Goal: Task Accomplishment & Management: Use online tool/utility

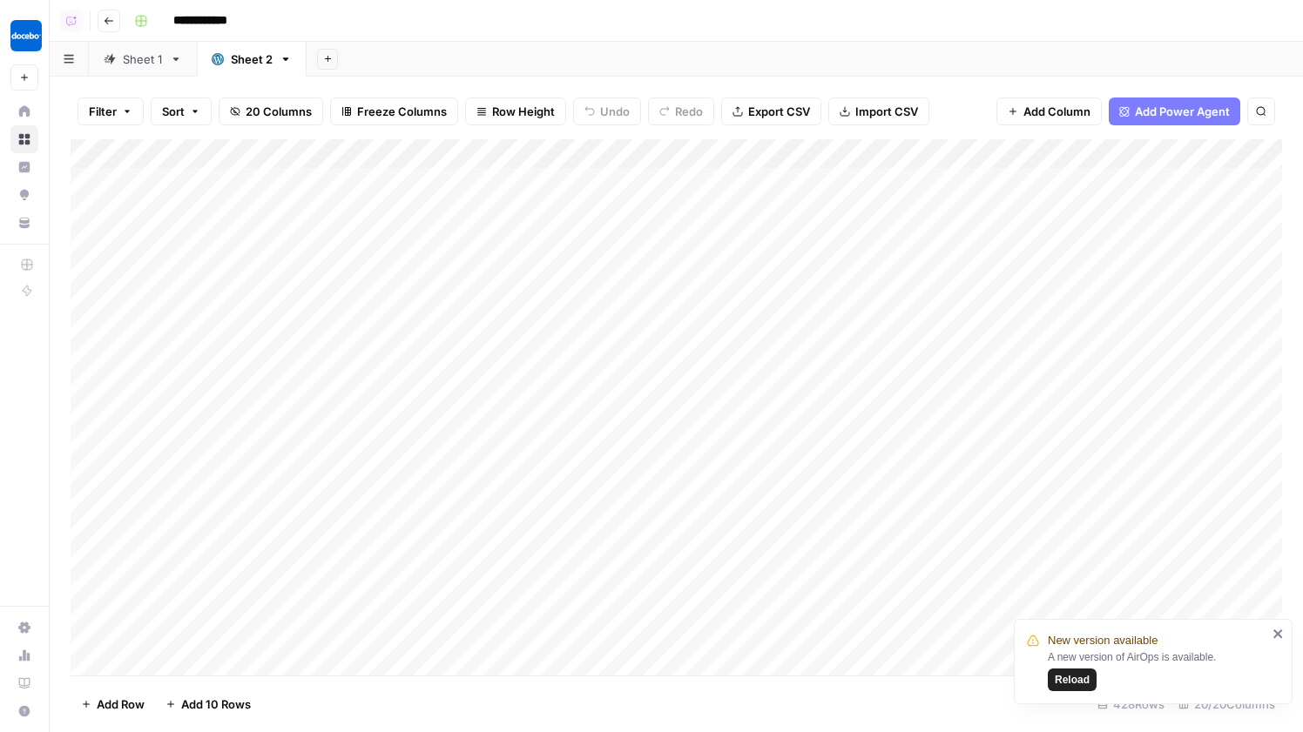
click at [141, 55] on div "Sheet 1" at bounding box center [143, 59] width 40 height 17
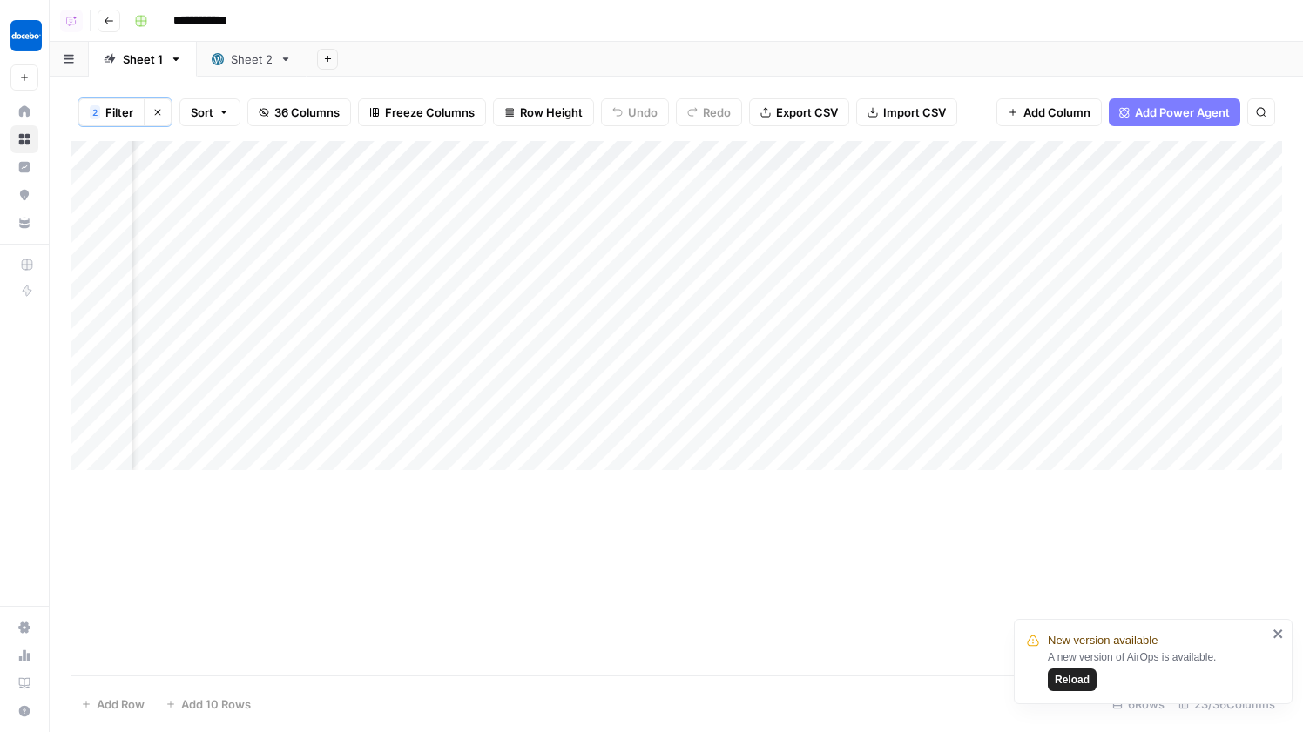
scroll to position [0, 2756]
click at [408, 366] on div "Add Column" at bounding box center [676, 305] width 1211 height 329
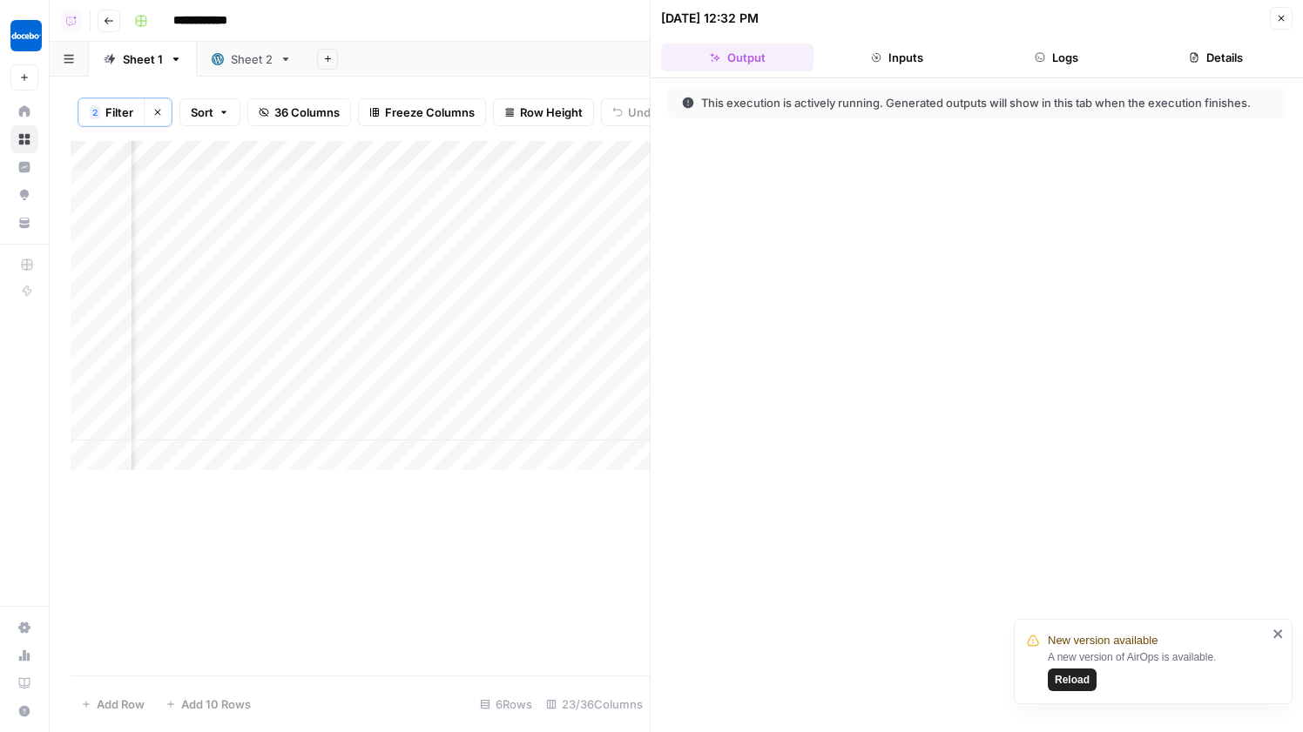
click at [1062, 62] on button "Logs" at bounding box center [1057, 58] width 152 height 28
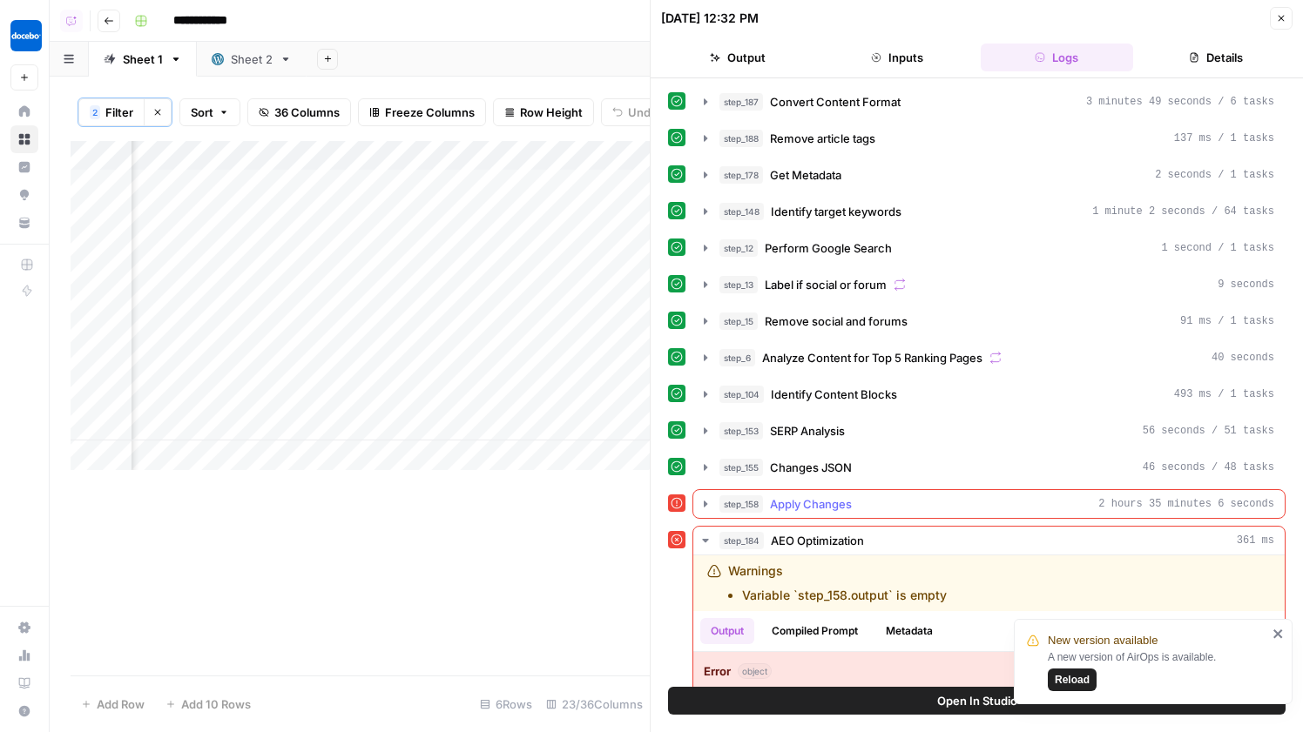
click at [815, 512] on span "Apply Changes" at bounding box center [811, 504] width 82 height 17
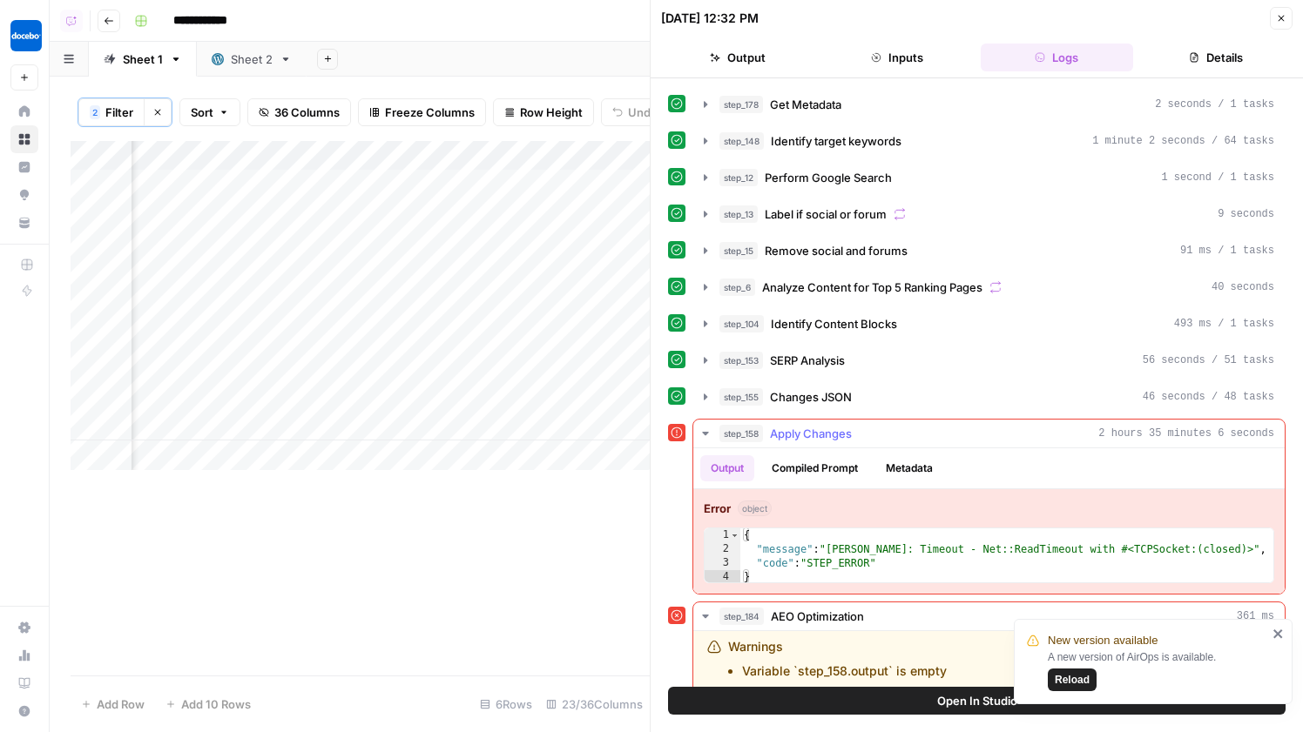
scroll to position [73, 0]
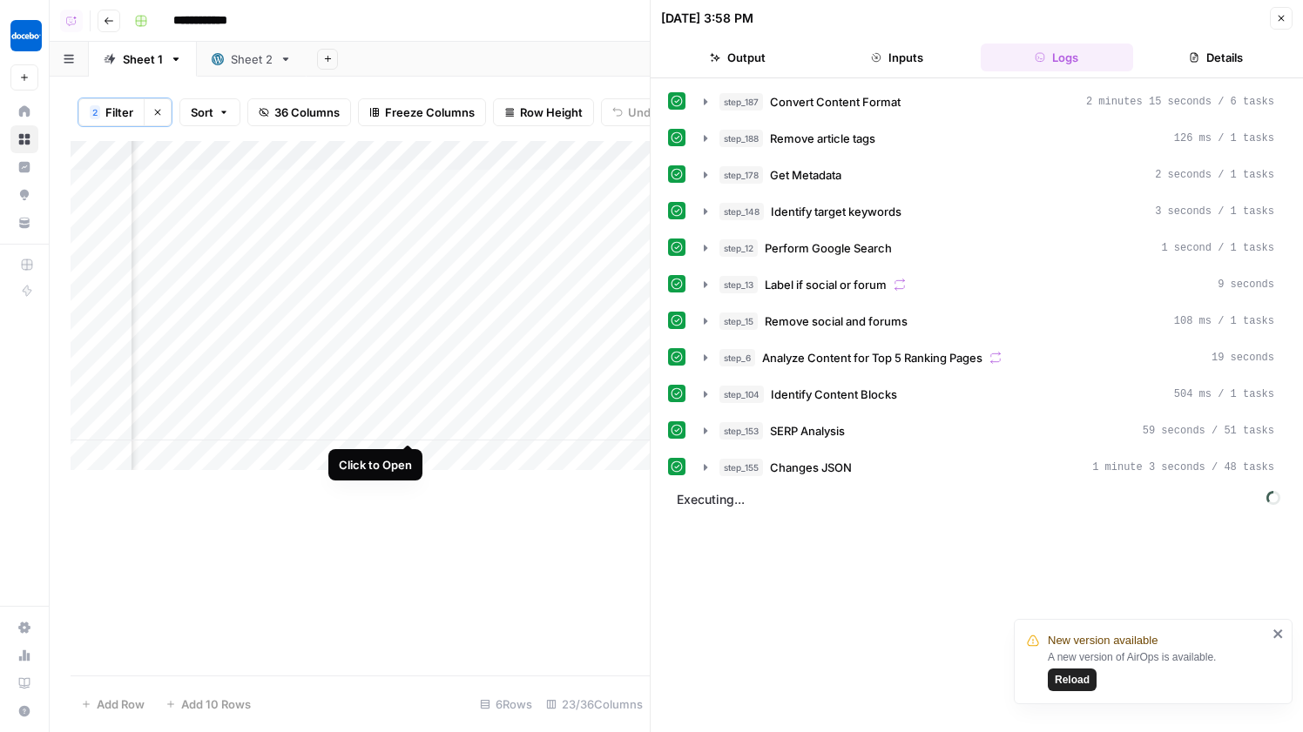
click at [400, 406] on div "Add Column" at bounding box center [360, 305] width 579 height 329
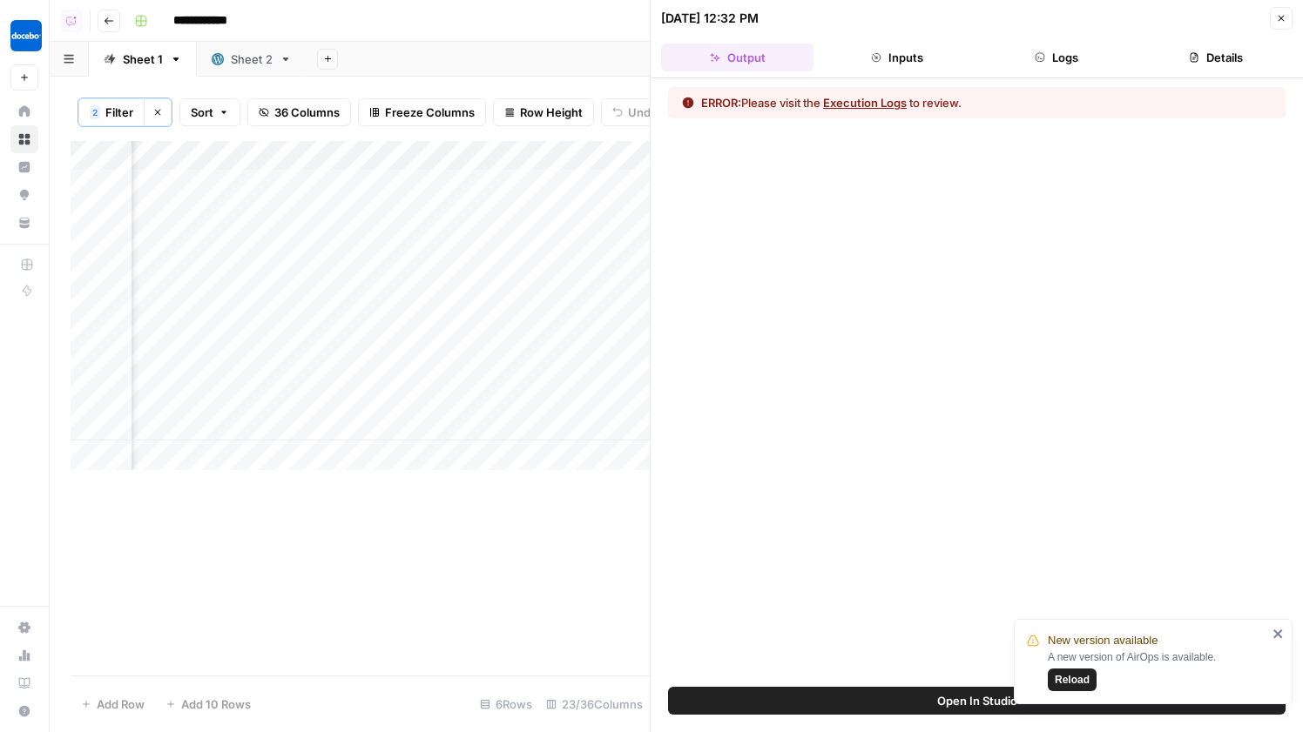
click at [1049, 47] on button "Logs" at bounding box center [1057, 58] width 152 height 28
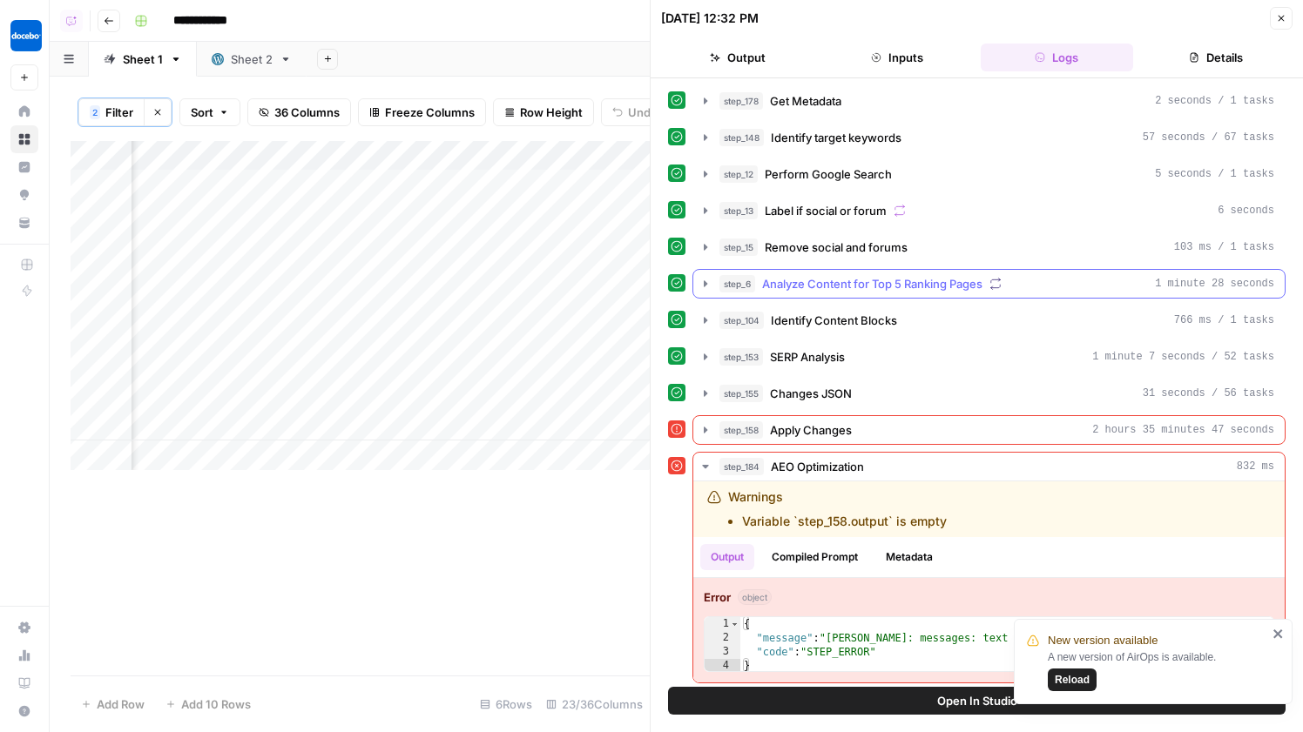
scroll to position [79, 0]
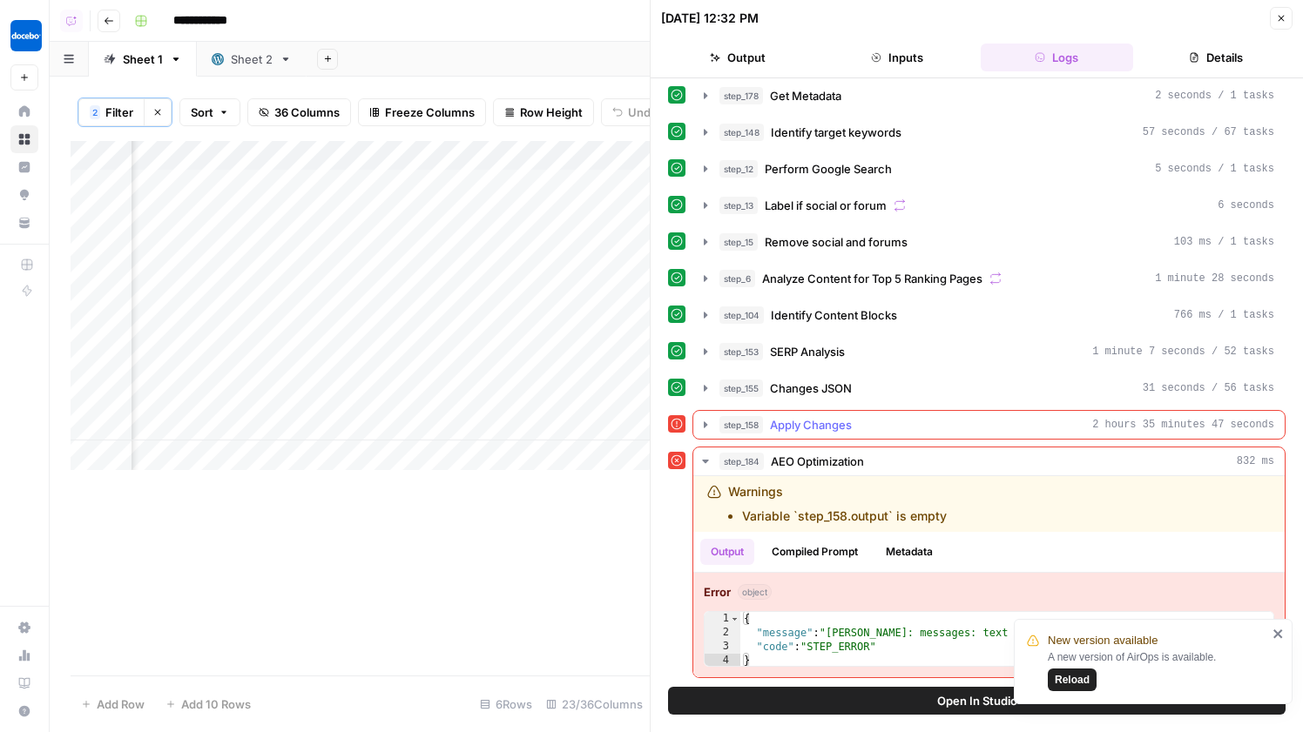
click at [866, 415] on button "step_158 Apply Changes 2 hours 35 minutes 47 seconds" at bounding box center [988, 425] width 591 height 28
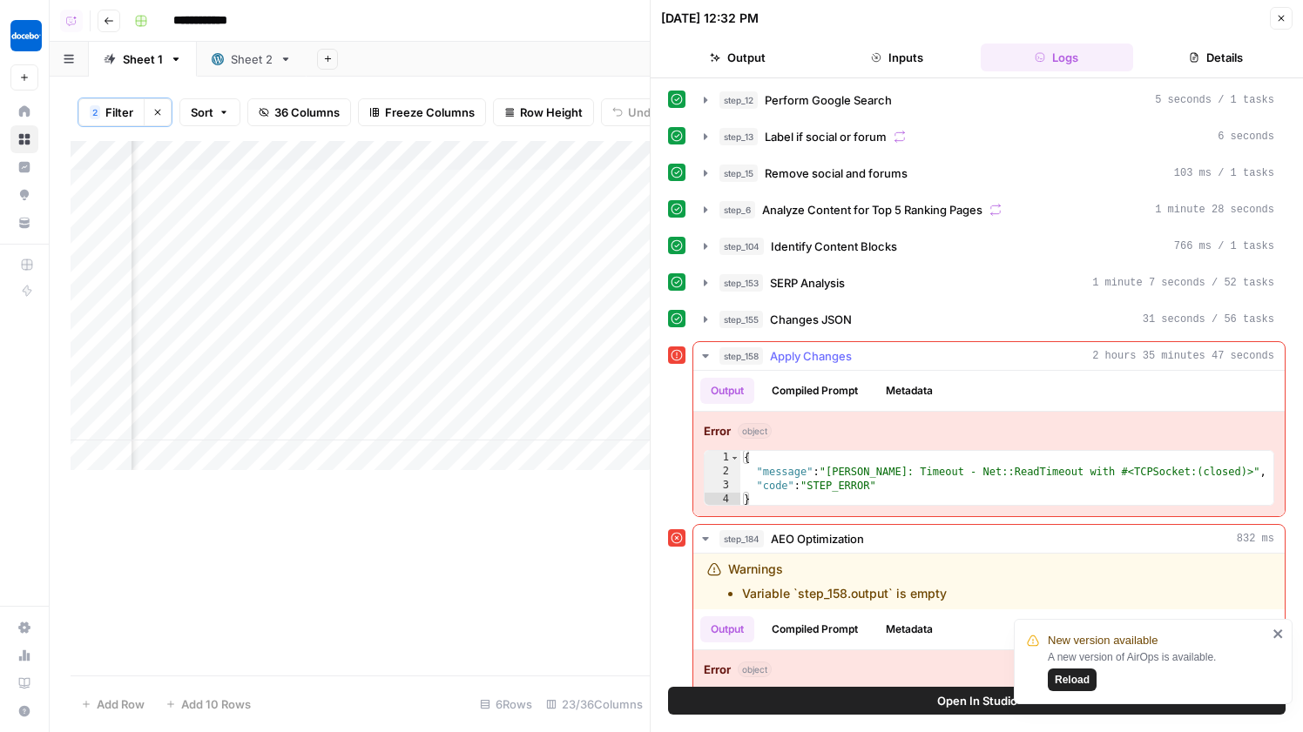
scroll to position [206, 0]
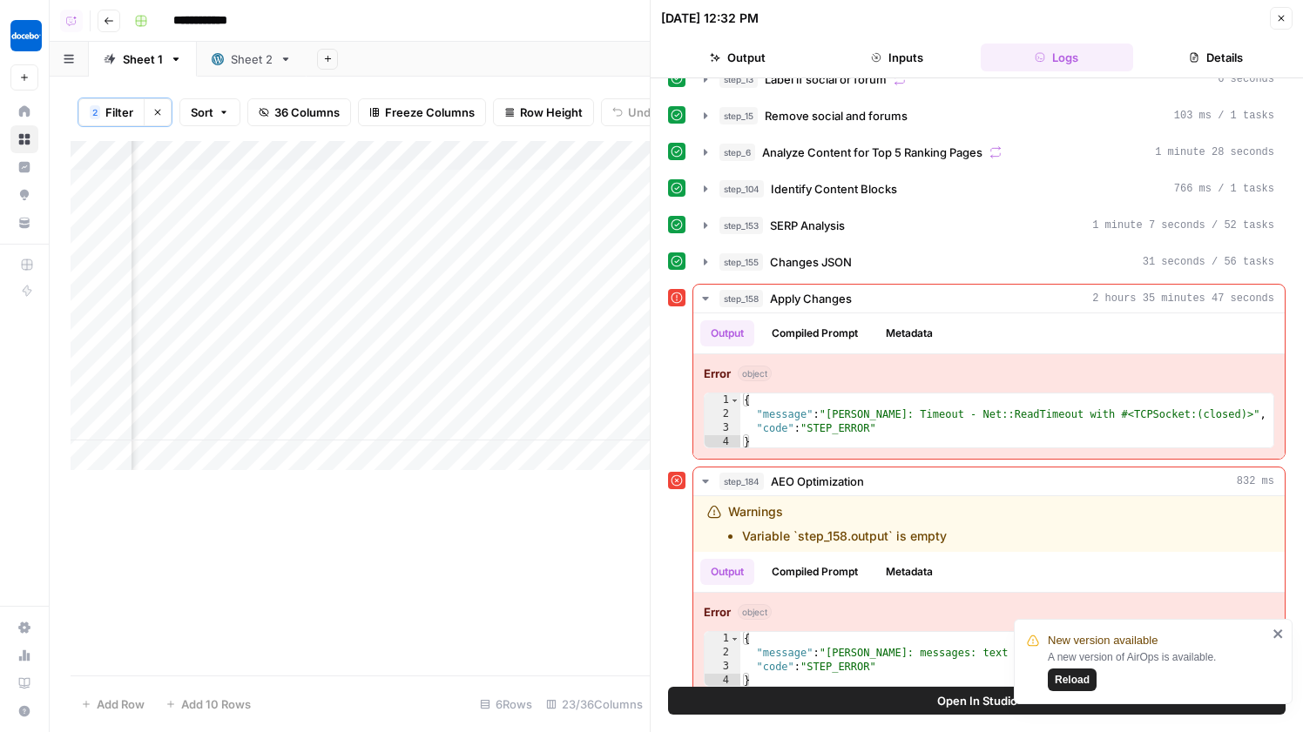
click at [1278, 636] on icon "close" at bounding box center [1278, 634] width 12 height 14
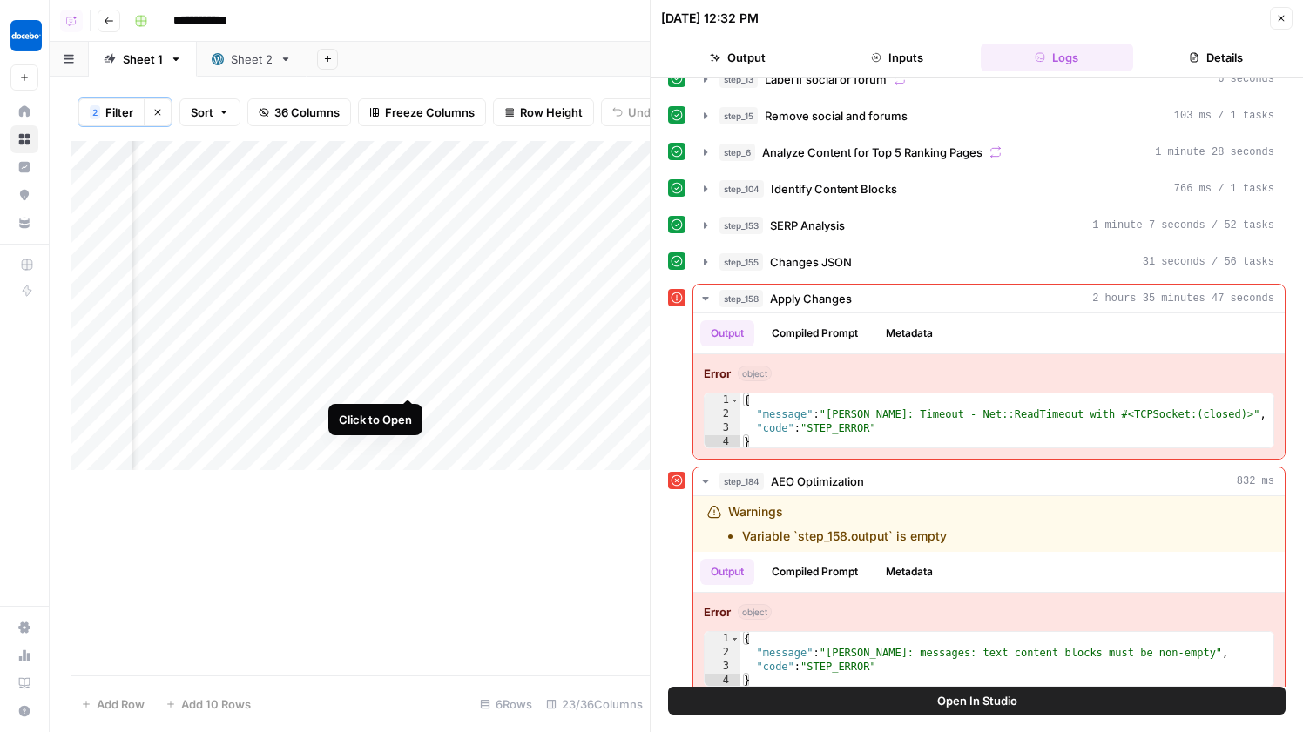
click at [410, 361] on div "Add Column" at bounding box center [360, 305] width 579 height 329
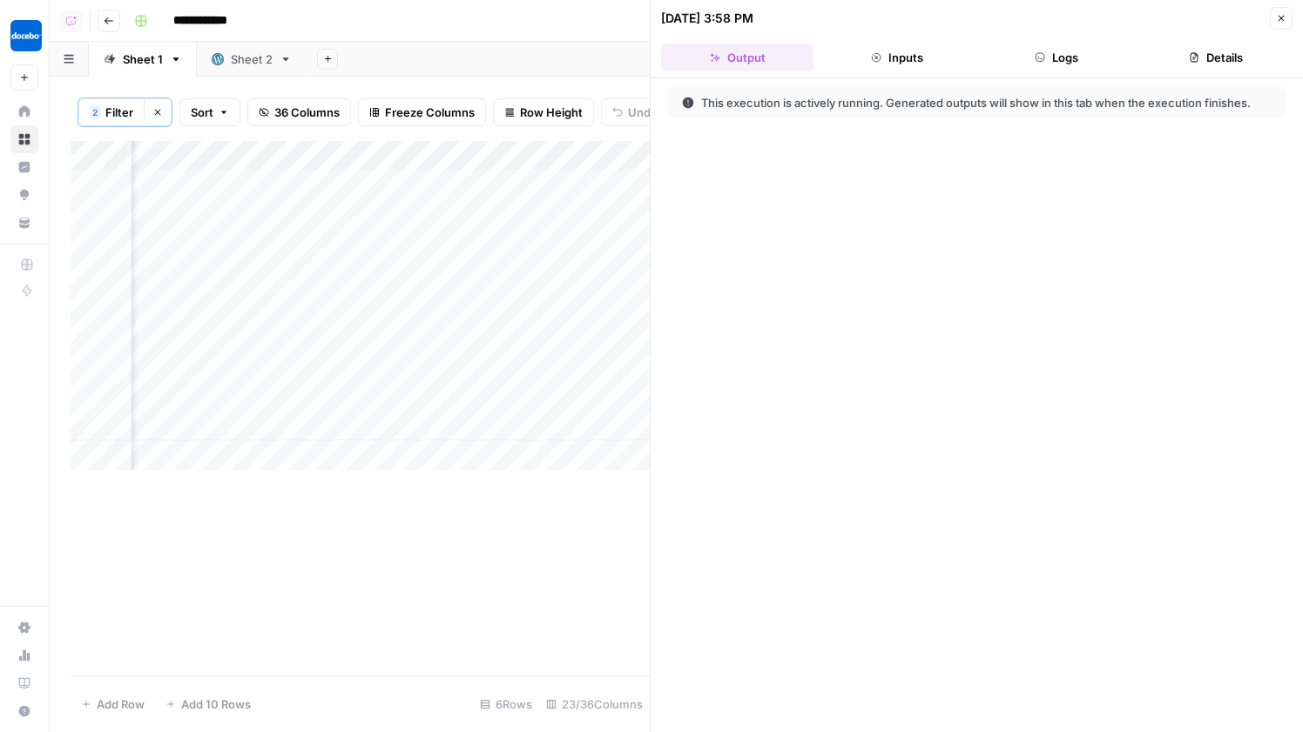
click at [1049, 47] on button "Logs" at bounding box center [1057, 58] width 152 height 28
click at [469, 411] on div "Add Column" at bounding box center [360, 305] width 579 height 329
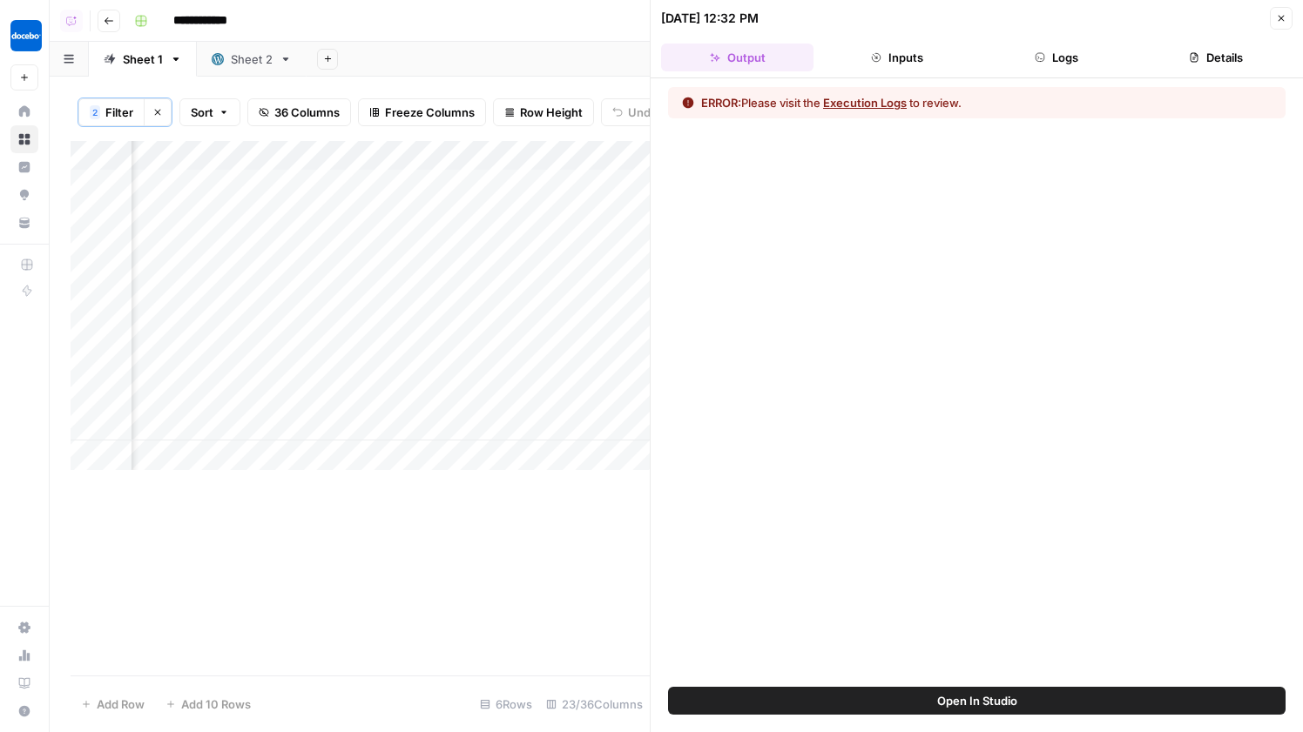
click at [1016, 62] on button "Logs" at bounding box center [1057, 58] width 152 height 28
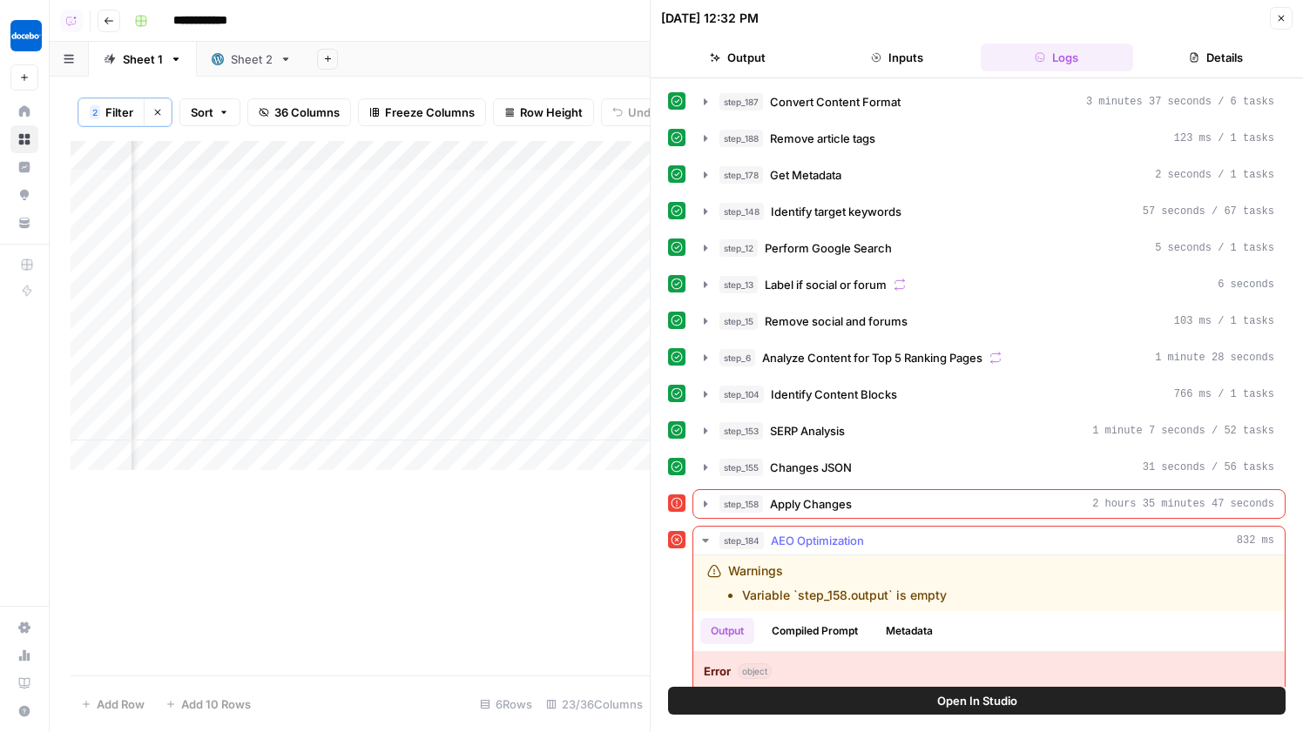
scroll to position [79, 0]
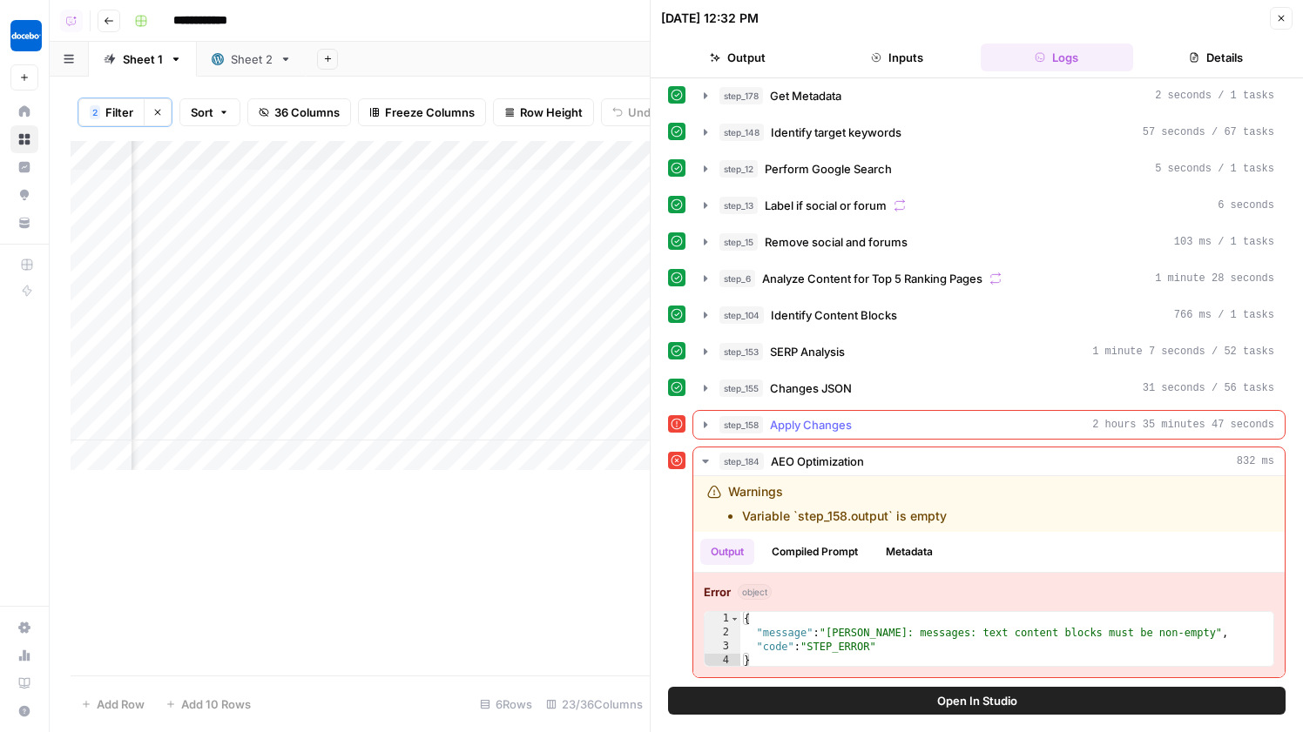
click at [888, 425] on div "step_158 Apply Changes 2 hours 35 minutes 47 seconds" at bounding box center [996, 424] width 555 height 17
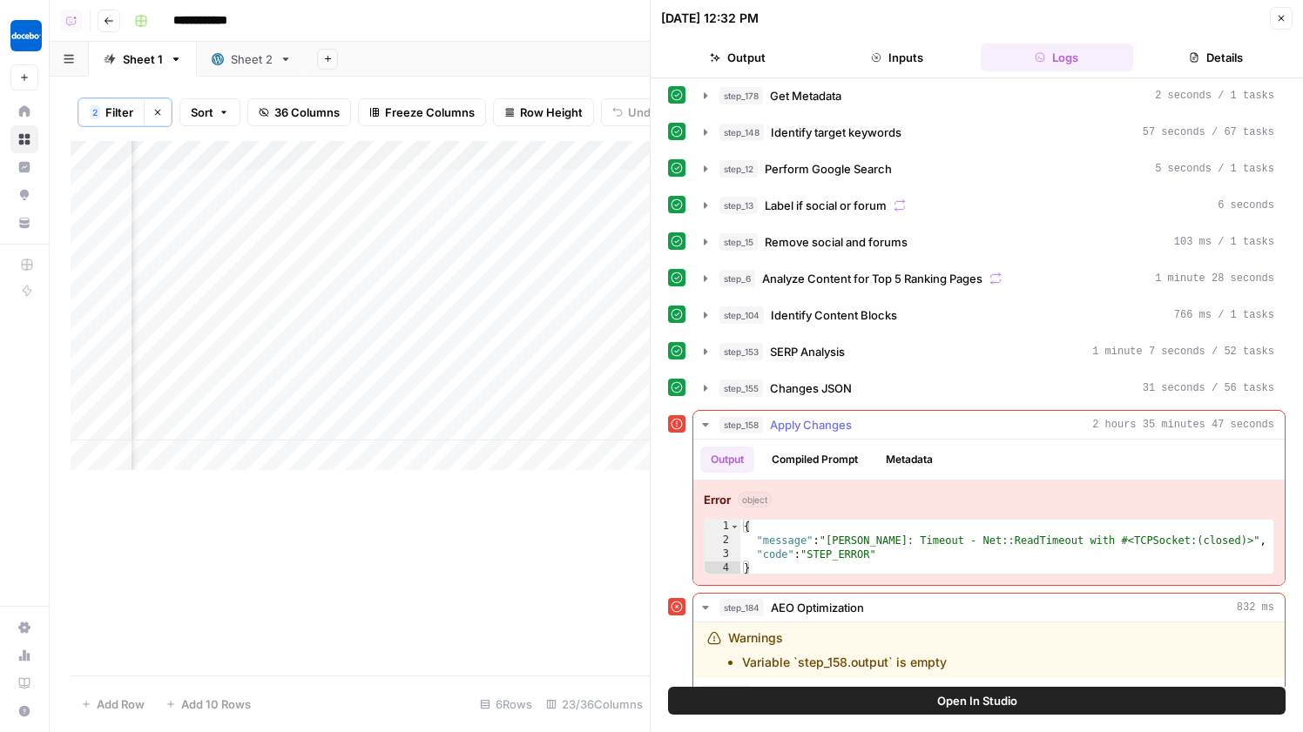
click at [880, 422] on div "step_158 Apply Changes 2 hours 35 minutes 47 seconds" at bounding box center [996, 424] width 555 height 17
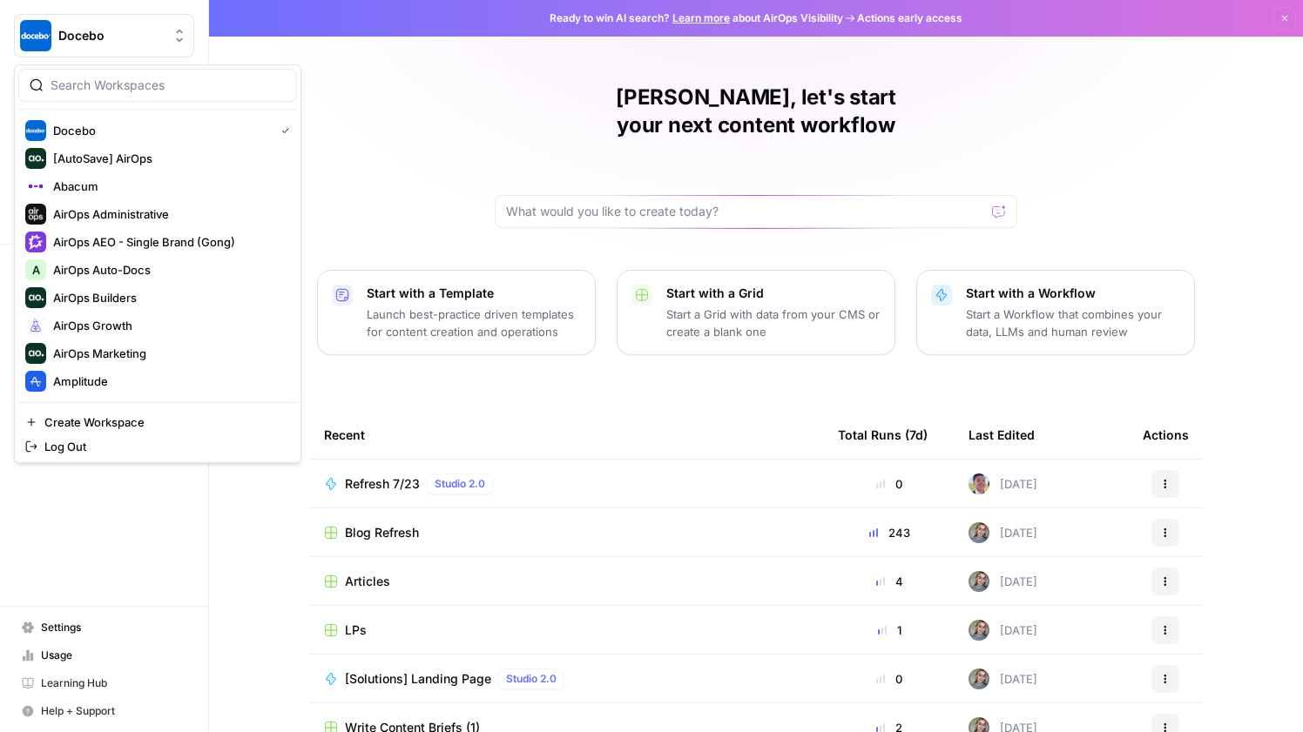
click at [76, 45] on button "Docebo" at bounding box center [104, 36] width 180 height 44
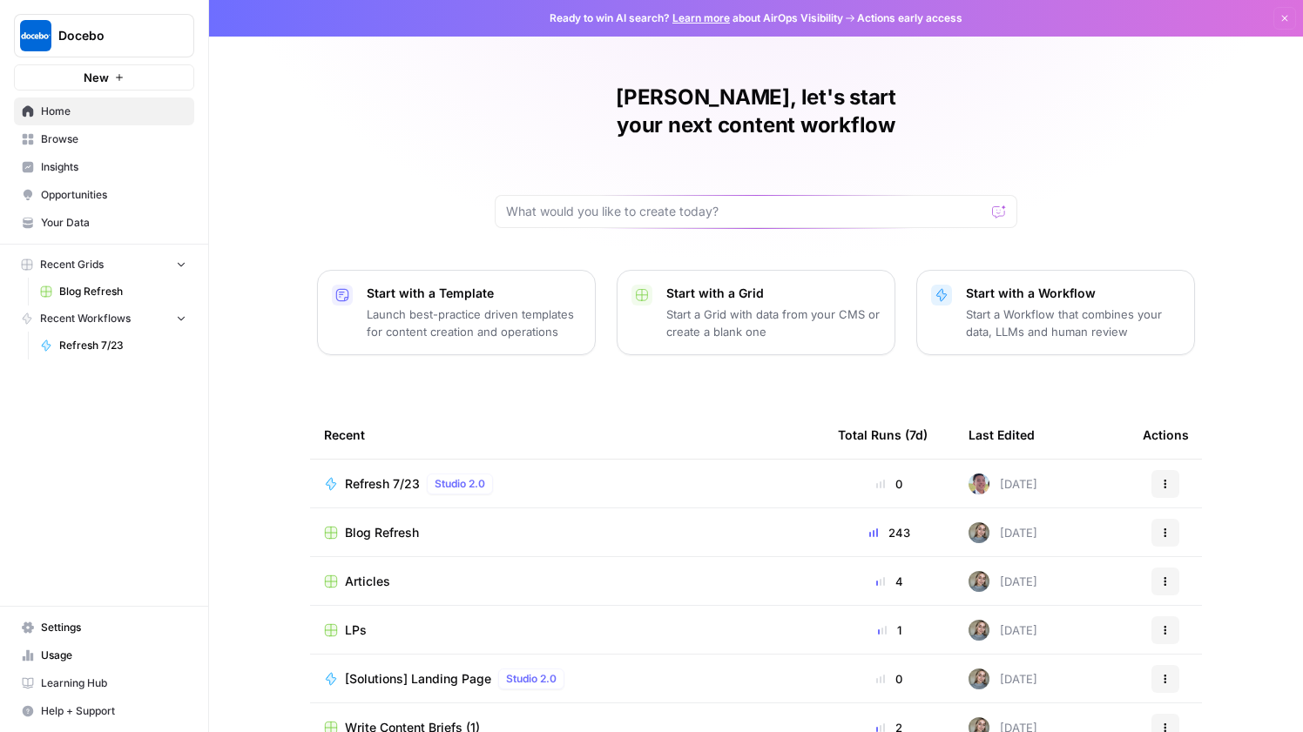
click at [92, 23] on button "Docebo" at bounding box center [104, 36] width 180 height 44
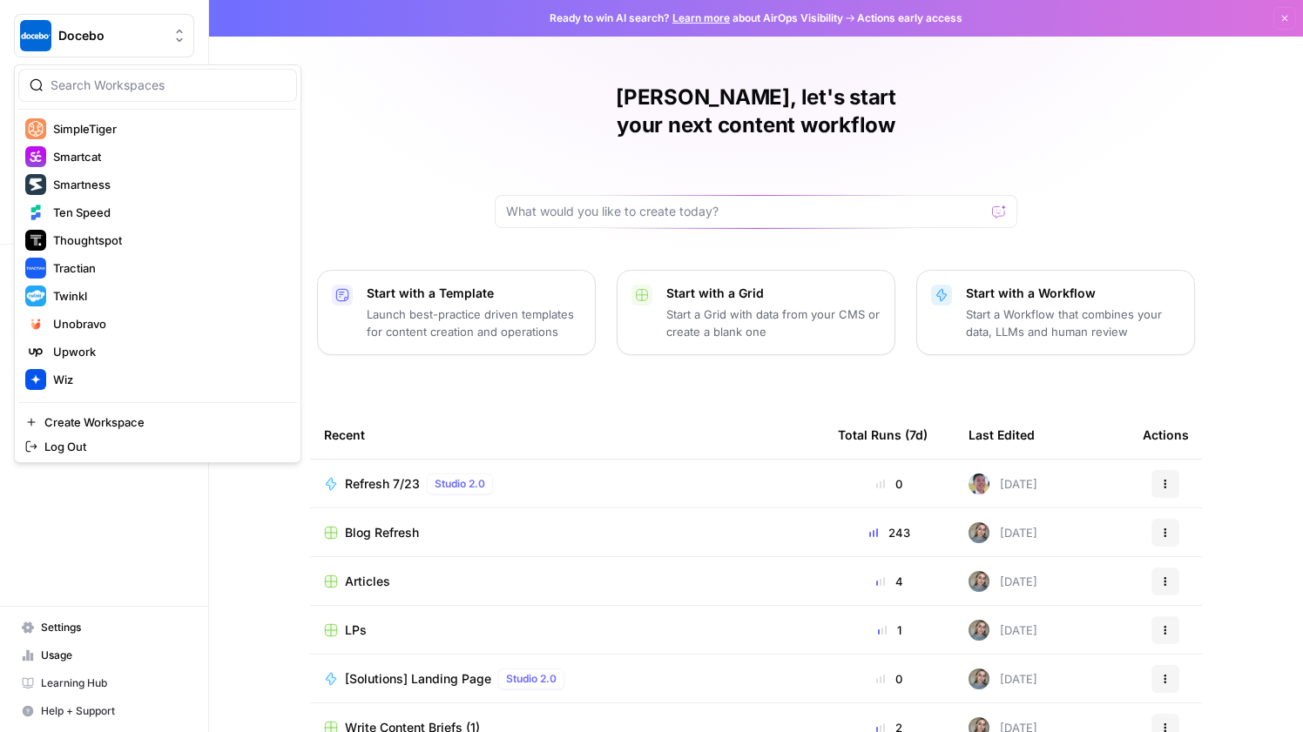
scroll to position [1152, 0]
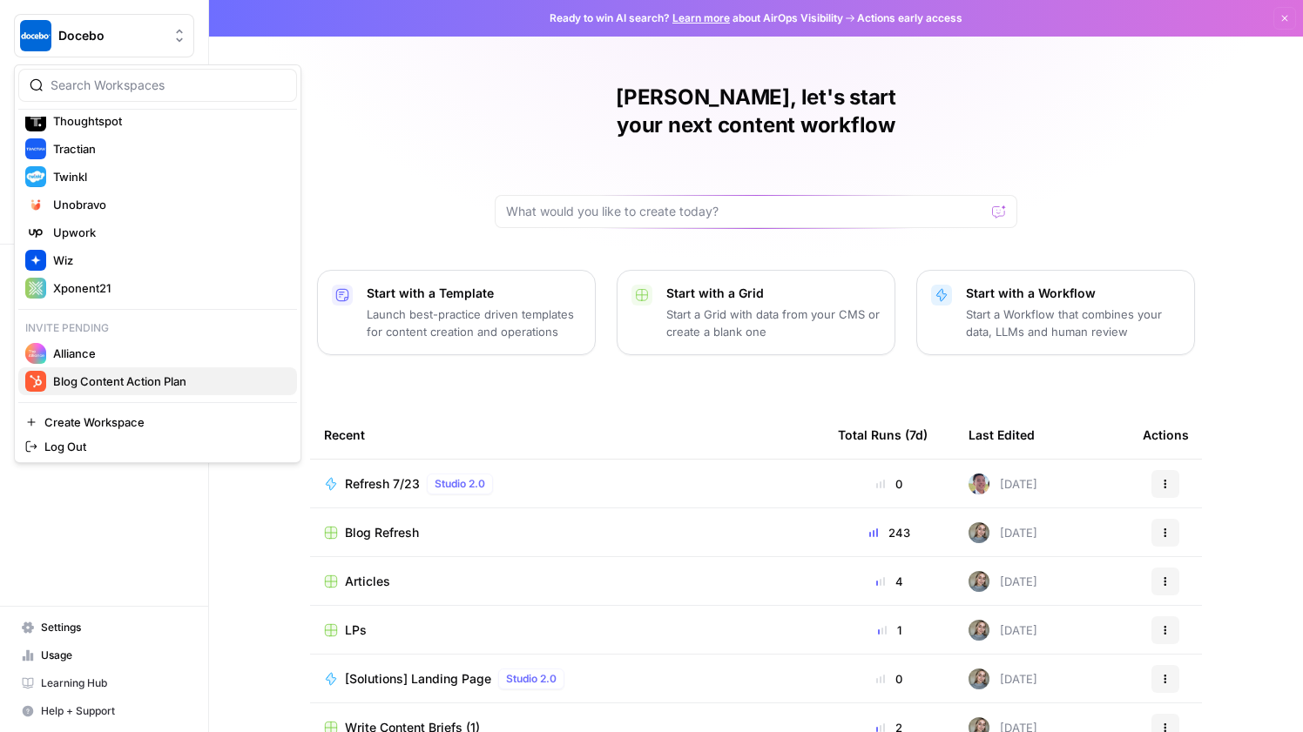
click at [156, 382] on span "Blog Content Action Plan" at bounding box center [168, 381] width 230 height 17
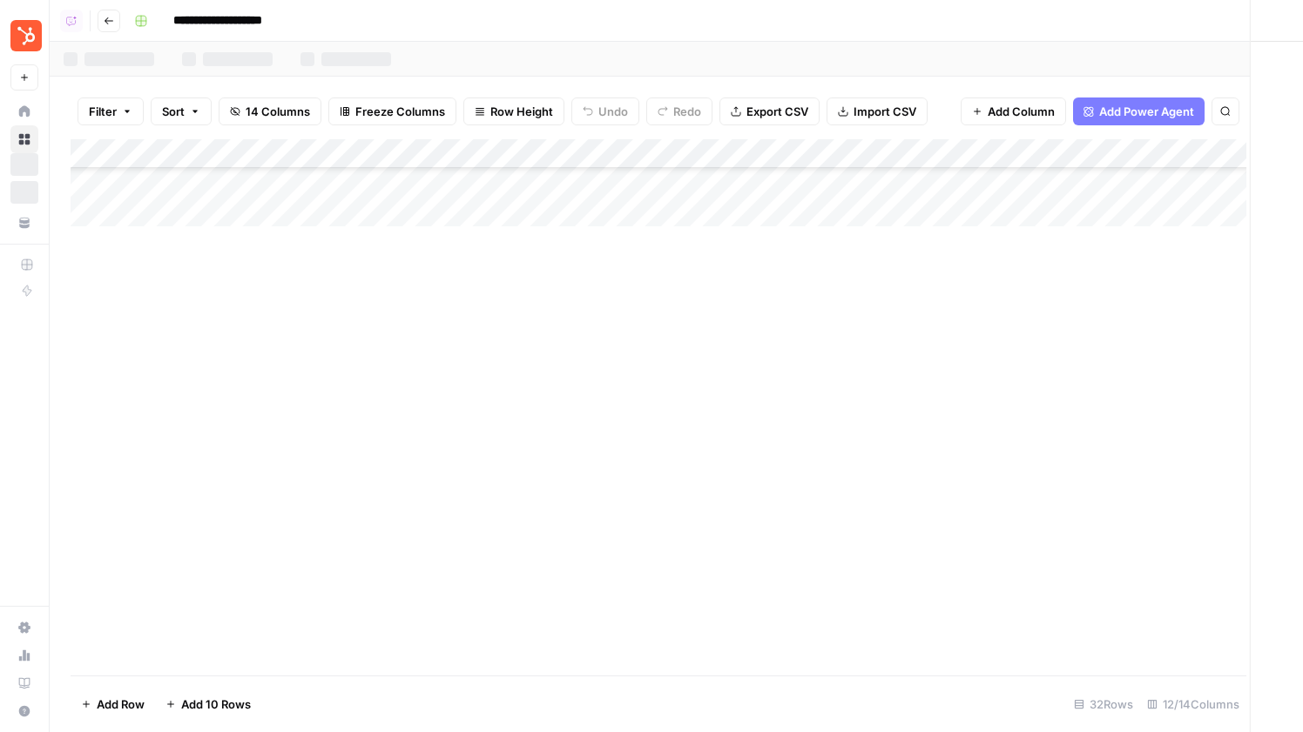
scroll to position [469, 0]
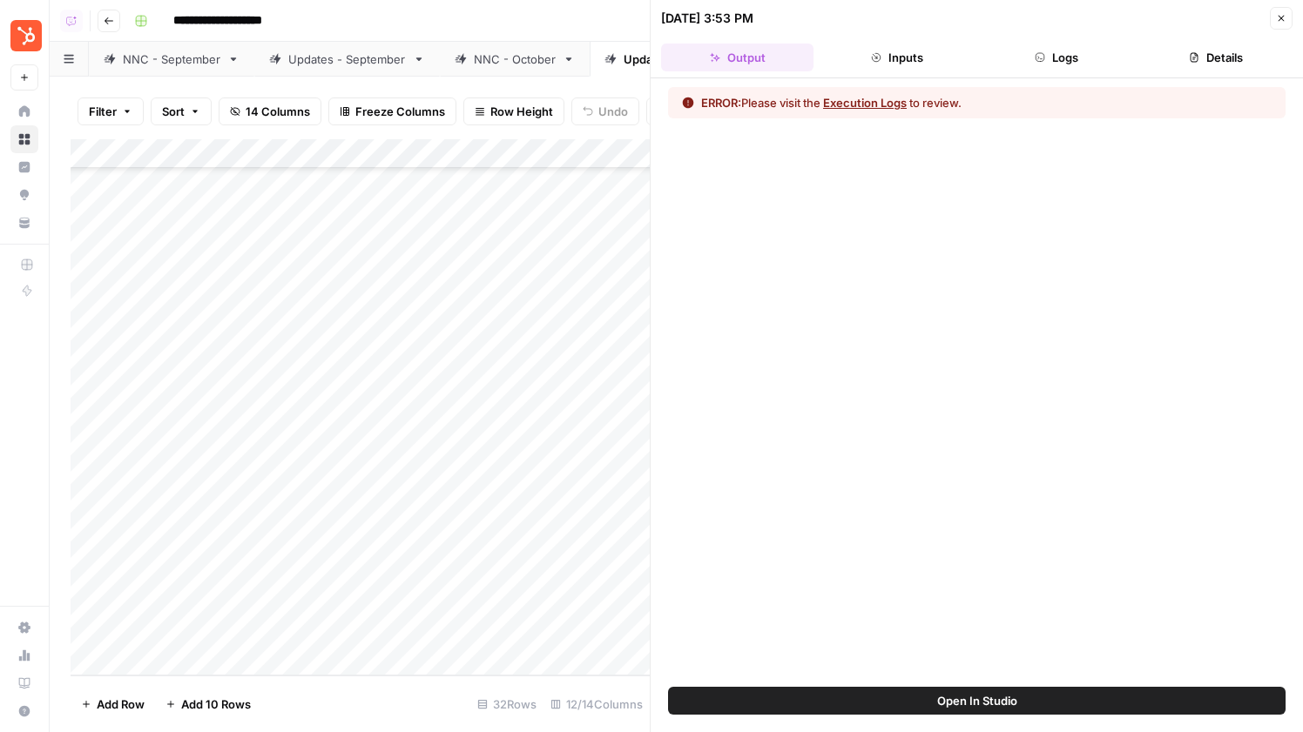
click at [1055, 44] on button "Logs" at bounding box center [1057, 58] width 152 height 28
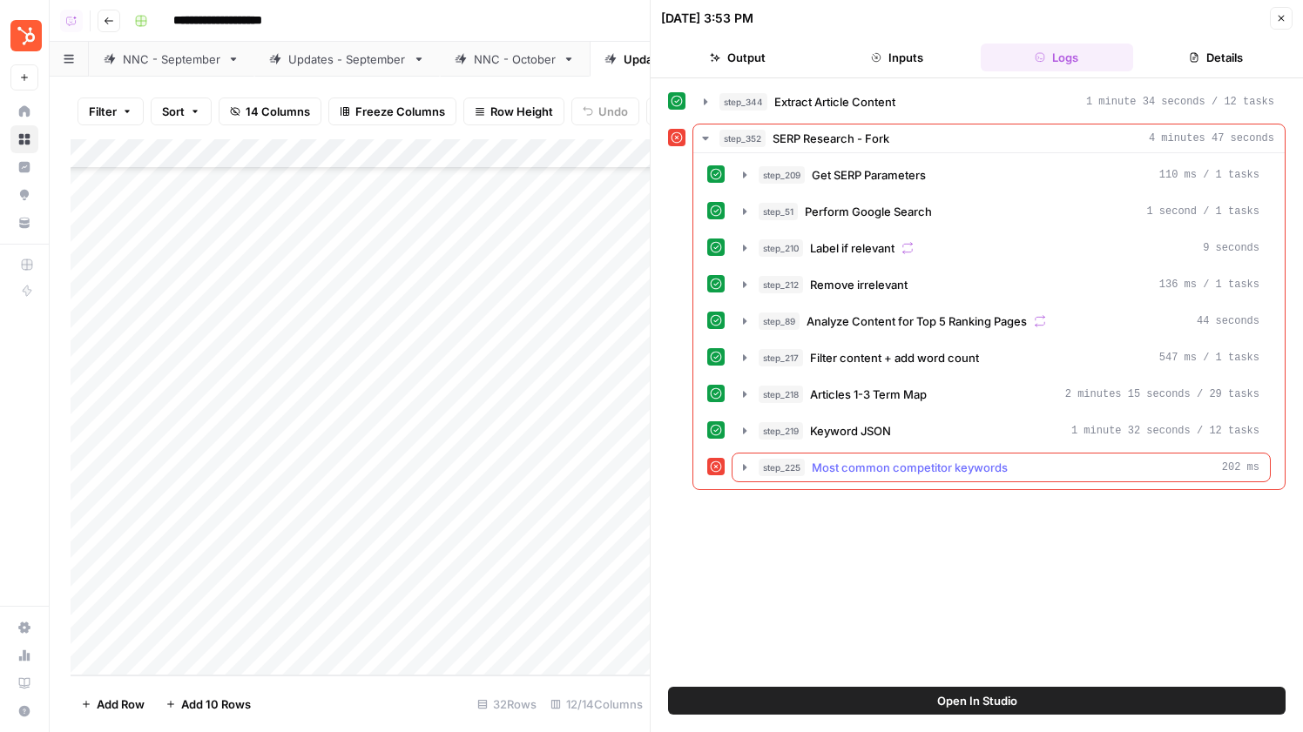
click at [940, 461] on span "Most common competitor keywords" at bounding box center [910, 467] width 196 height 17
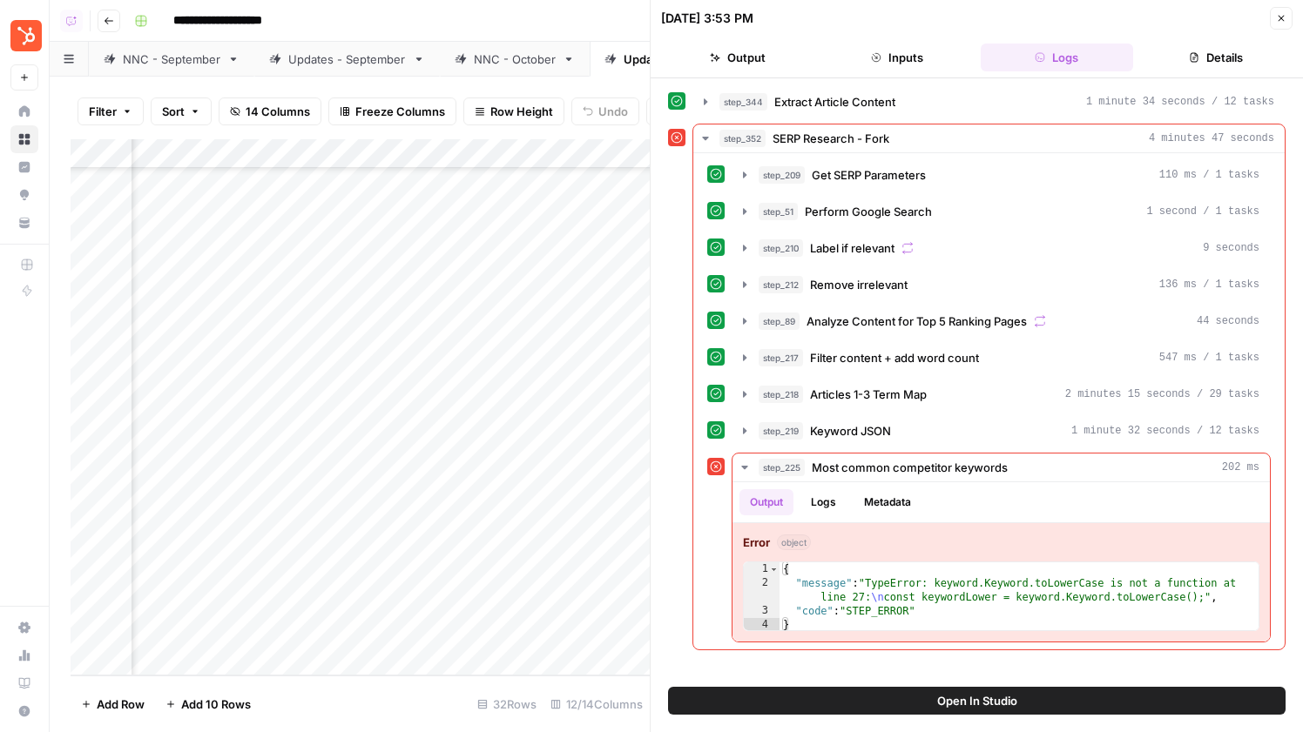
scroll to position [469, 514]
click at [455, 335] on div "Add Column" at bounding box center [360, 407] width 579 height 536
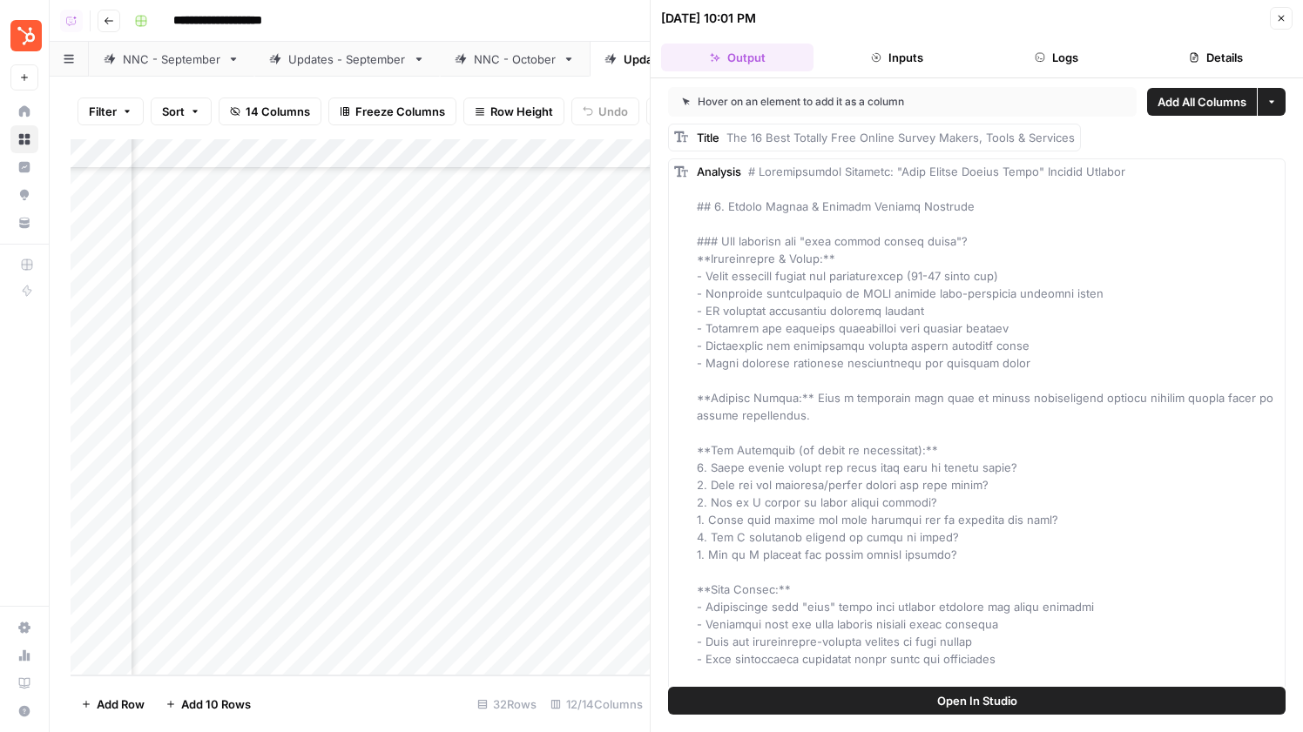
click at [1016, 68] on button "Logs" at bounding box center [1057, 58] width 152 height 28
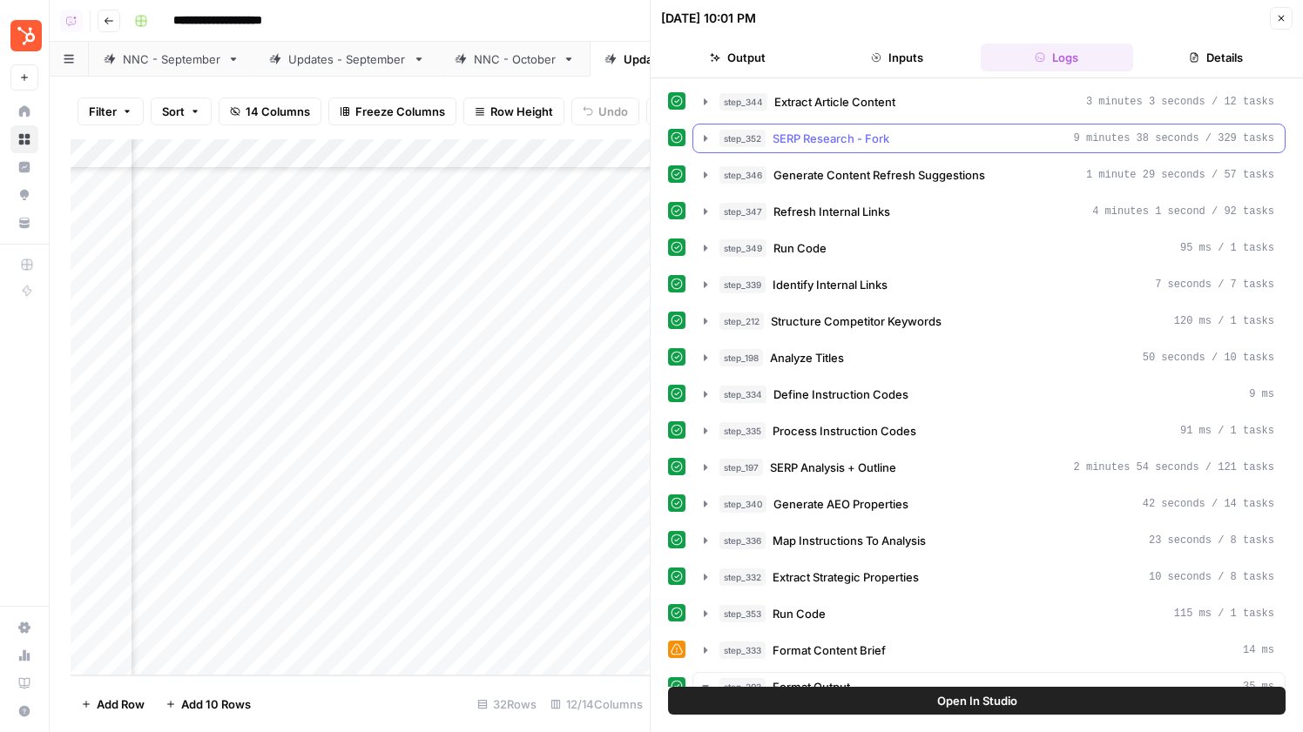
click at [910, 136] on div "step_352 SERP Research - Fork 9 minutes 38 seconds / 329 tasks" at bounding box center [996, 138] width 555 height 17
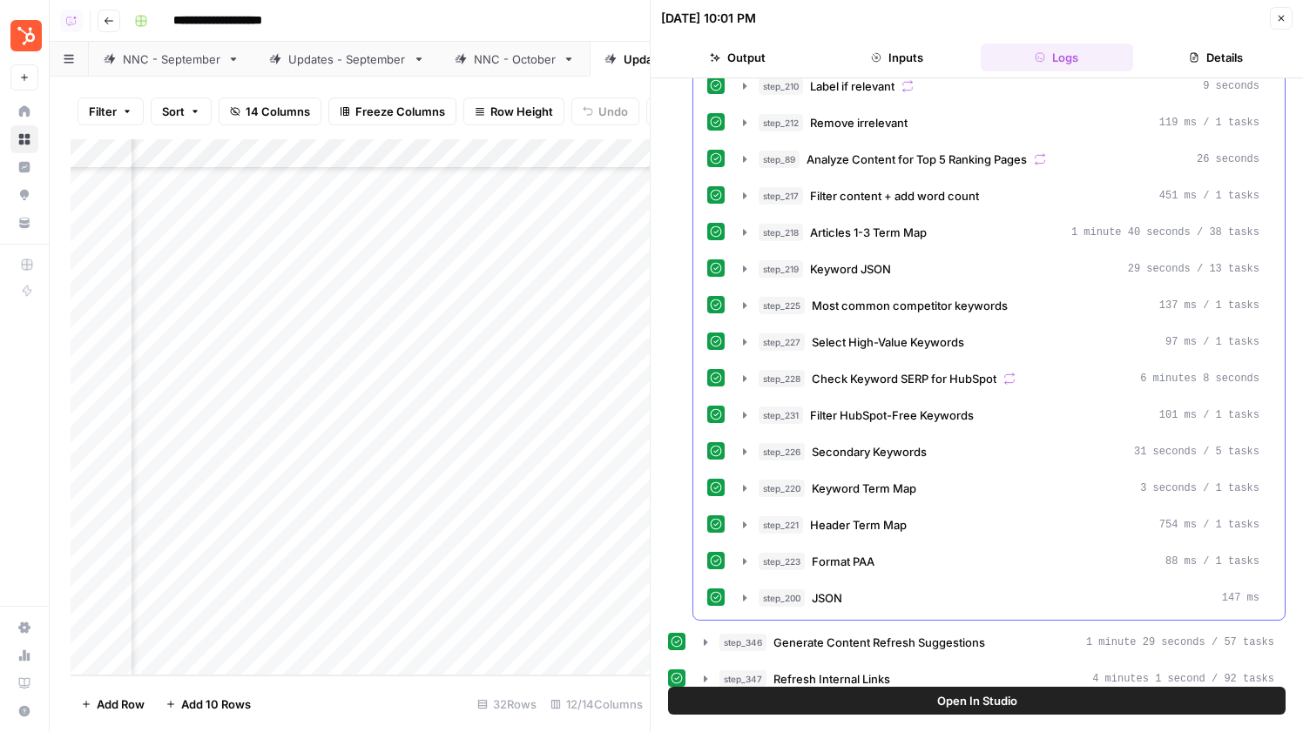
scroll to position [603, 0]
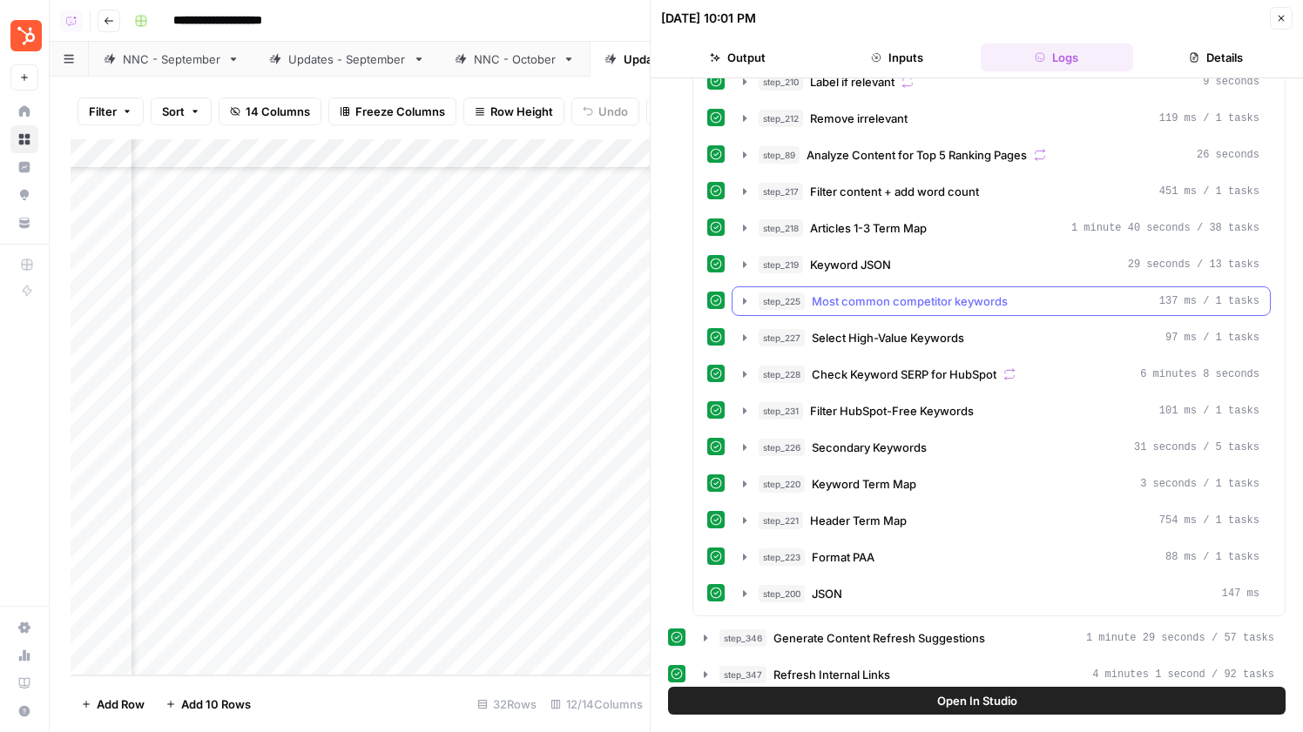
click at [959, 290] on button "step_225 Most common competitor keywords 137 ms / 1 tasks" at bounding box center [1000, 301] width 537 height 28
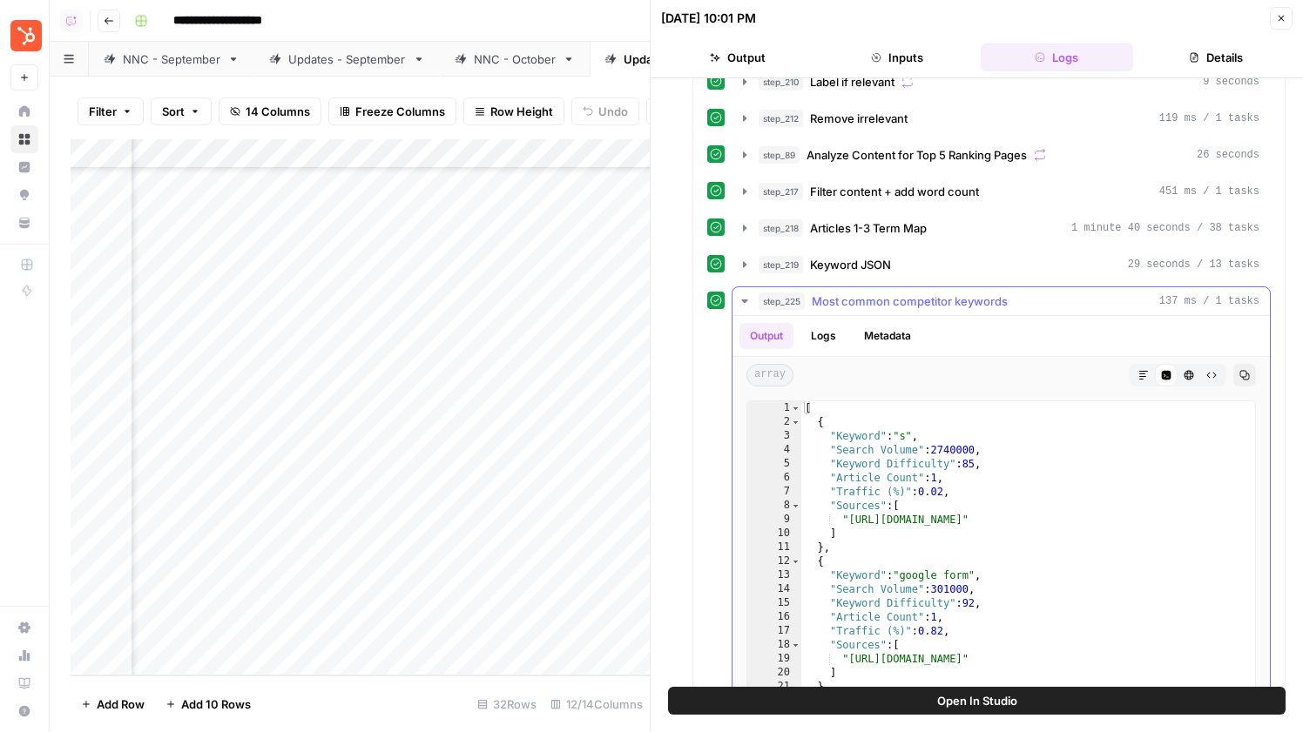
click at [962, 296] on span "Most common competitor keywords" at bounding box center [910, 301] width 196 height 17
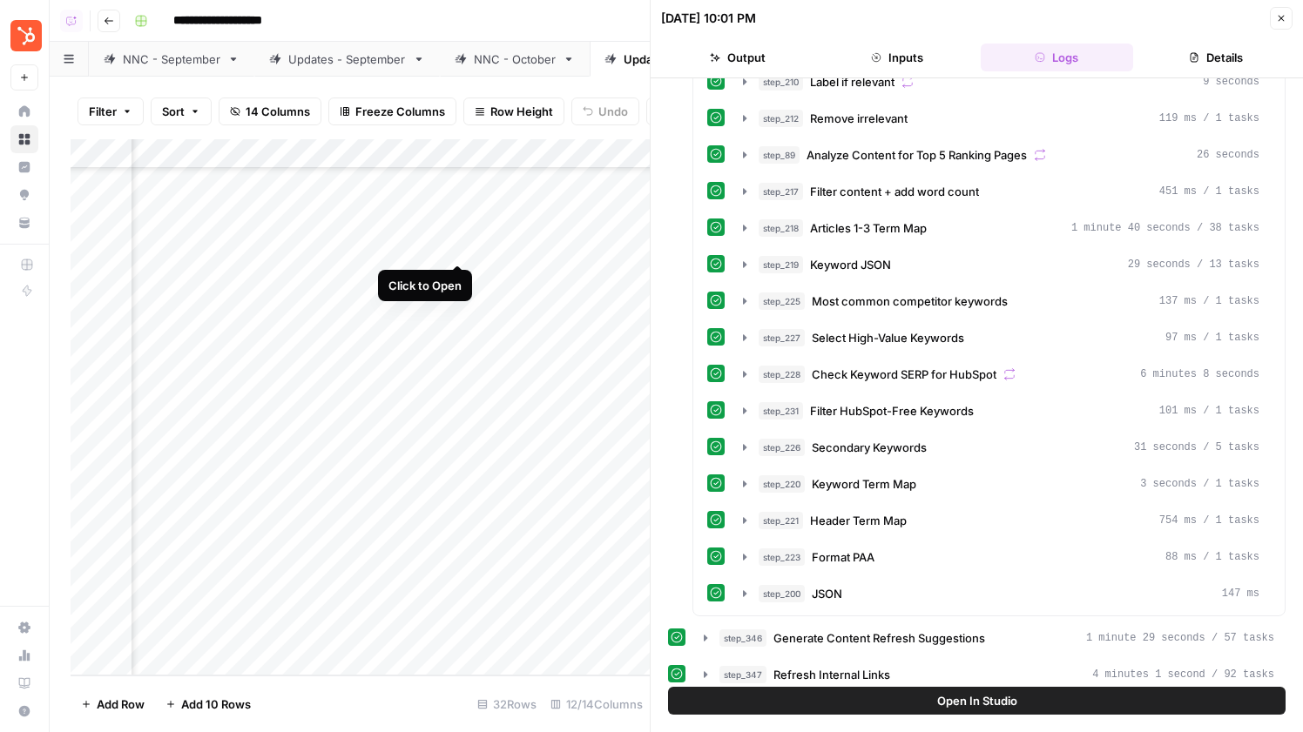
click at [457, 246] on div "Add Column" at bounding box center [360, 407] width 579 height 536
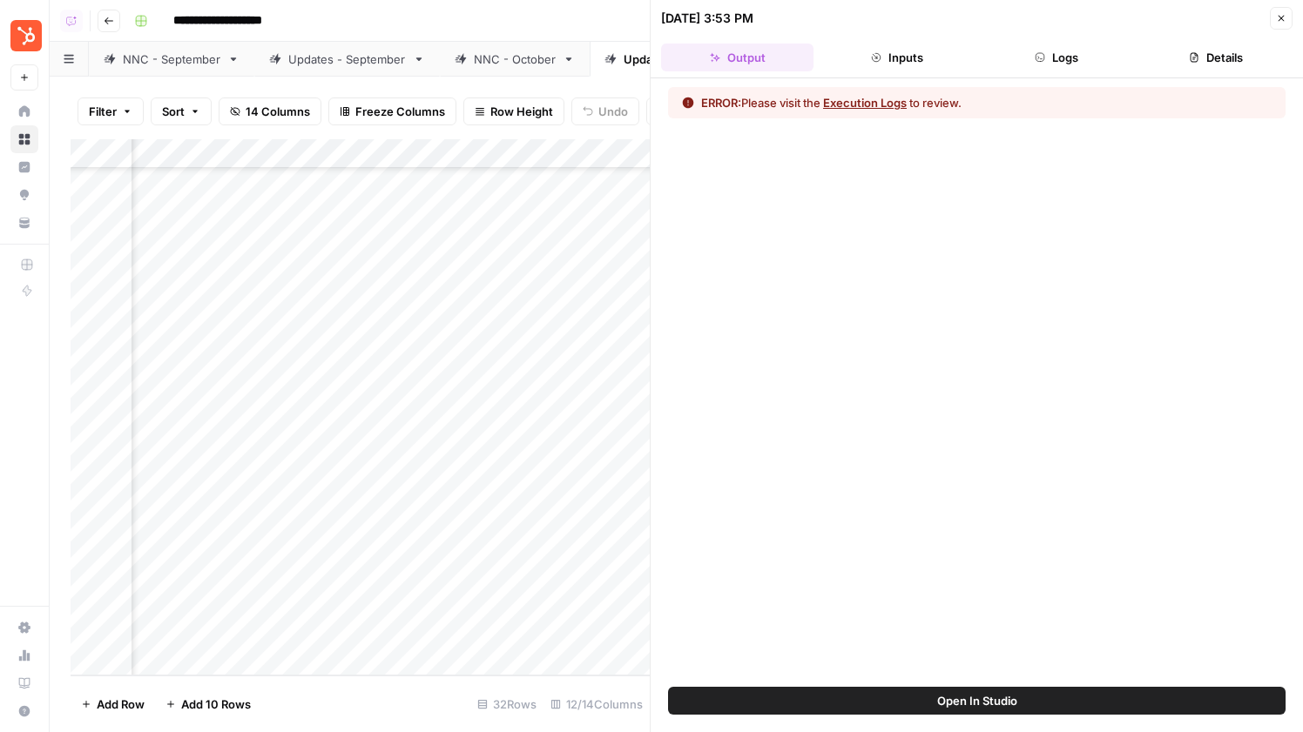
click at [1049, 60] on button "Logs" at bounding box center [1057, 58] width 152 height 28
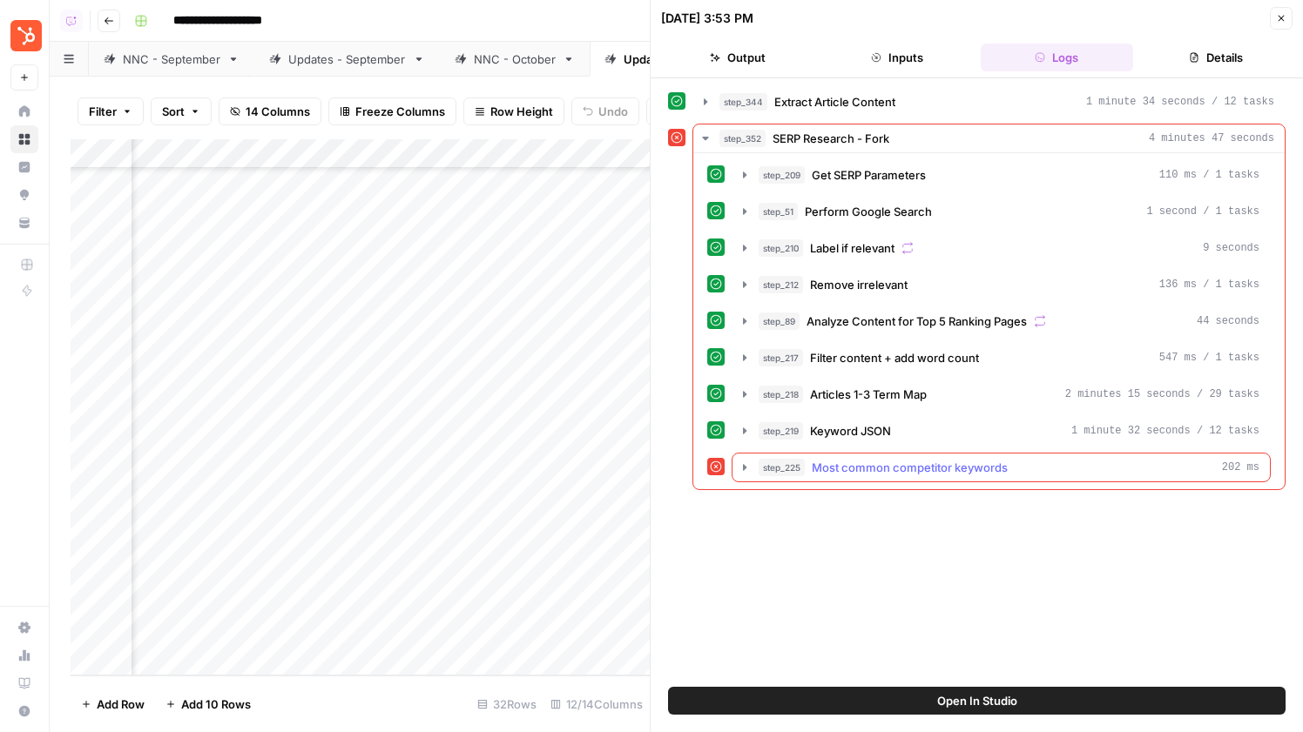
click at [940, 460] on span "Most common competitor keywords" at bounding box center [910, 467] width 196 height 17
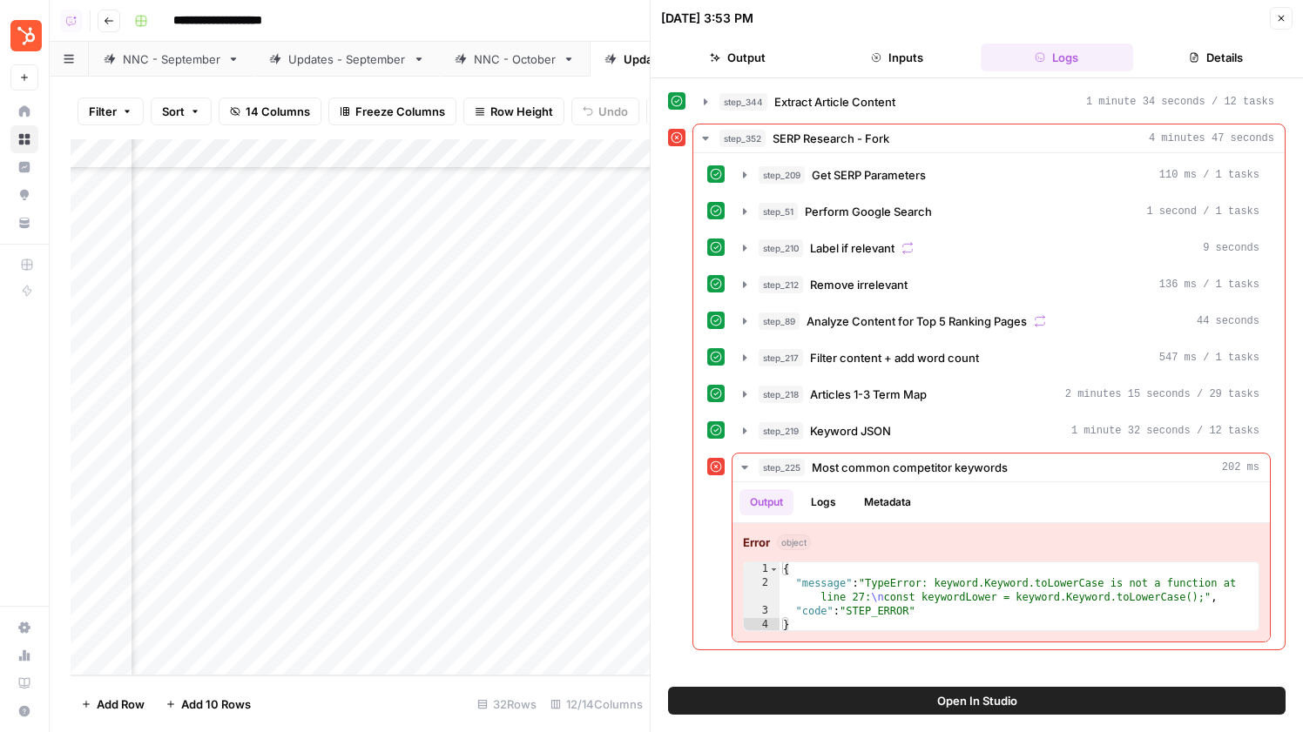
click at [990, 699] on span "Open In Studio" at bounding box center [977, 700] width 80 height 17
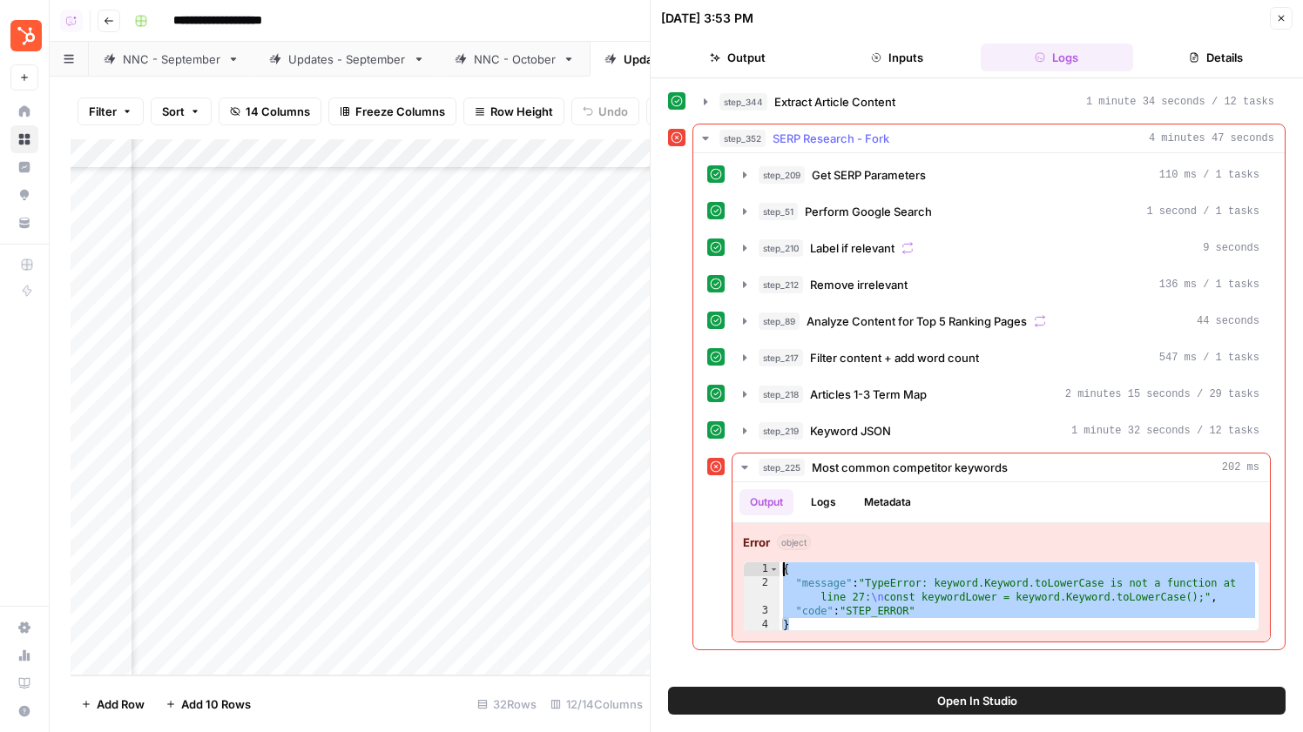
drag, startPoint x: 886, startPoint y: 629, endPoint x: 712, endPoint y: 545, distance: 193.2
click at [712, 545] on div "step_225 Most common competitor keywords 202 ms Output Logs Metadata Error obje…" at bounding box center [988, 548] width 563 height 190
type textarea "**********"
click at [908, 51] on button "Inputs" at bounding box center [896, 58] width 152 height 28
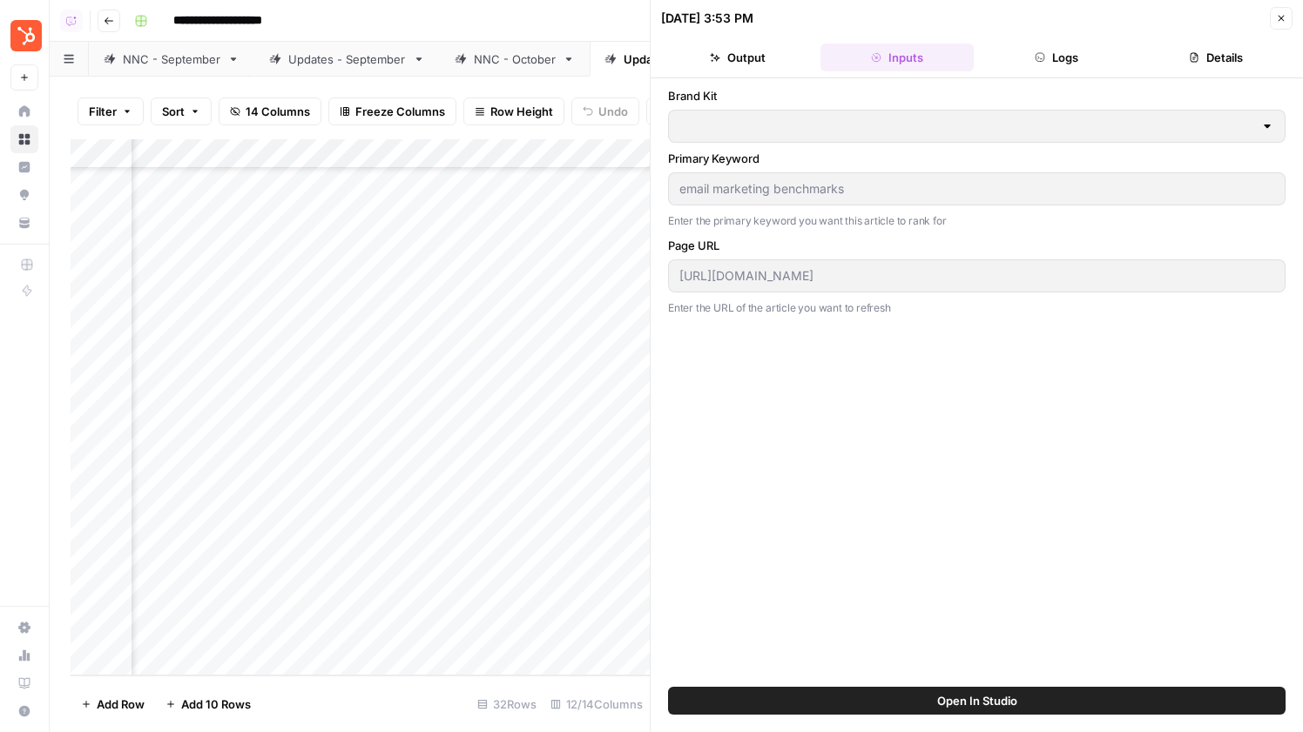
type input "HubSpot"
click at [1100, 72] on header "10/03/25 at 3:53 PM Close Output Inputs Logs Details" at bounding box center [977, 39] width 652 height 78
click at [1088, 54] on button "Logs" at bounding box center [1057, 58] width 152 height 28
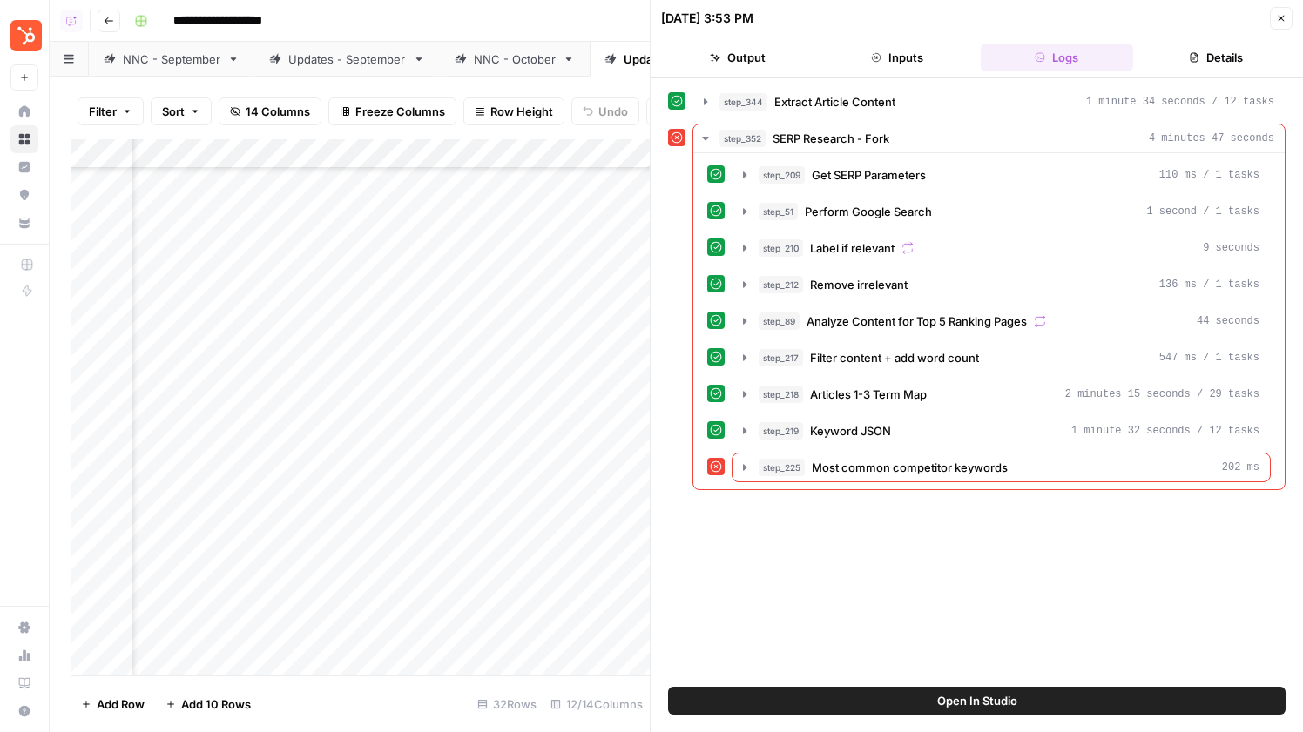
click at [914, 51] on button "Inputs" at bounding box center [896, 58] width 152 height 28
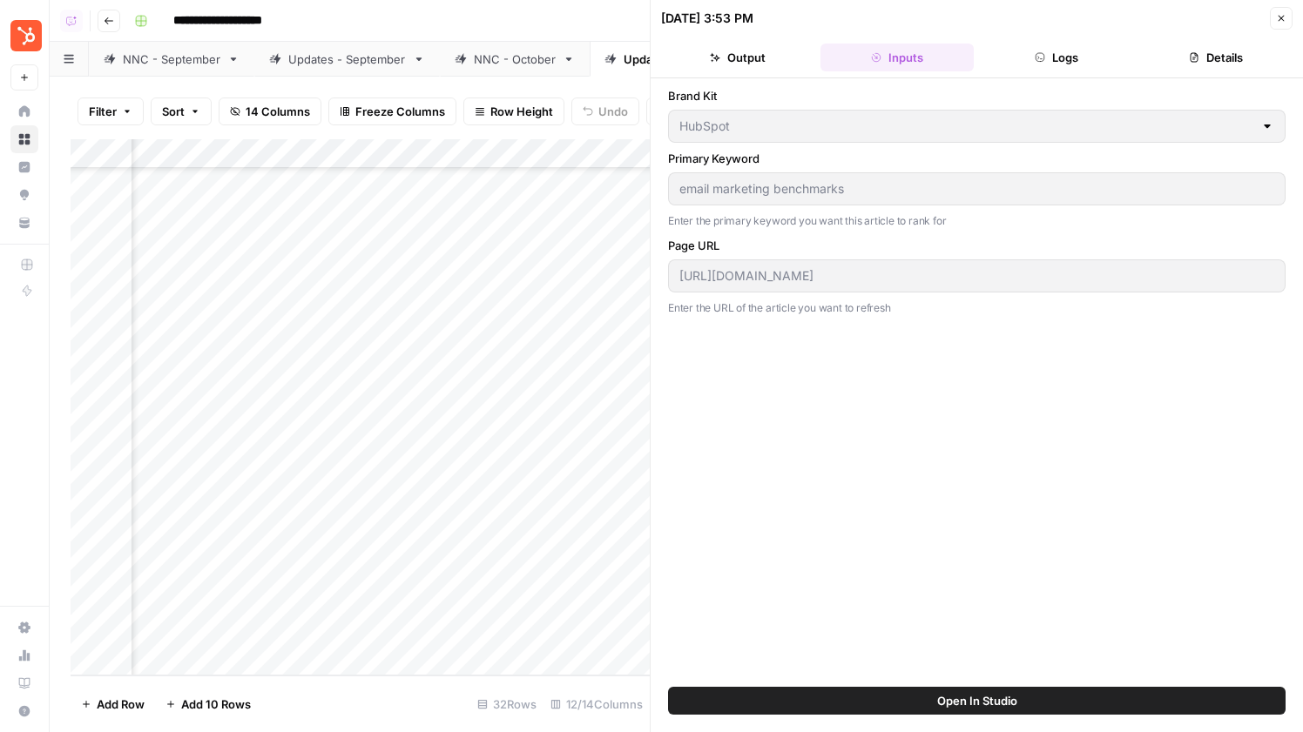
click at [650, 184] on div "10/03/25 at 3:53 PM Close Output Inputs Logs Details Brand Kit HubSpot Primary …" at bounding box center [976, 366] width 653 height 732
click at [1039, 52] on icon "button" at bounding box center [1040, 57] width 10 height 10
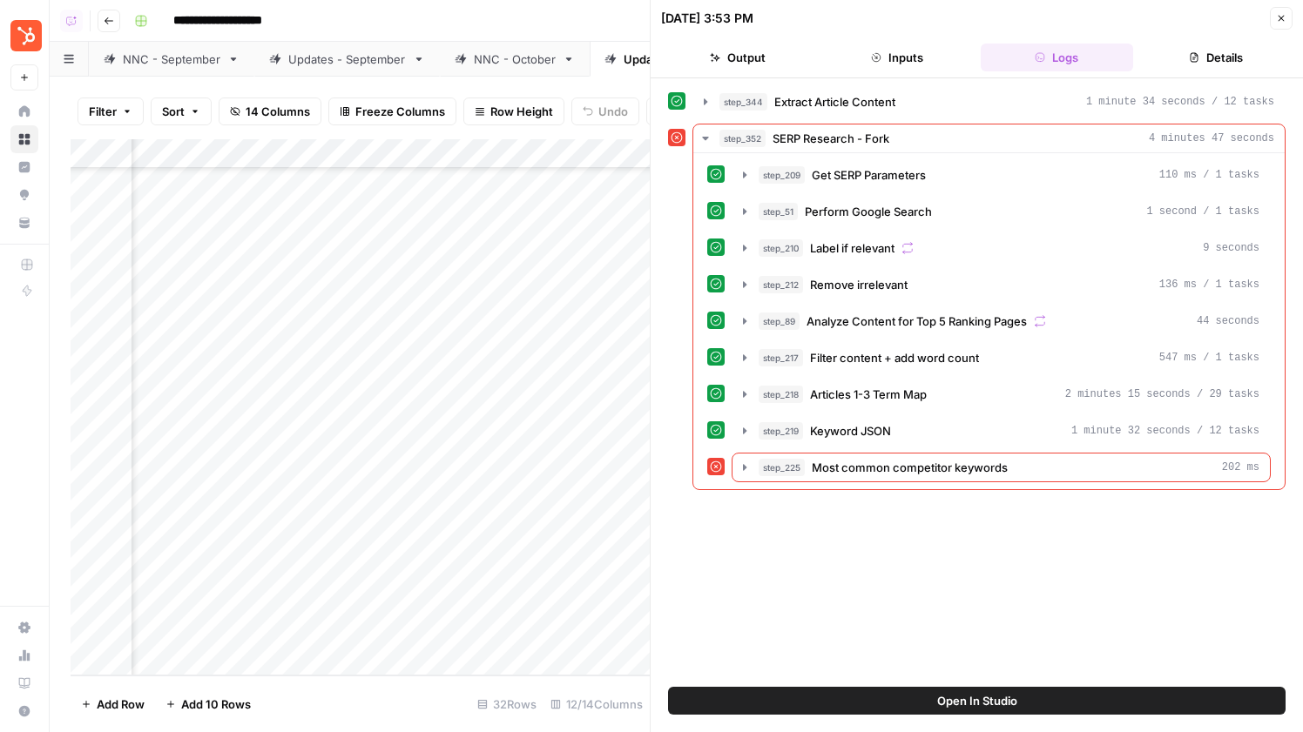
click at [526, 66] on div "NNC - October" at bounding box center [515, 59] width 82 height 17
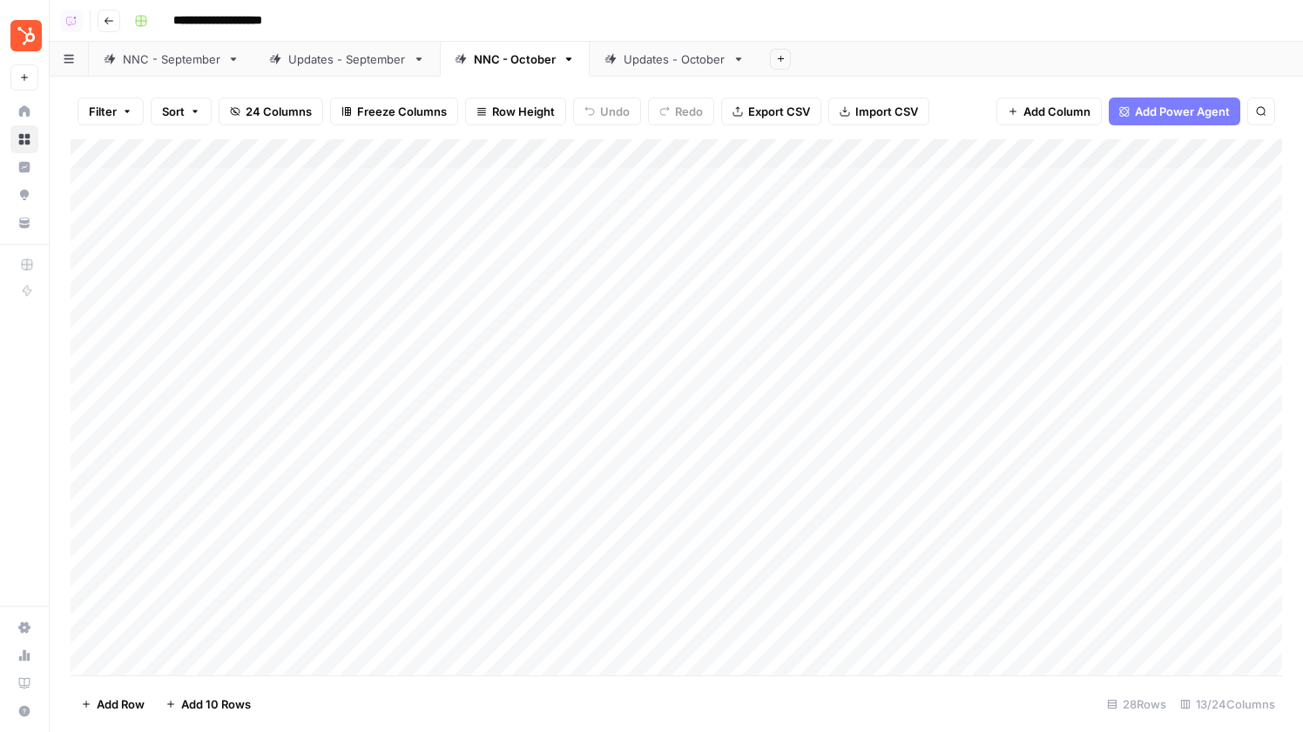
scroll to position [2, 0]
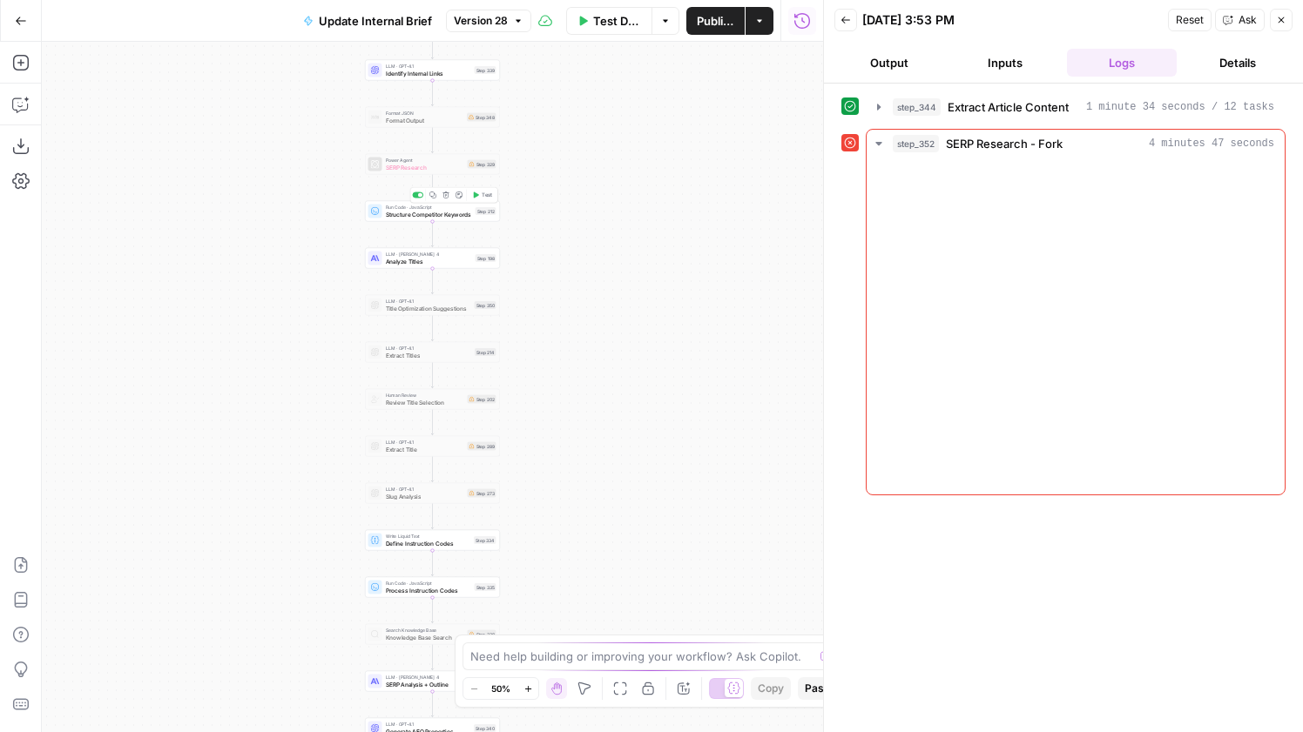
click at [474, 218] on div "Run Code · JavaScript Structure Competitor Keywords Step 212 Copy step Delete s…" at bounding box center [432, 211] width 128 height 15
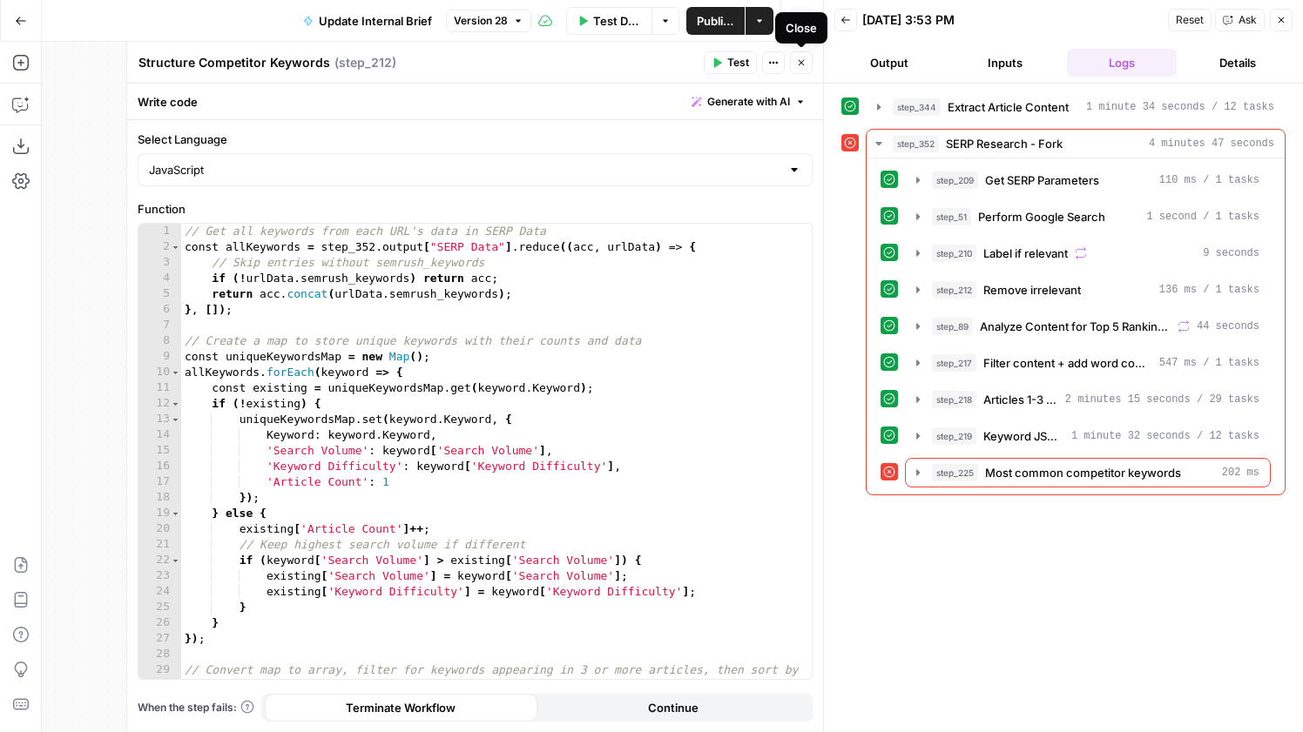
click at [802, 70] on button "Close" at bounding box center [801, 62] width 23 height 23
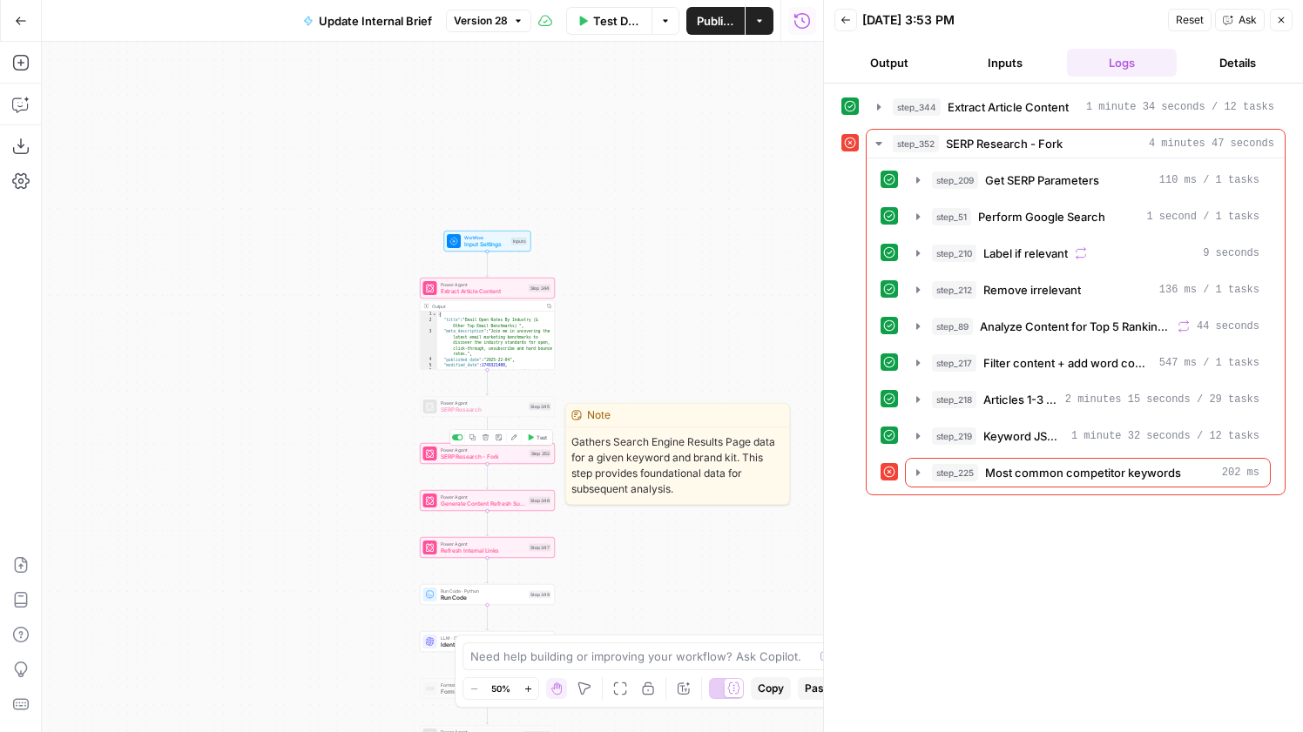
click at [517, 461] on span "SERP Research - Fork" at bounding box center [483, 457] width 85 height 9
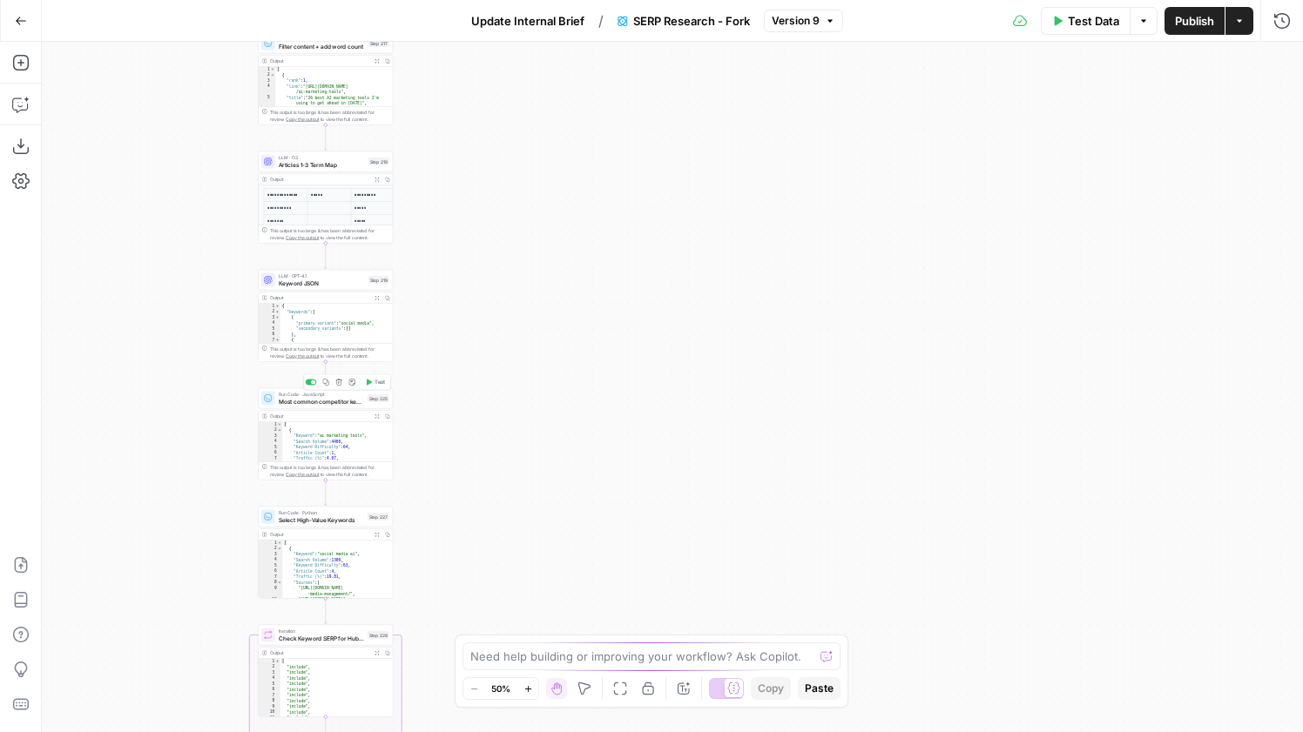
click at [371, 404] on div "Run Code · JavaScript Most common competitor keywords Step 225 Copy step Delete…" at bounding box center [325, 398] width 128 height 15
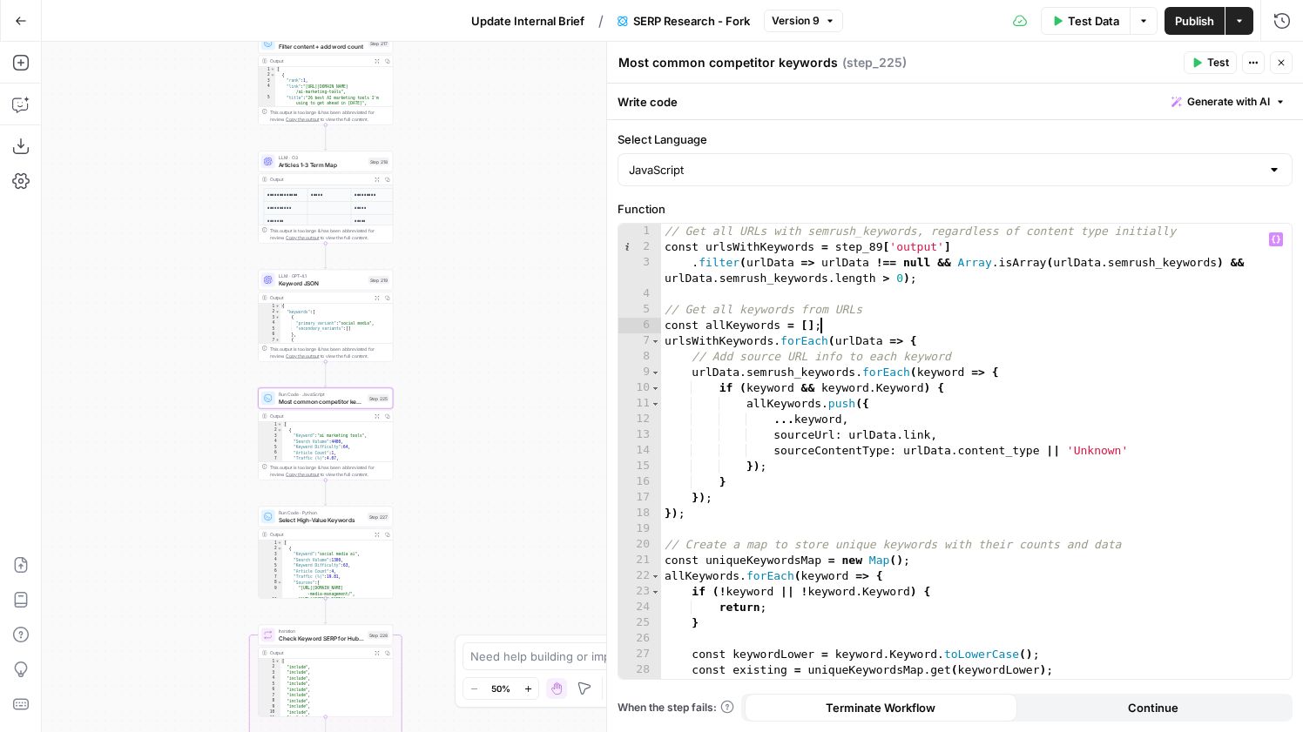
click at [981, 325] on div "// Get all URLs with semrush_keywords, regardless of content type initially con…" at bounding box center [976, 467] width 631 height 487
type textarea "**********"
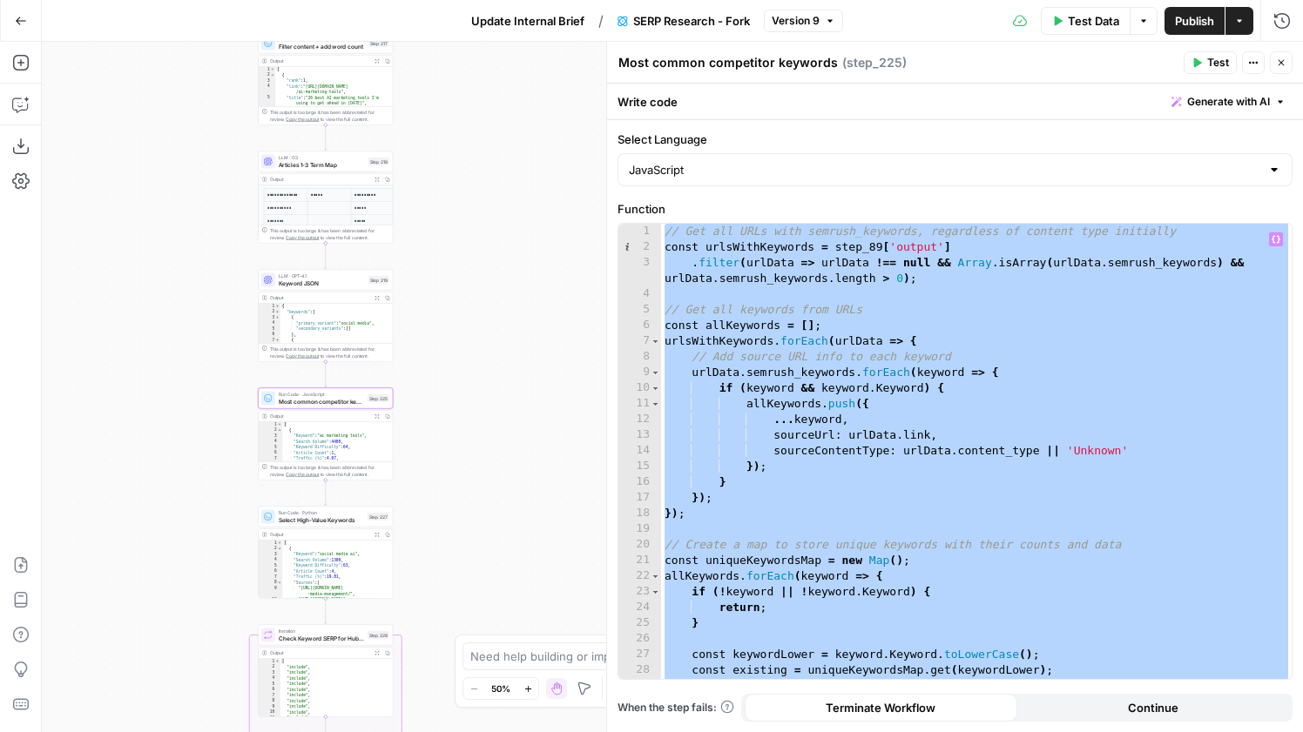
click at [1272, 59] on button "Close" at bounding box center [1281, 62] width 23 height 23
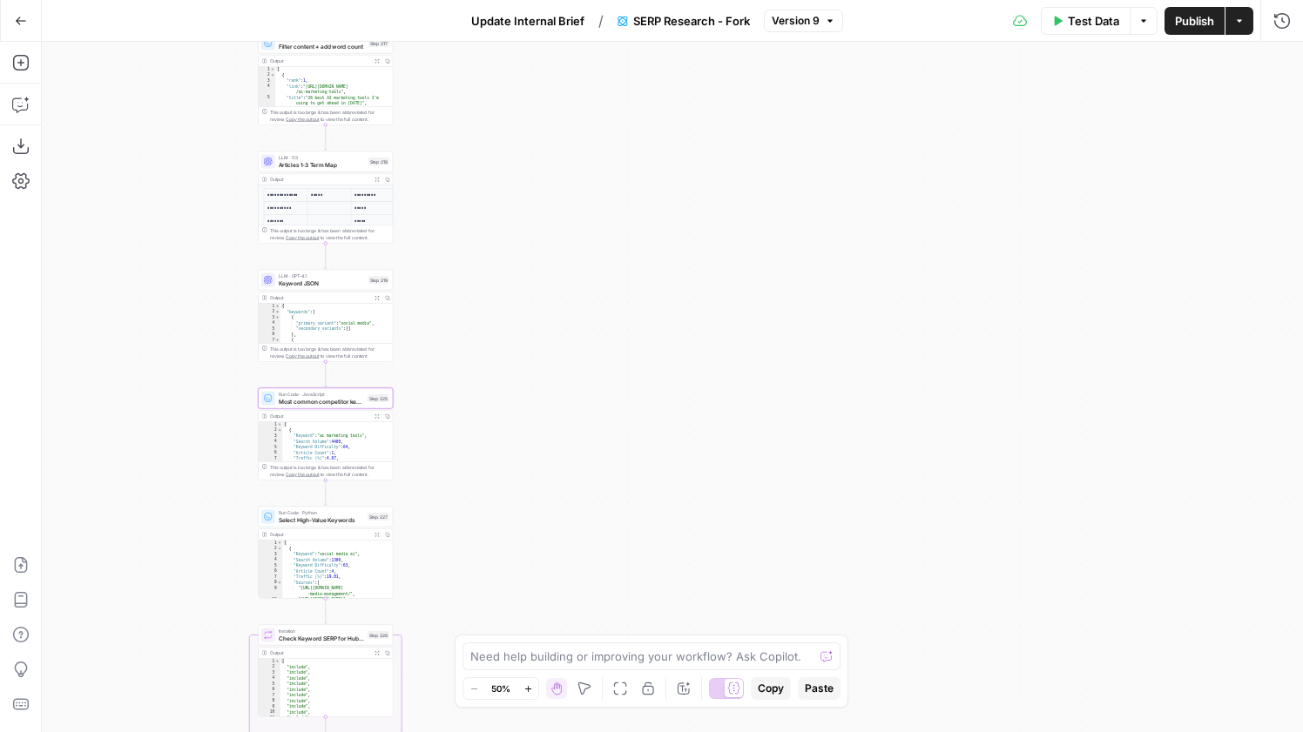
click at [1279, 38] on div "Test Data Options Publish Actions Run History" at bounding box center [1073, 20] width 461 height 41
click at [1280, 26] on icon "button" at bounding box center [1282, 20] width 16 height 16
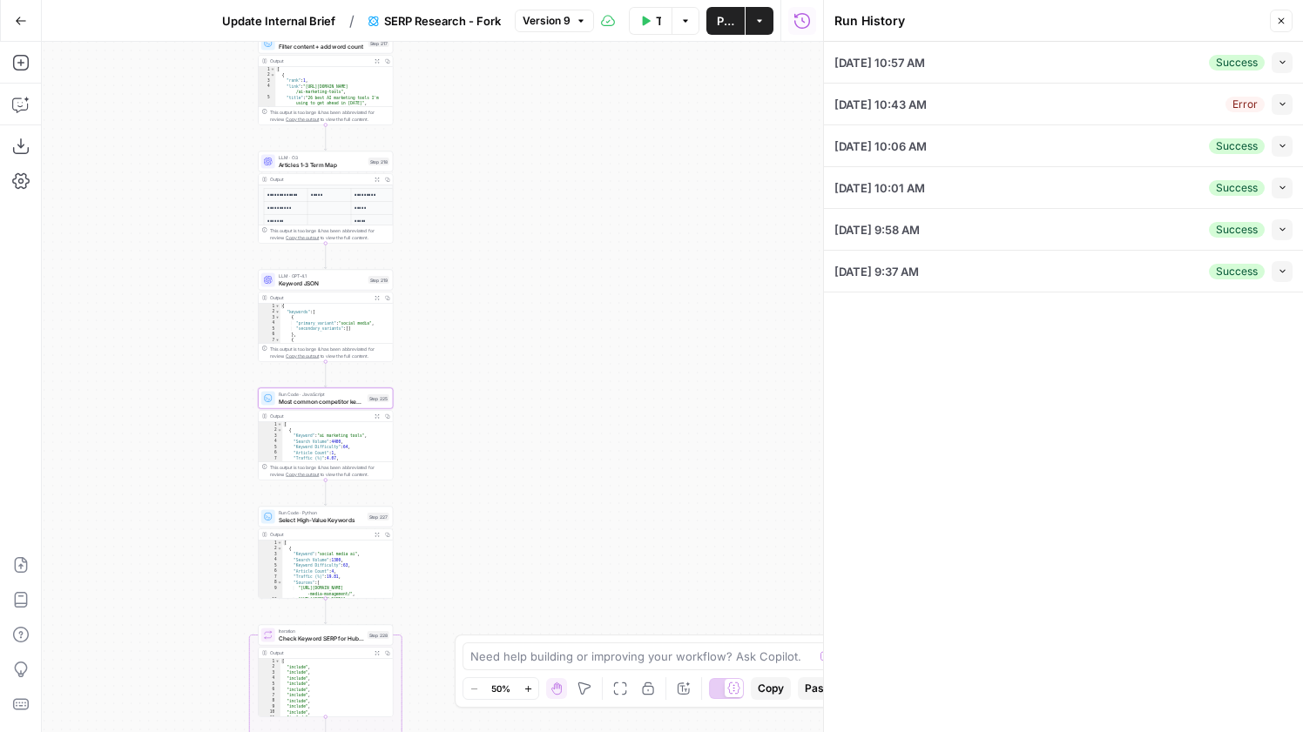
click at [260, 20] on span "Update Internal Brief" at bounding box center [278, 20] width 113 height 17
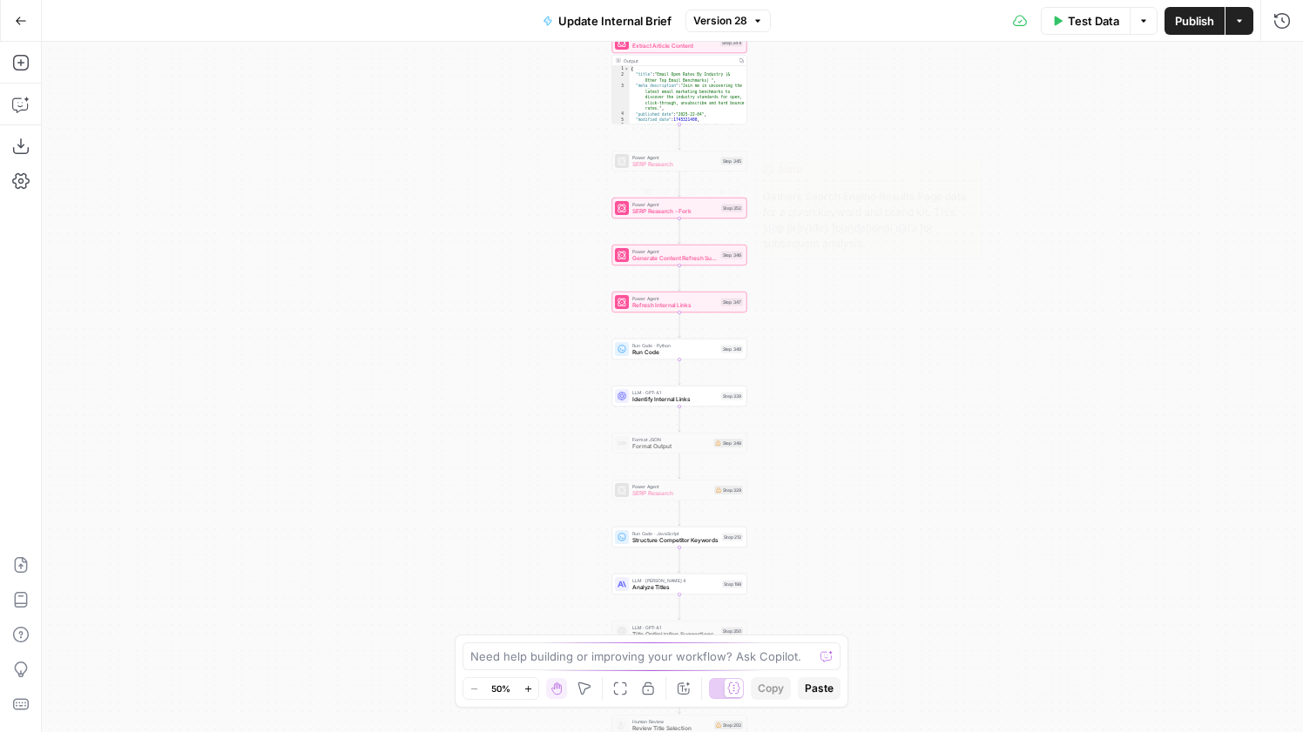
click at [682, 215] on span "SERP Research - Fork" at bounding box center [674, 211] width 85 height 9
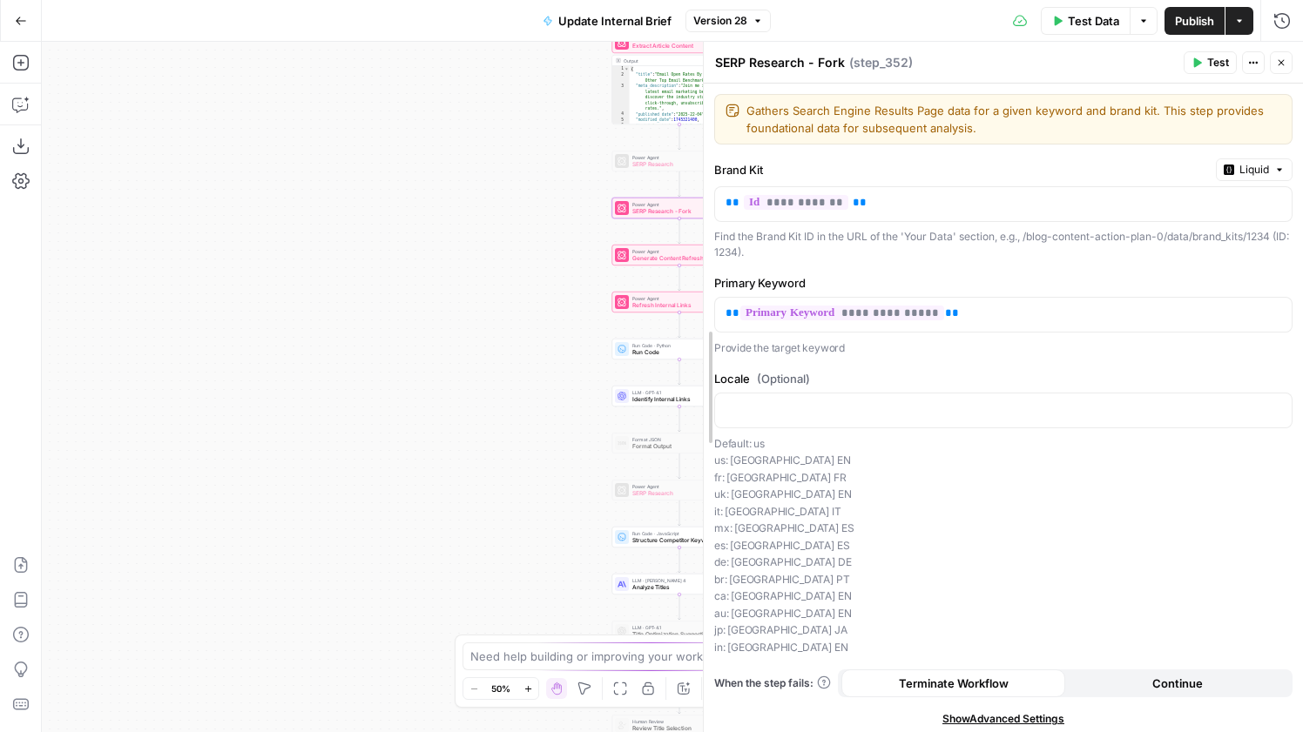
drag, startPoint x: 608, startPoint y: 245, endPoint x: 732, endPoint y: 260, distance: 125.5
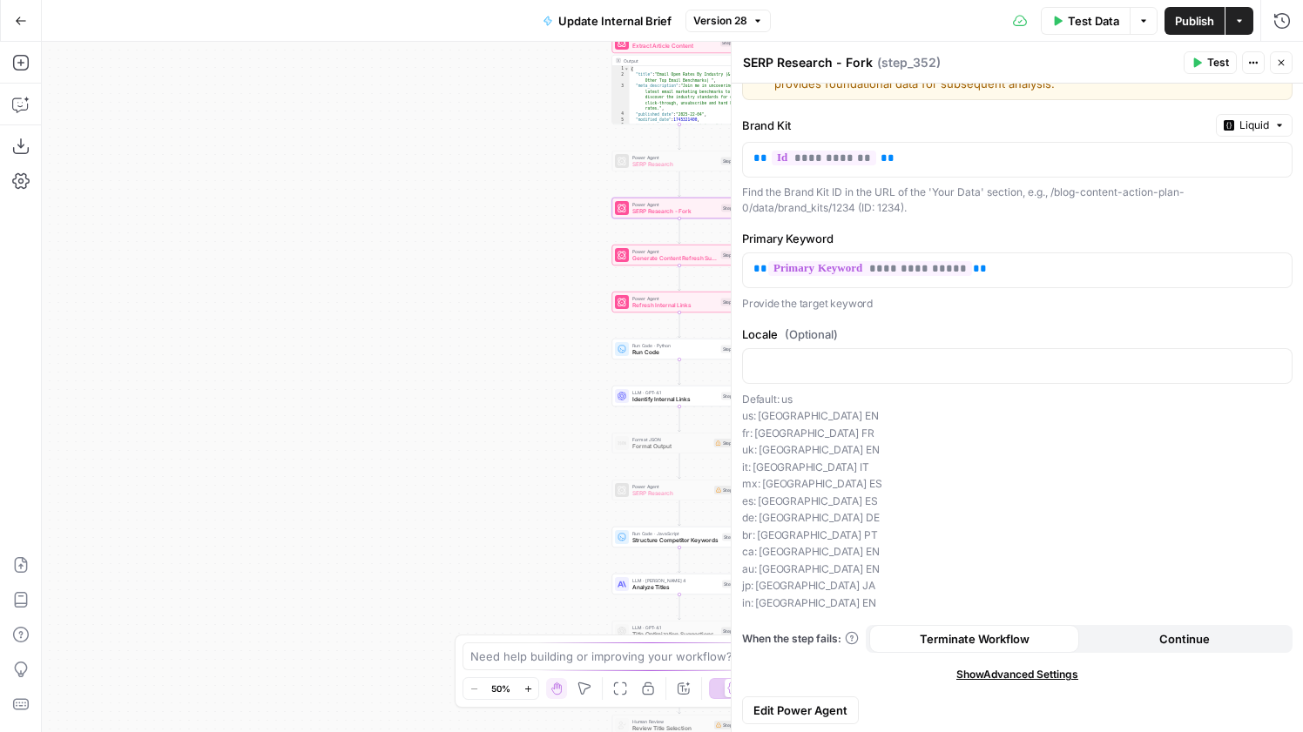
scroll to position [47, 0]
click at [671, 212] on span "SERP Research - Fork" at bounding box center [674, 211] width 85 height 9
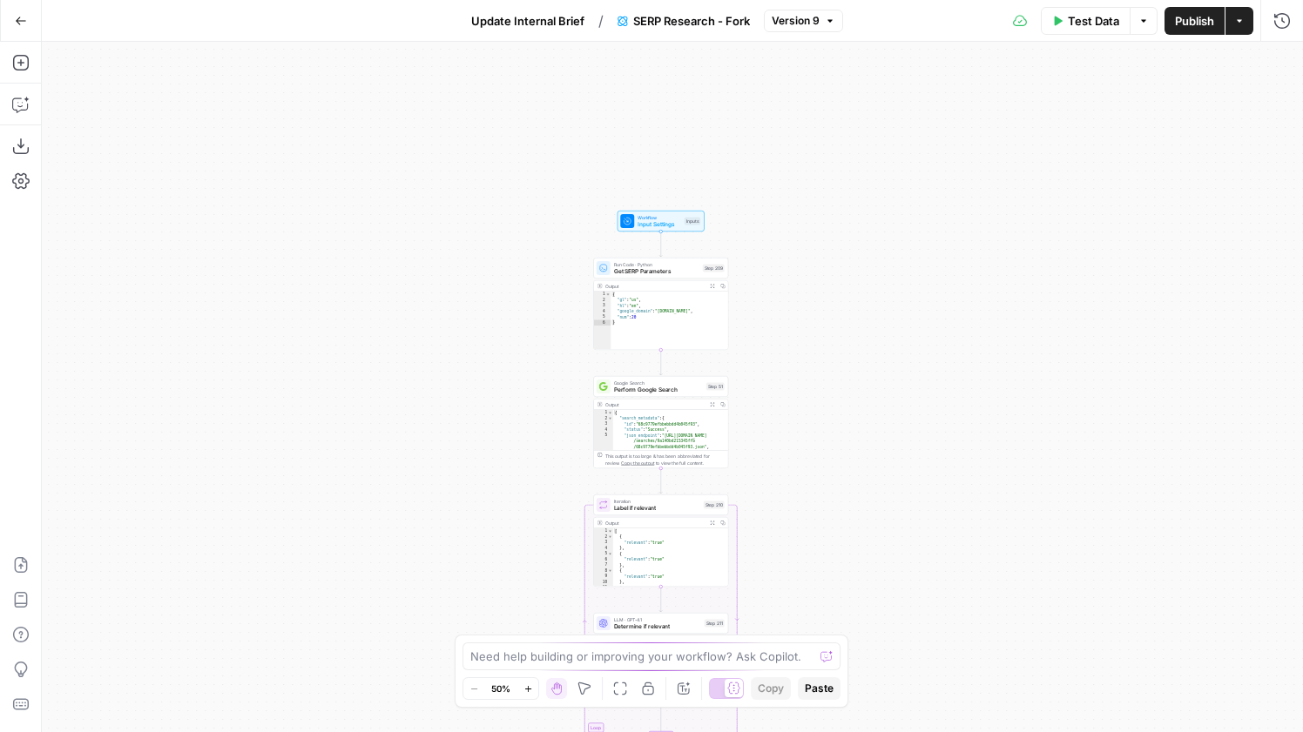
click at [1076, 26] on span "Test Data" at bounding box center [1093, 20] width 51 height 17
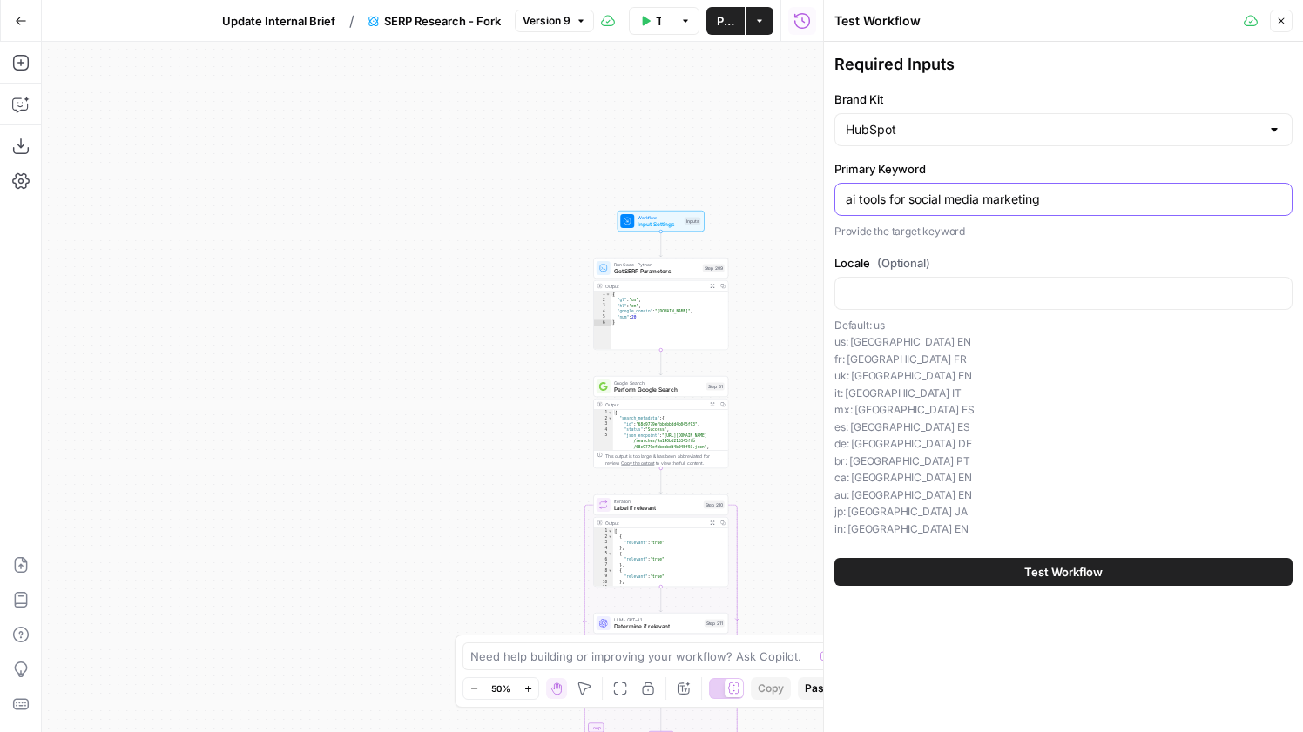
drag, startPoint x: 1050, startPoint y: 199, endPoint x: 837, endPoint y: 185, distance: 213.9
click at [837, 185] on div "ai tools for social media marketing" at bounding box center [1063, 199] width 458 height 33
paste input "email marketing benchmarks"
type input "email marketing benchmarks"
click at [1024, 566] on span "Test Workflow" at bounding box center [1063, 571] width 78 height 17
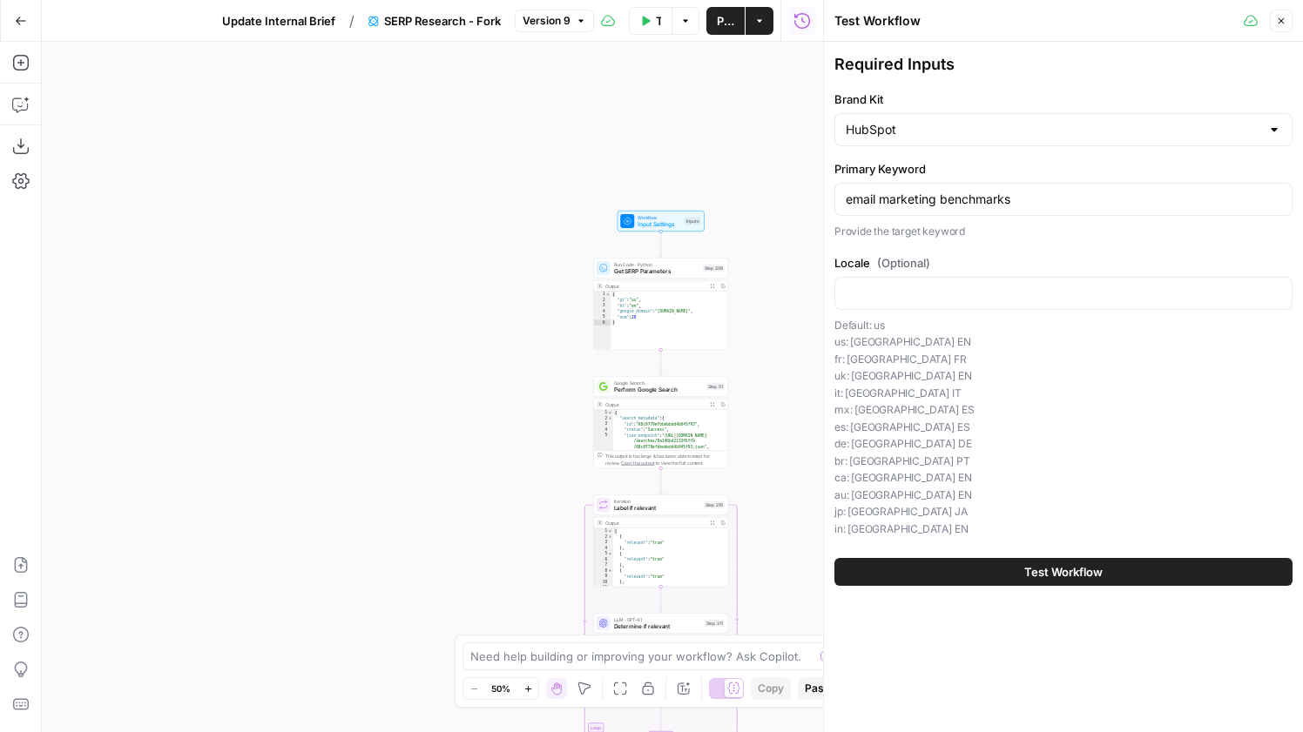
click at [1085, 566] on span "Test Workflow" at bounding box center [1063, 571] width 78 height 17
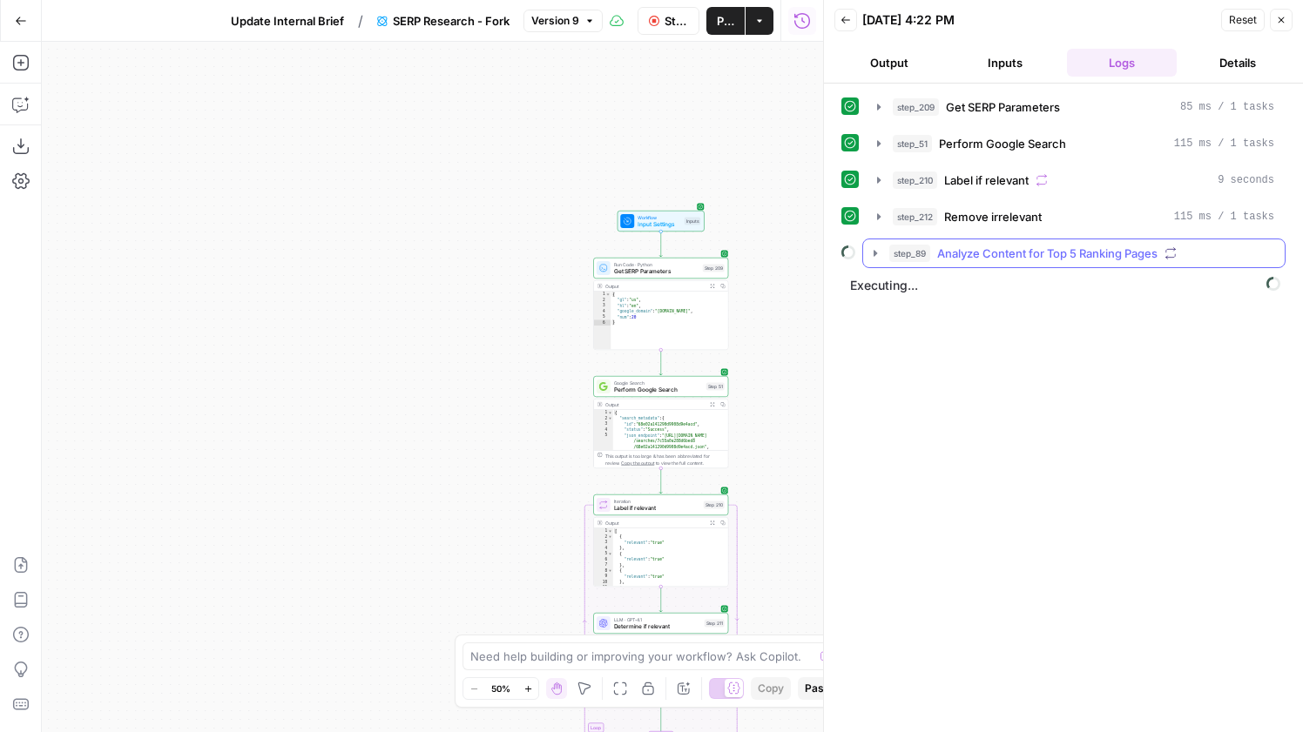
click at [1035, 253] on span "Analyze Content for Top 5 Ranking Pages" at bounding box center [1047, 253] width 220 height 17
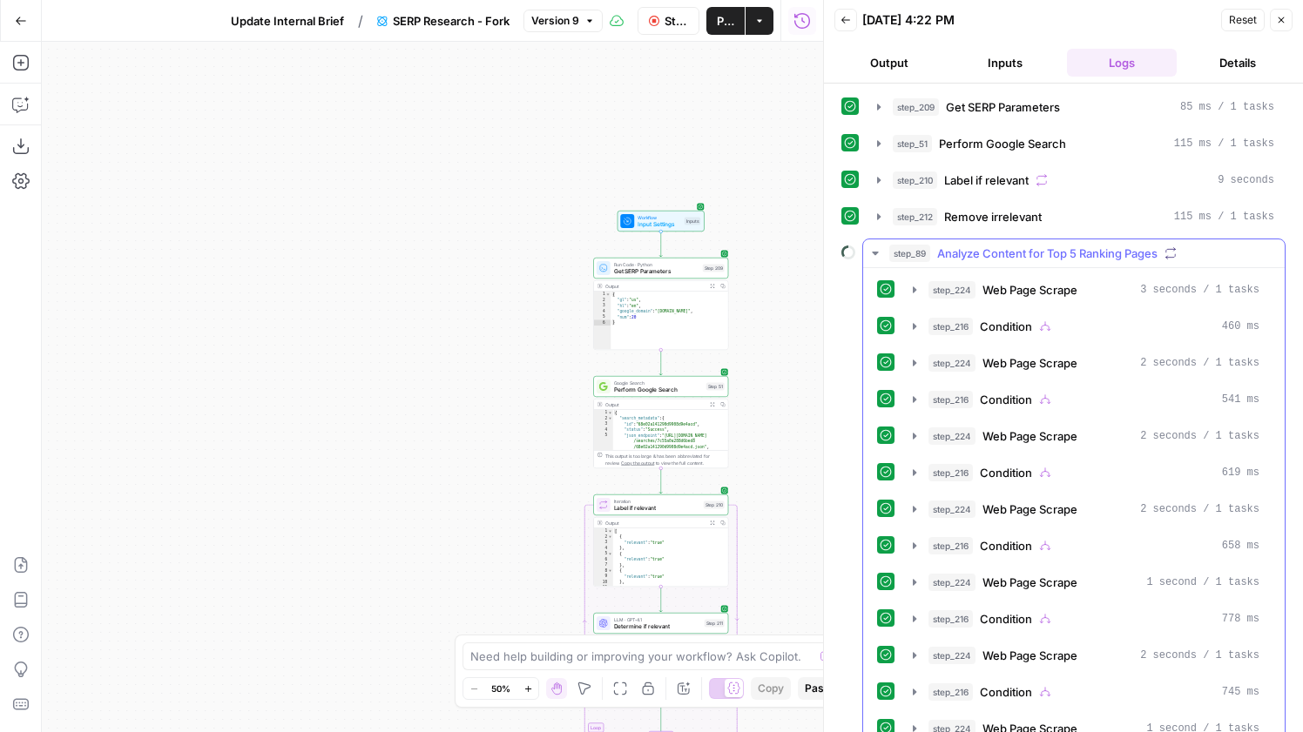
click at [1035, 253] on span "Analyze Content for Top 5 Ranking Pages" at bounding box center [1047, 253] width 220 height 17
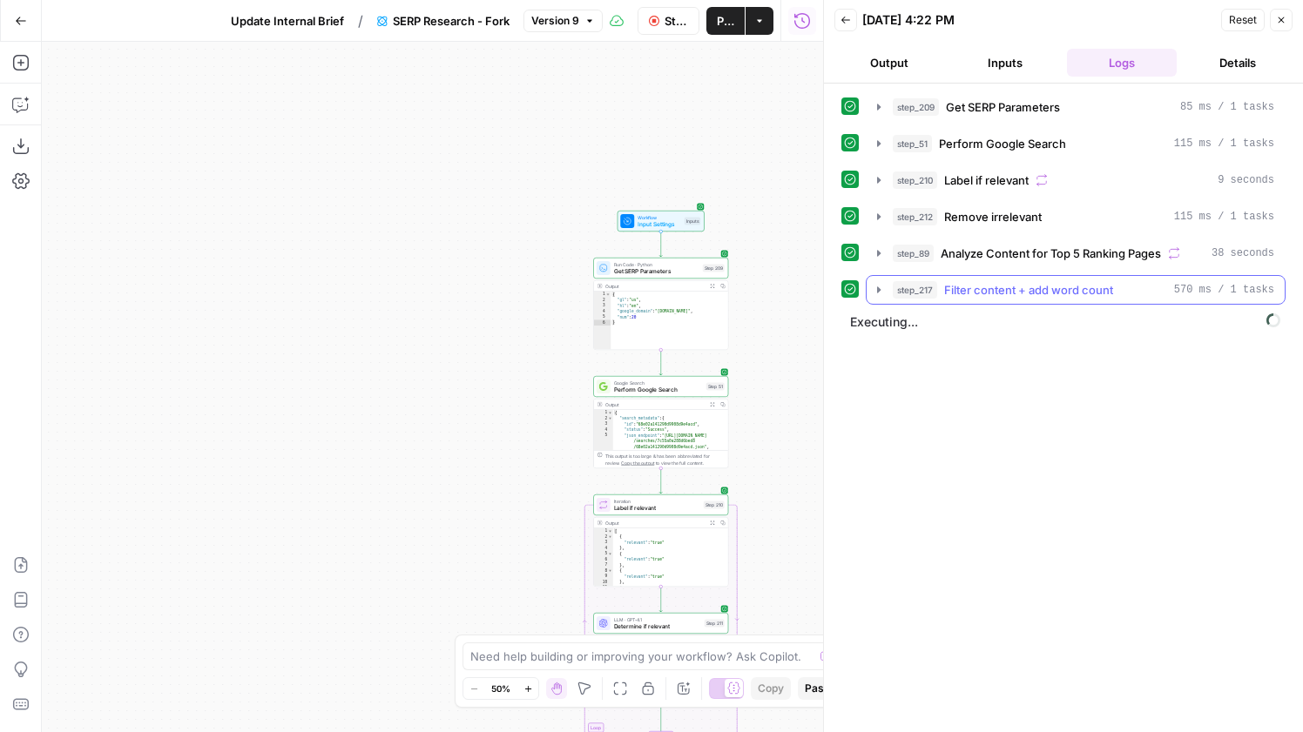
click at [1008, 290] on span "Filter content + add word count" at bounding box center [1028, 289] width 169 height 17
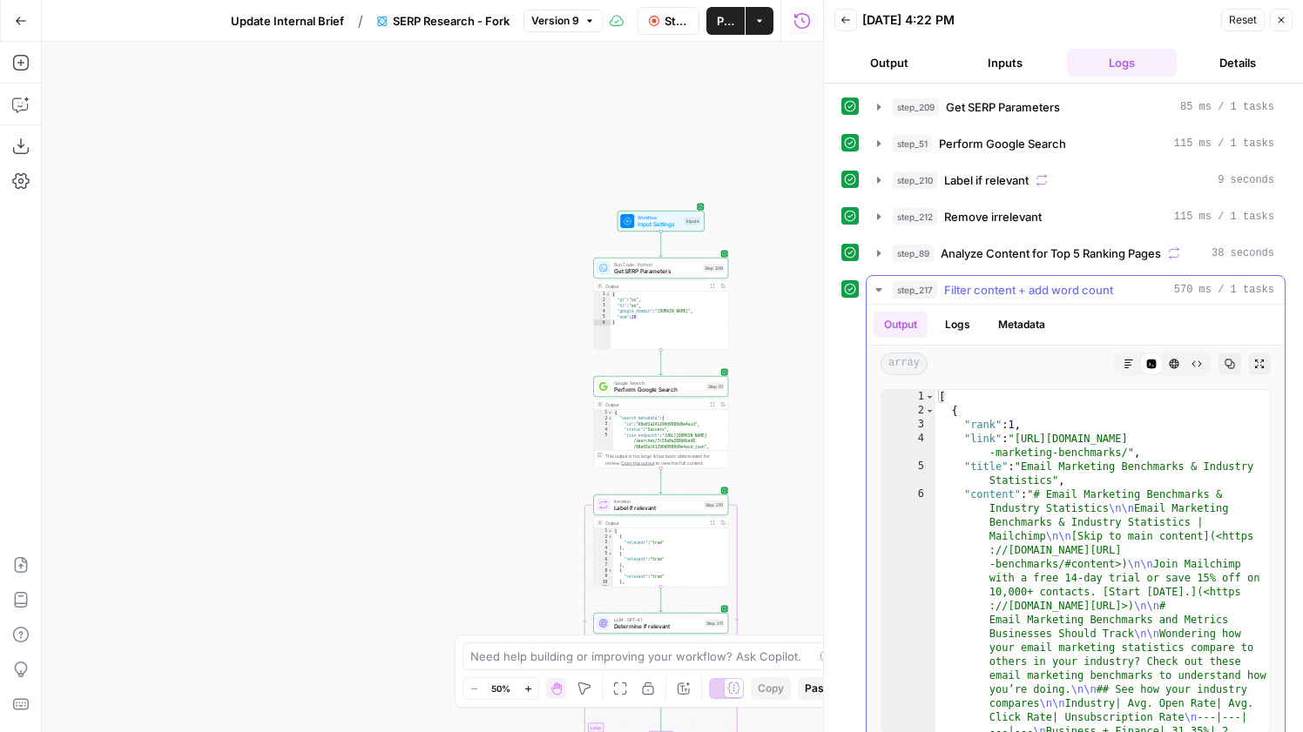
click at [1009, 290] on span "Filter content + add word count" at bounding box center [1028, 289] width 169 height 17
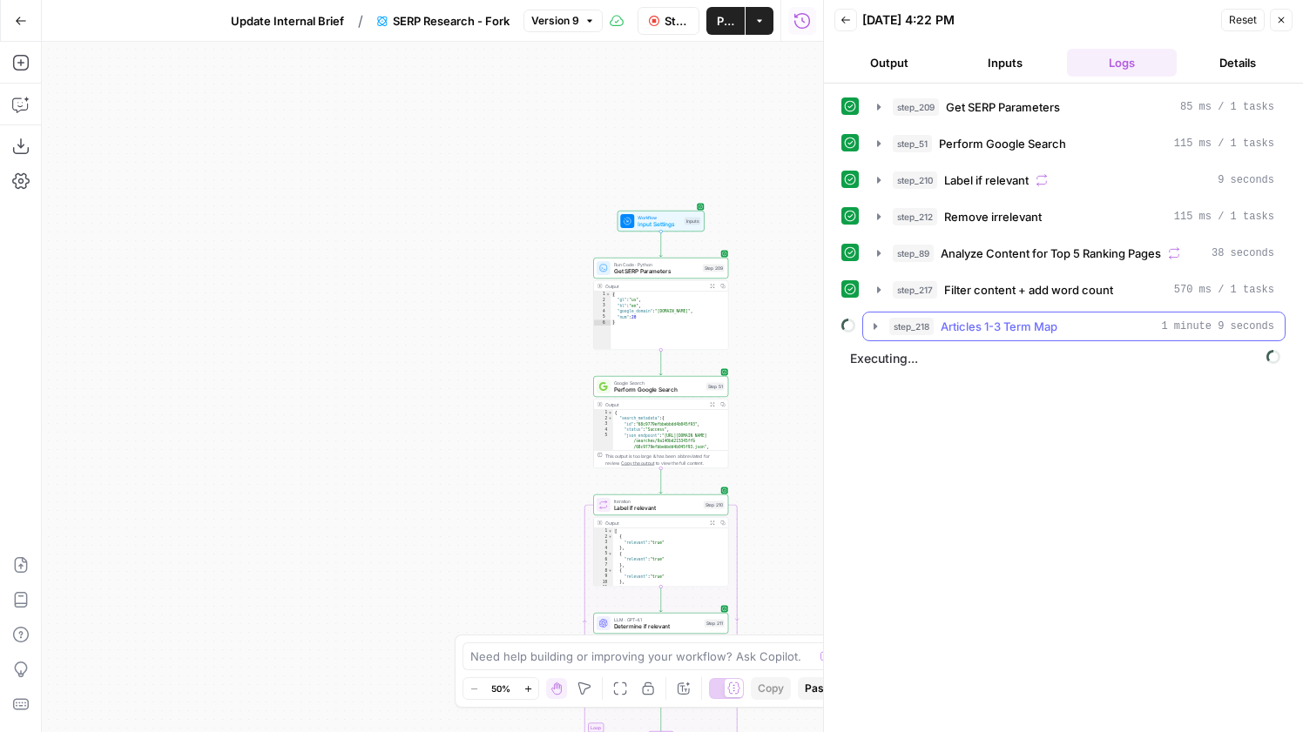
click at [999, 315] on button "step_218 Articles 1-3 Term Map 1 minute 9 seconds" at bounding box center [1074, 327] width 422 height 28
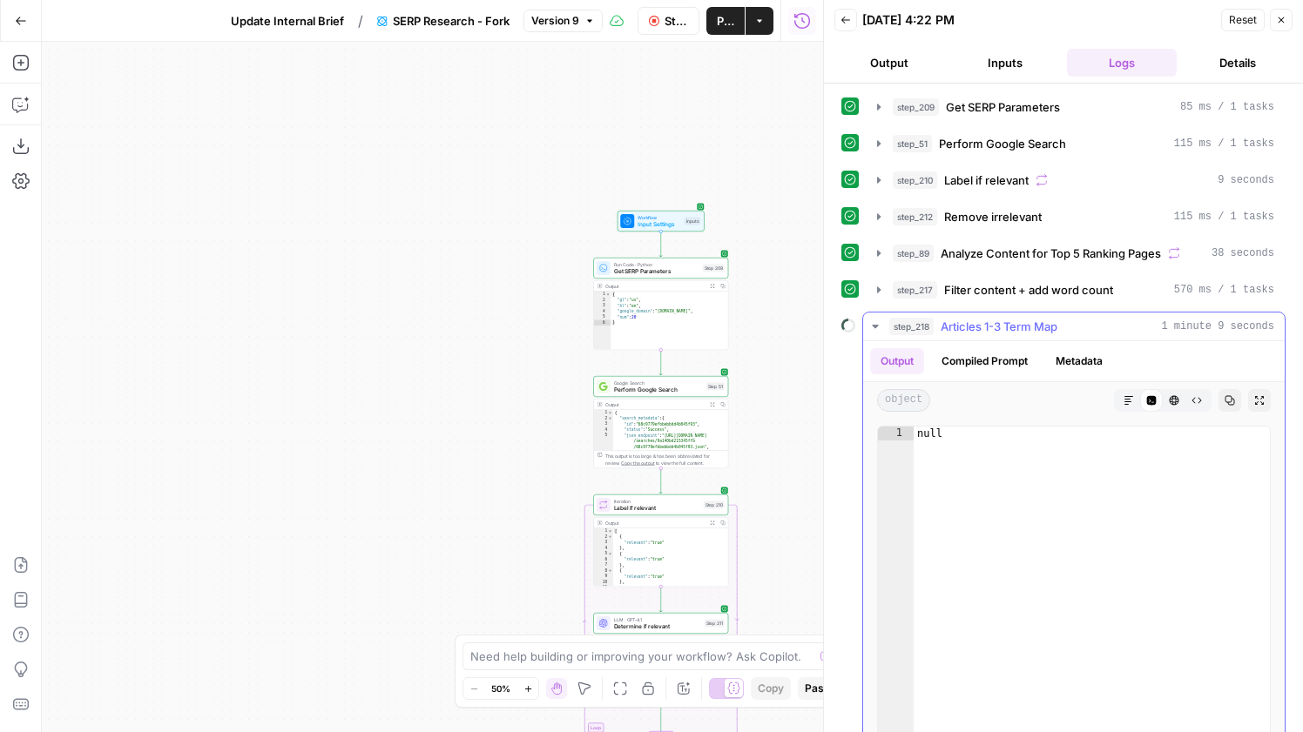
click at [989, 325] on span "Articles 1-3 Term Map" at bounding box center [999, 326] width 117 height 17
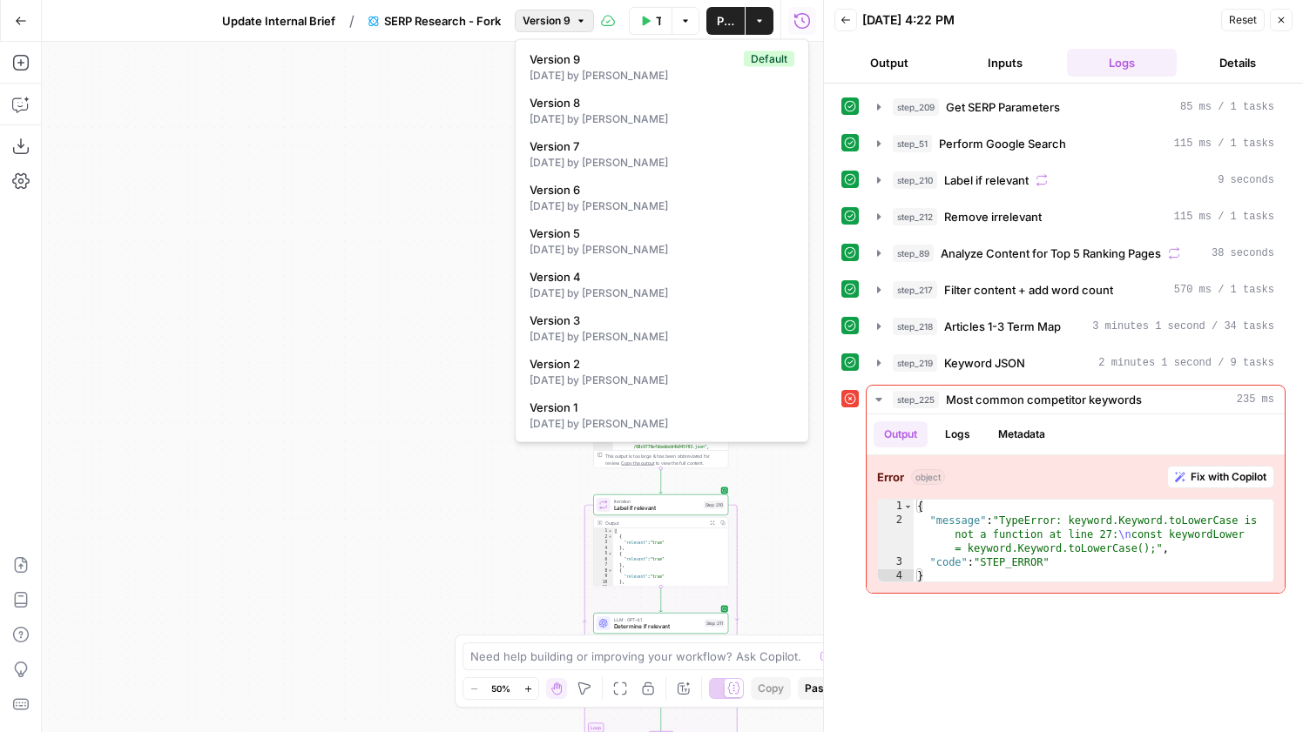
click at [550, 30] on button "Version 9" at bounding box center [554, 21] width 79 height 23
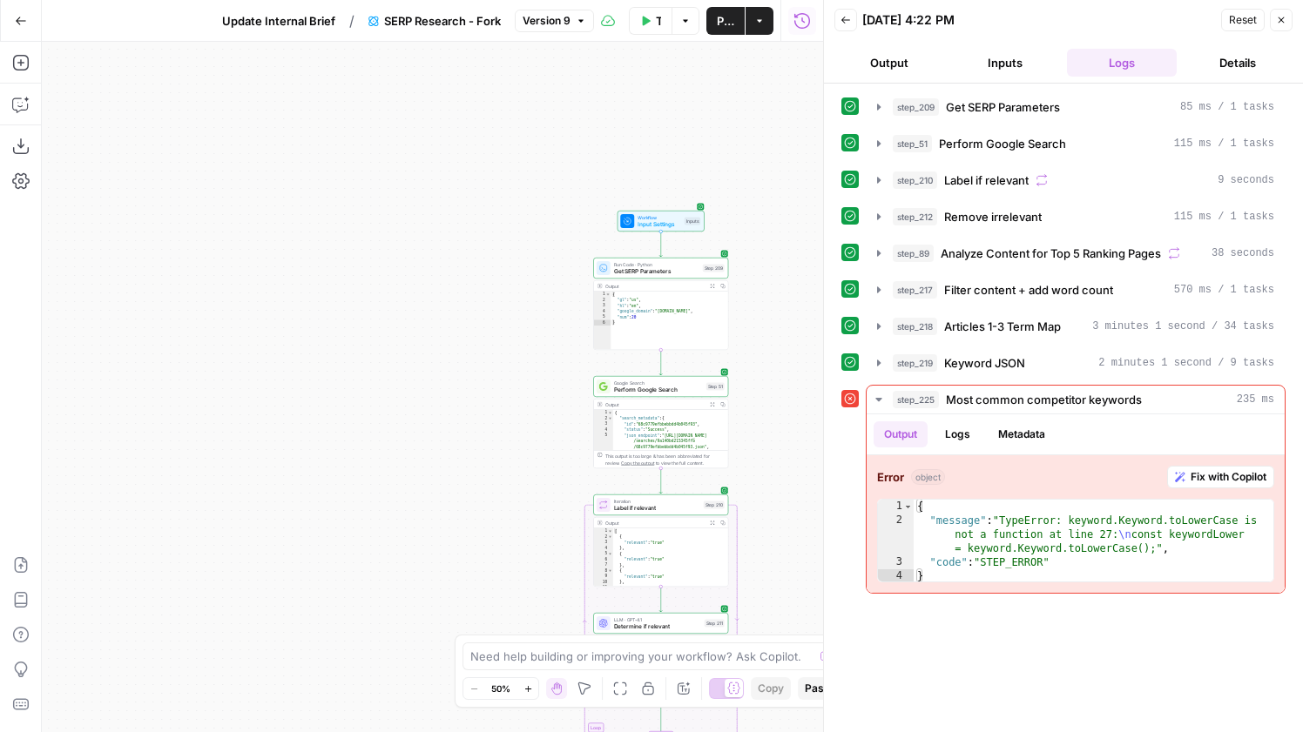
click at [550, 30] on button "Version 9" at bounding box center [554, 21] width 79 height 23
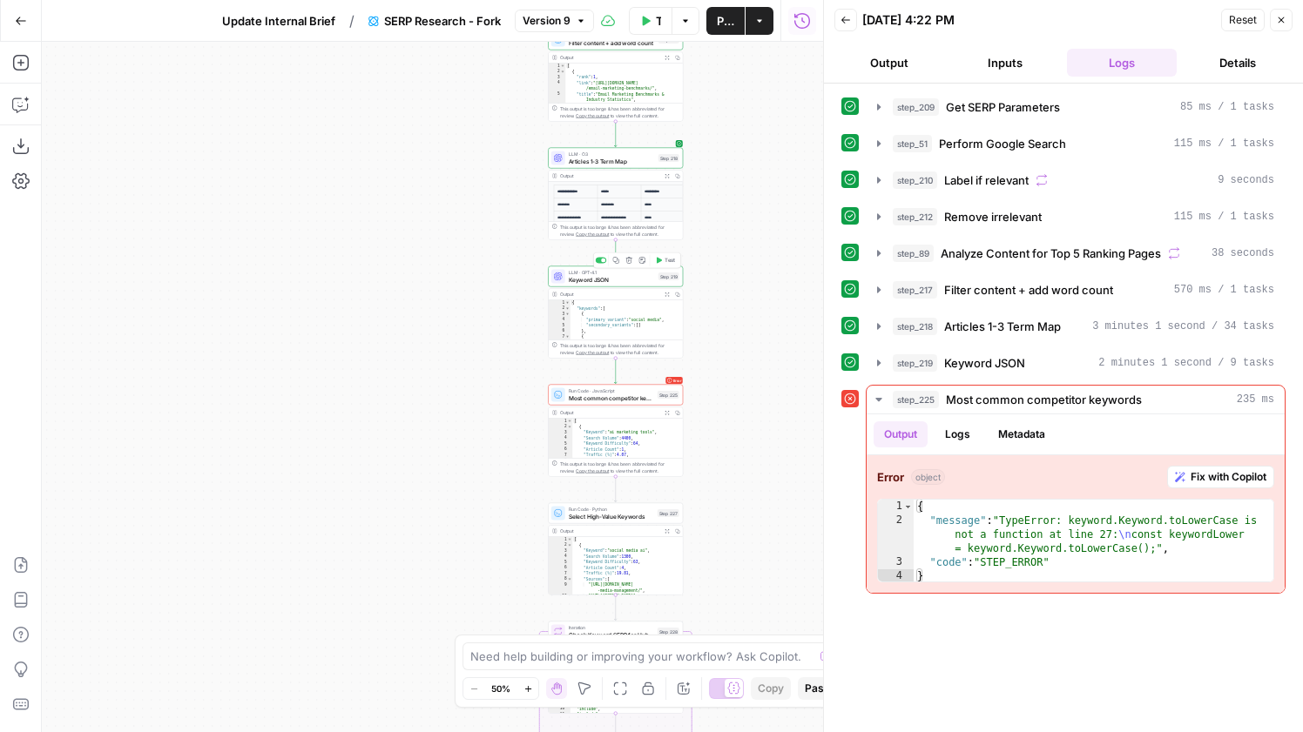
click at [612, 279] on span "Keyword JSON" at bounding box center [612, 279] width 86 height 9
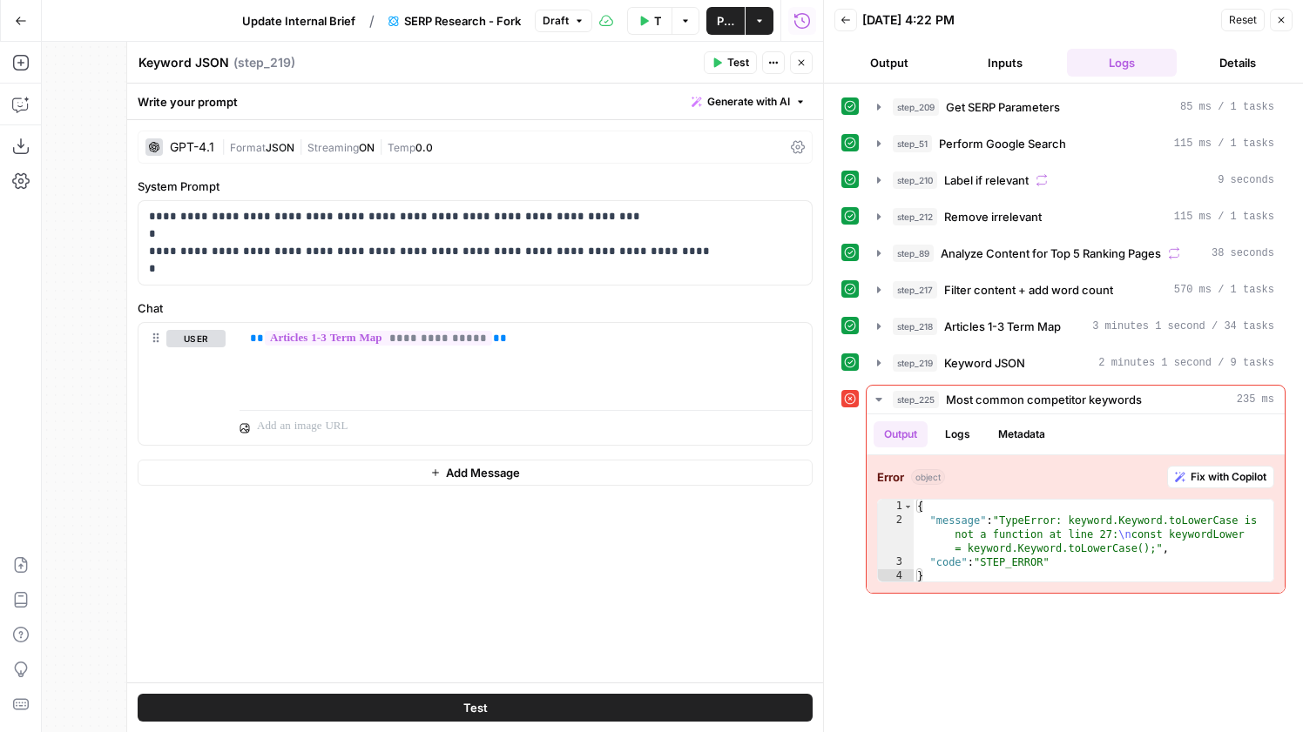
click at [807, 70] on button "Close" at bounding box center [801, 62] width 23 height 23
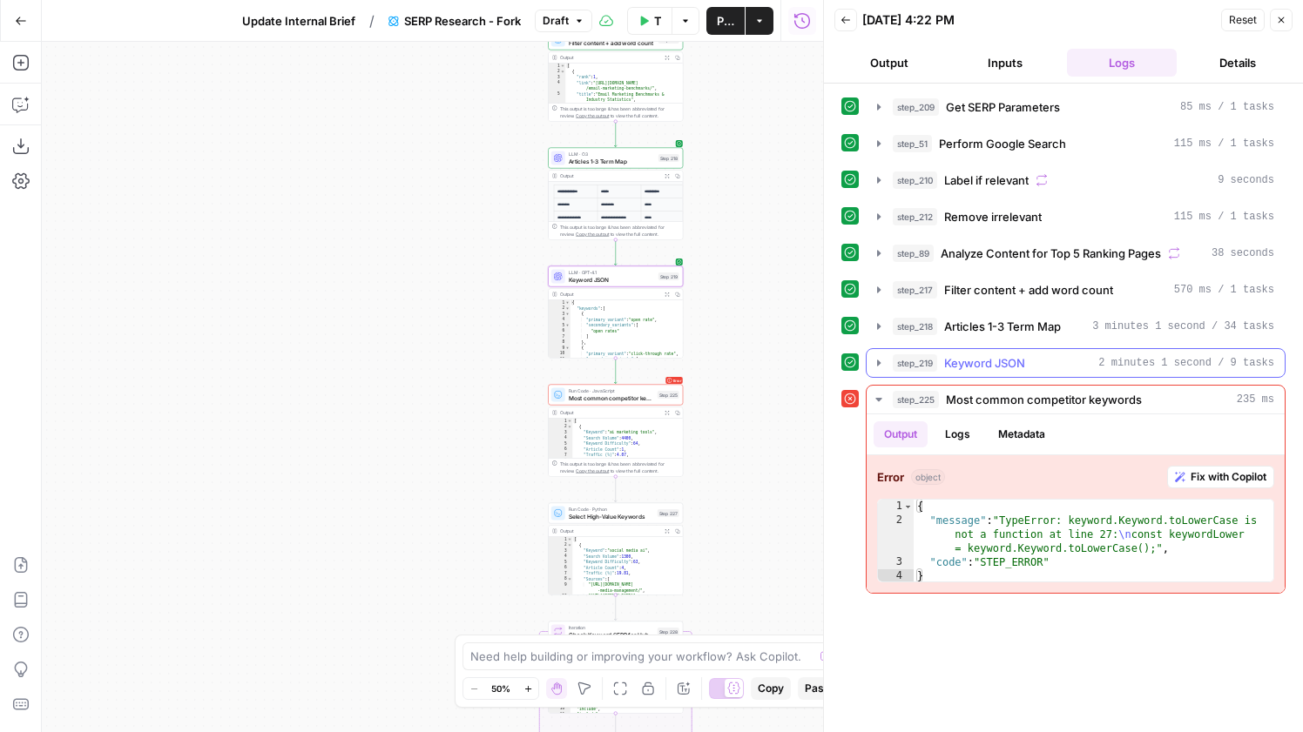
click at [1000, 367] on span "Keyword JSON" at bounding box center [984, 362] width 81 height 17
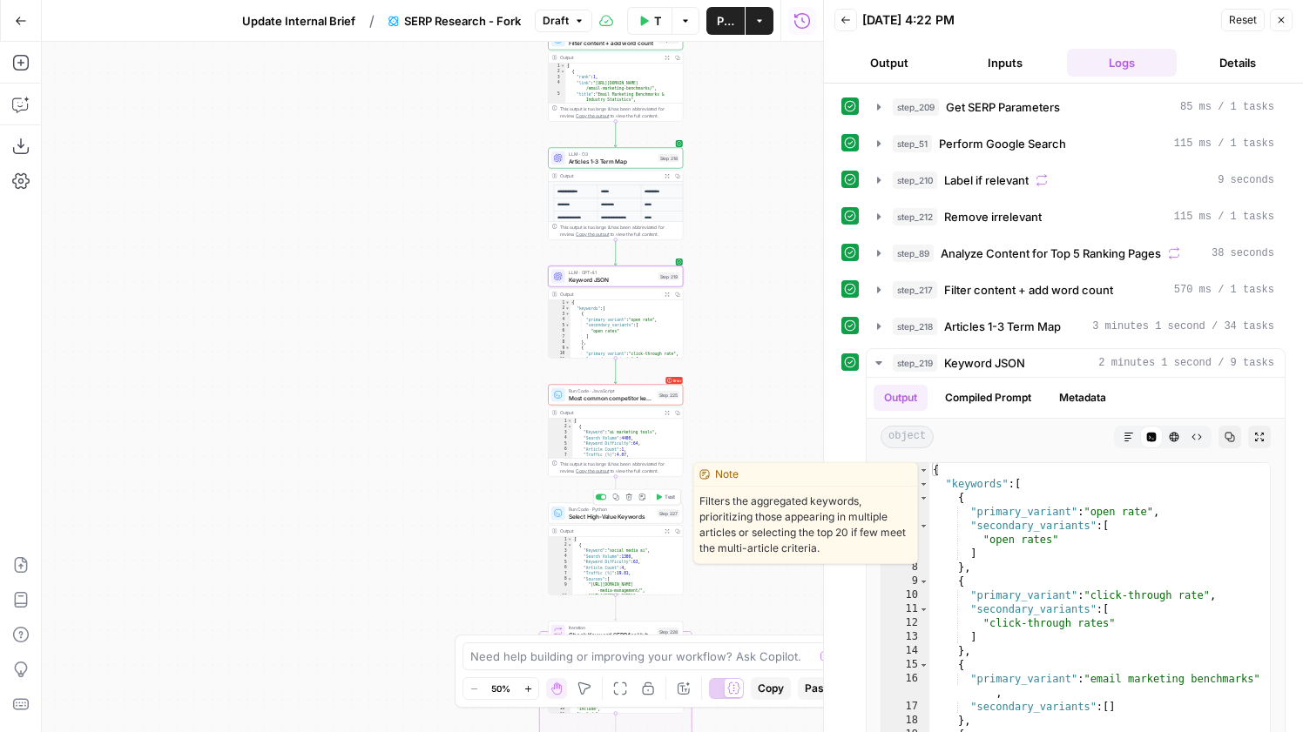
click at [619, 512] on span "Select High-Value Keywords" at bounding box center [611, 516] width 85 height 9
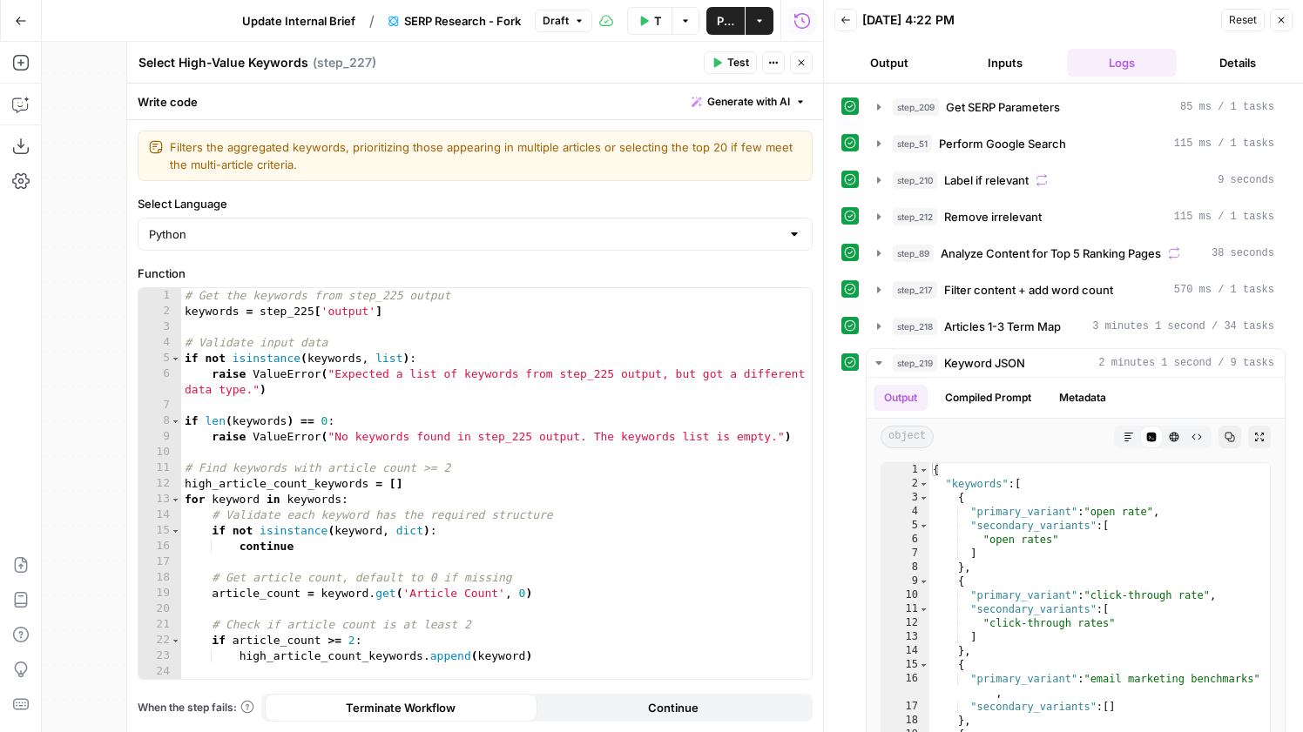
click at [813, 49] on header "Select High-Value Keywords Select High-Value Keywords ( step_227 ) Test Actions…" at bounding box center [475, 63] width 696 height 42
click at [809, 60] on button "Close" at bounding box center [801, 62] width 23 height 23
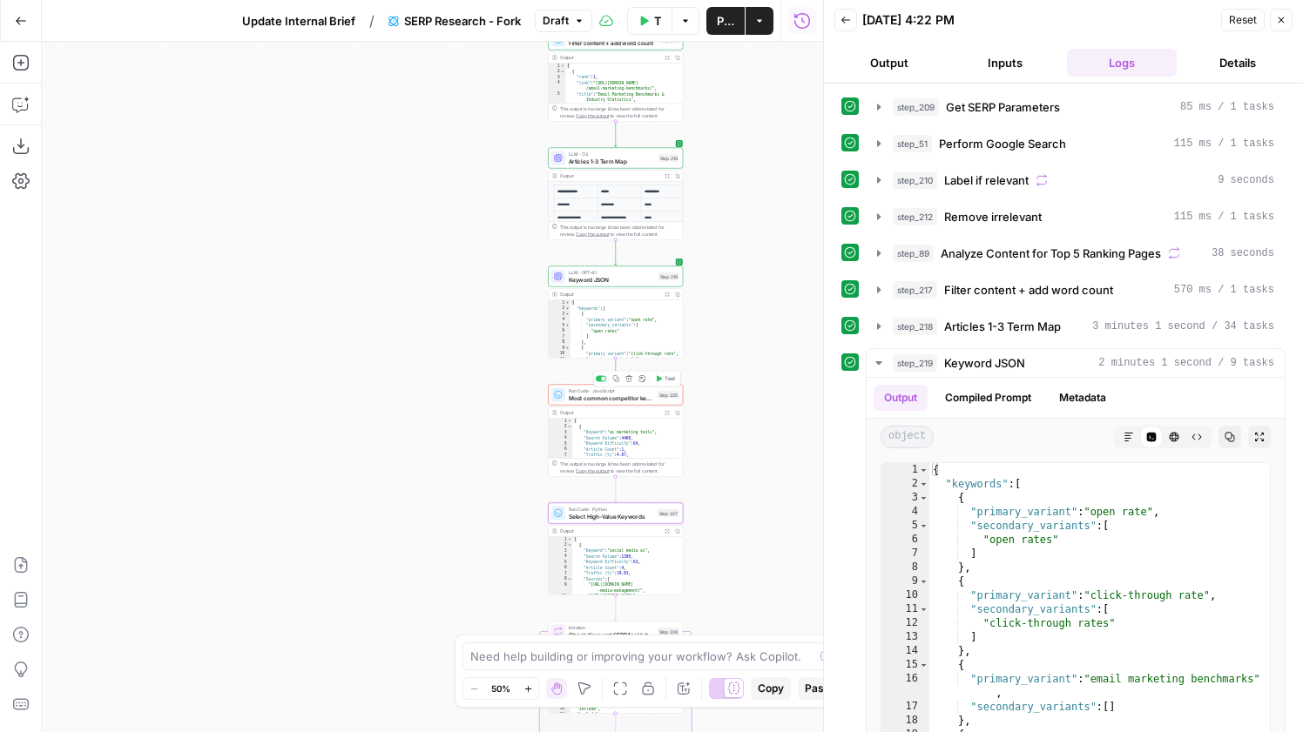
click at [637, 397] on span "Most common competitor keywords" at bounding box center [611, 398] width 85 height 9
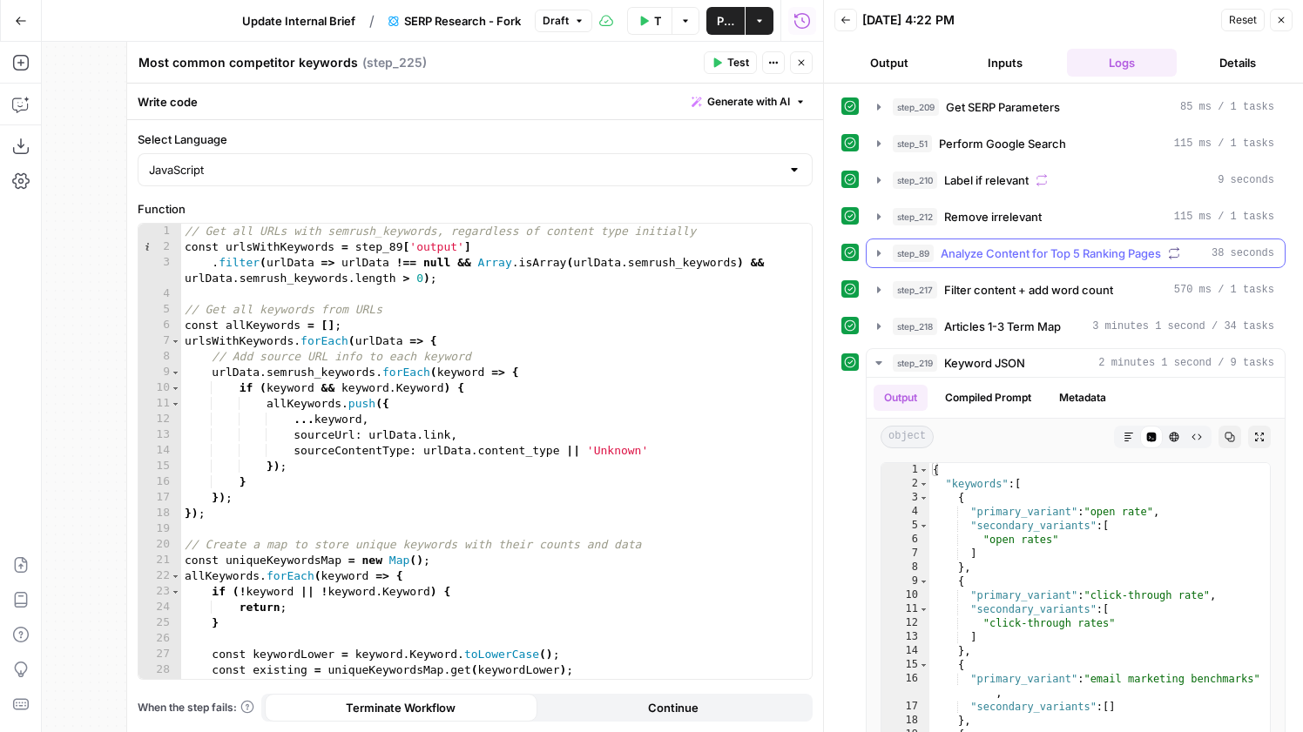
click at [980, 243] on button "step_89 Analyze Content for Top 5 Ranking Pages 38 seconds" at bounding box center [1076, 254] width 418 height 28
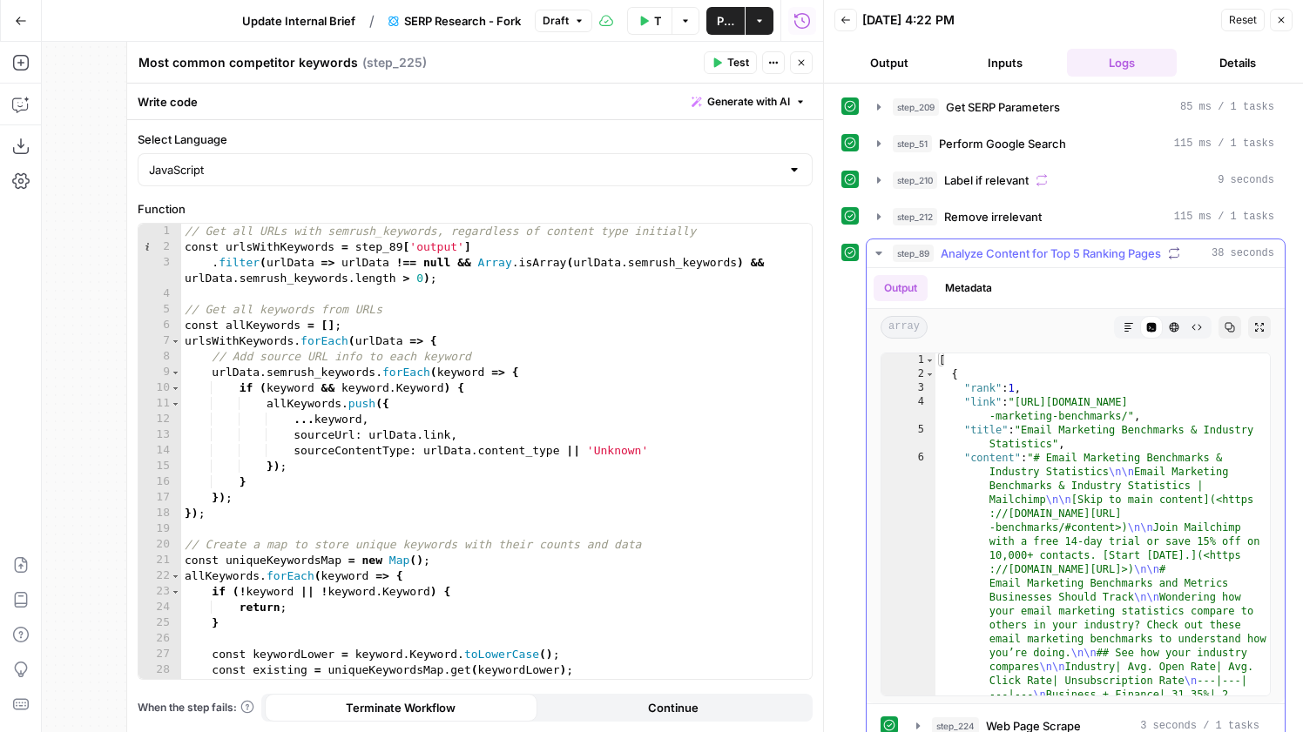
click at [985, 249] on span "Analyze Content for Top 5 Ranking Pages" at bounding box center [1051, 253] width 220 height 17
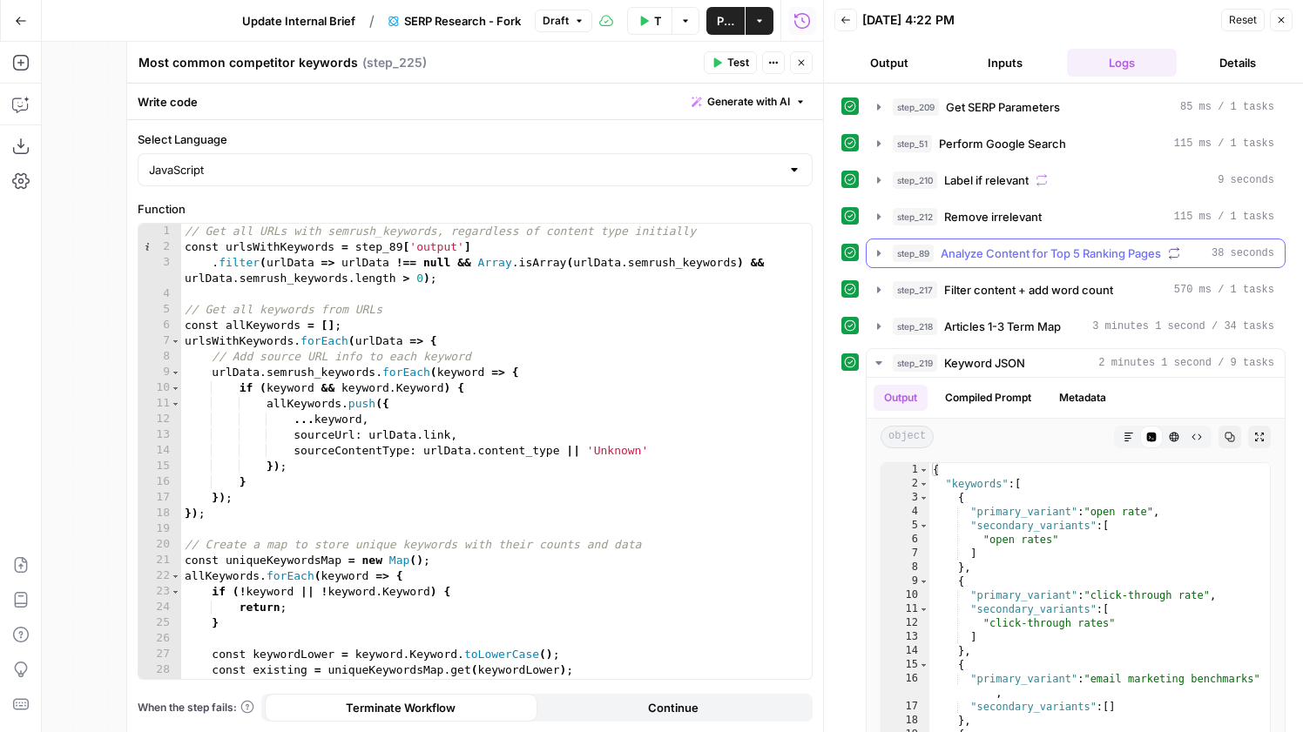
click at [978, 253] on span "Analyze Content for Top 5 Ranking Pages" at bounding box center [1051, 253] width 220 height 17
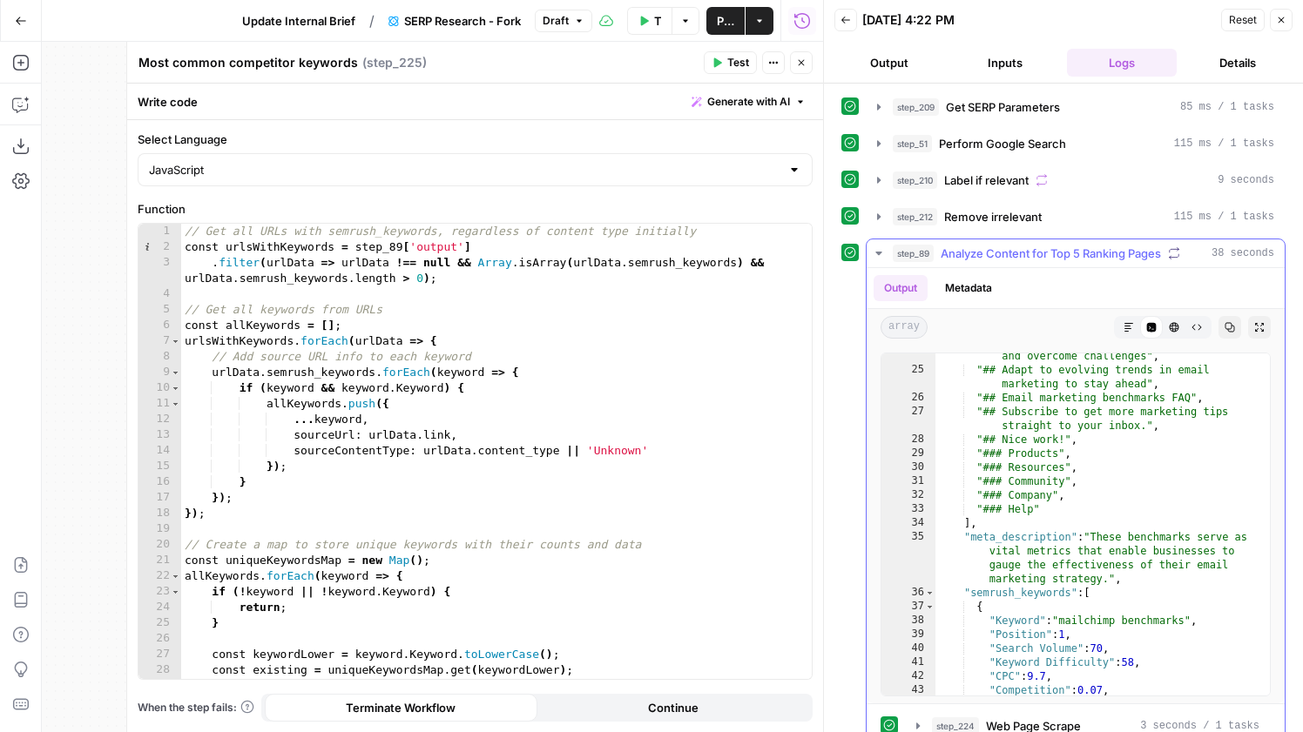
scroll to position [1368, 0]
click at [1095, 247] on span "Analyze Content for Top 5 Ranking Pages" at bounding box center [1051, 253] width 220 height 17
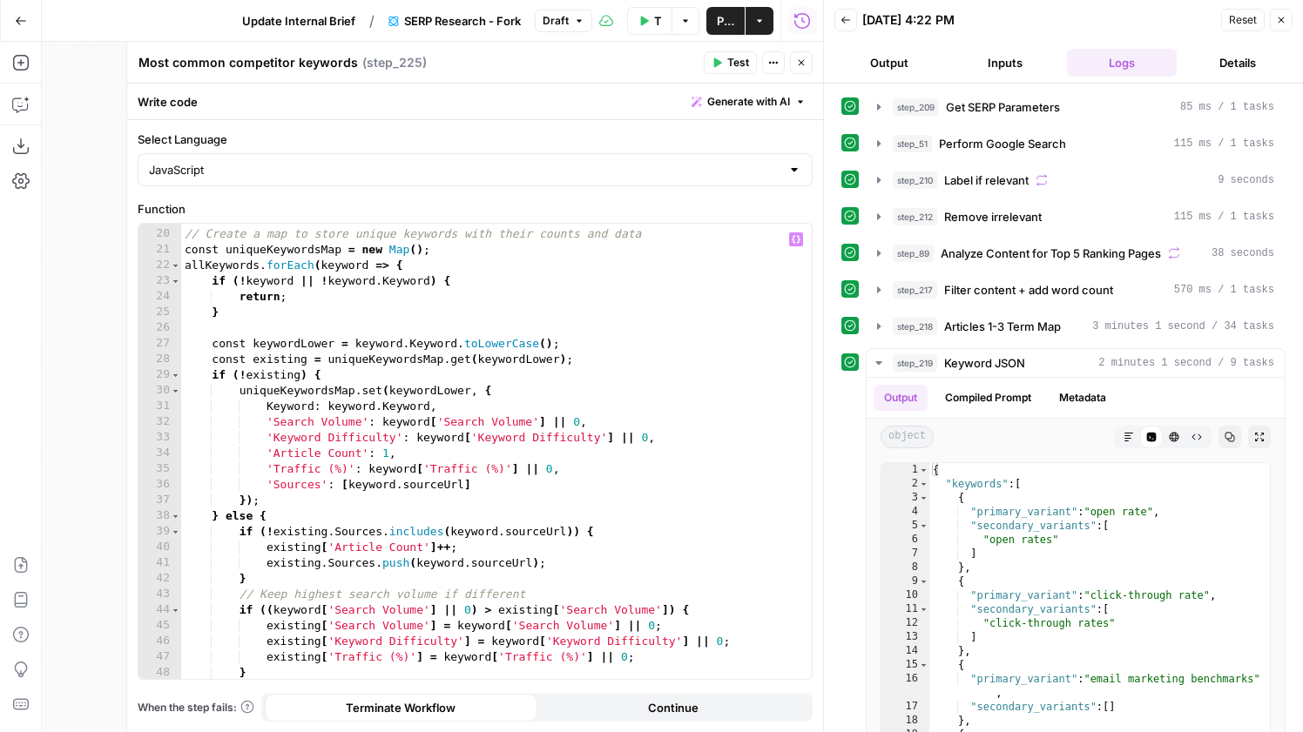
scroll to position [300, 0]
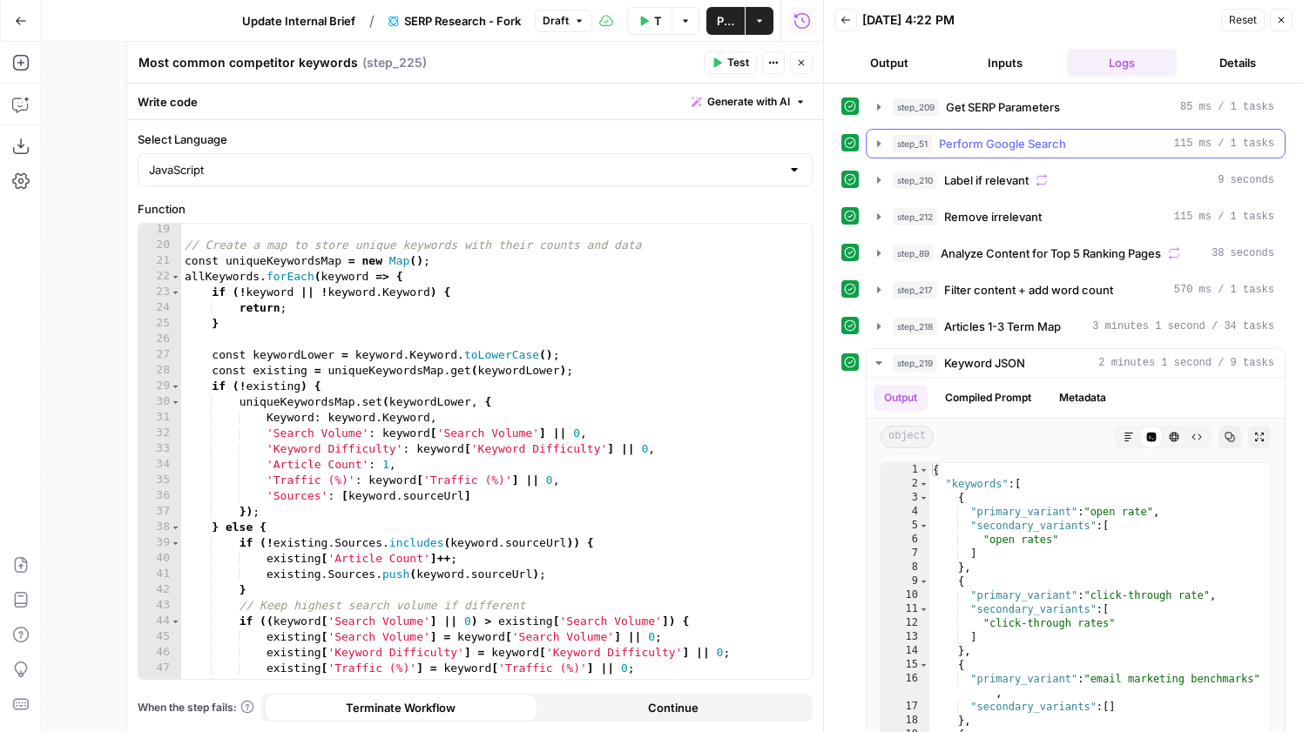
click at [951, 148] on span "Perform Google Search" at bounding box center [1002, 143] width 127 height 17
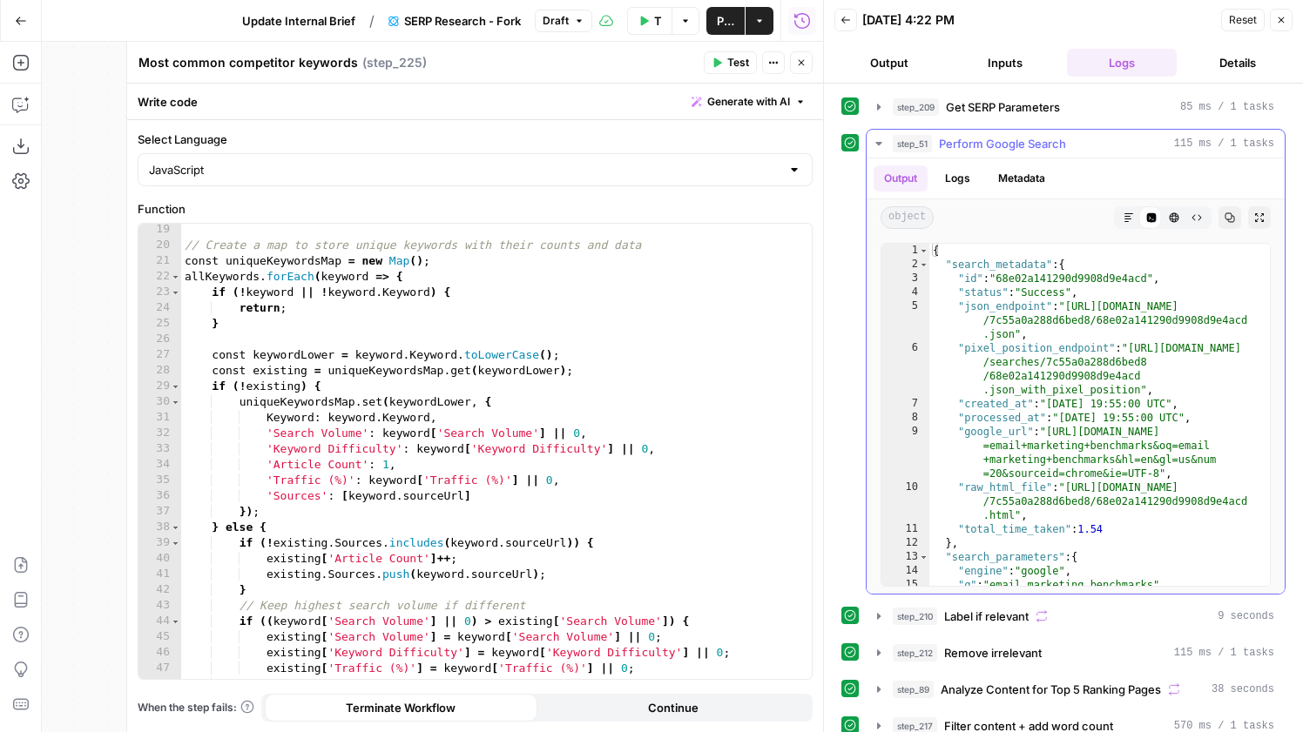
click at [951, 148] on span "Perform Google Search" at bounding box center [1002, 143] width 127 height 17
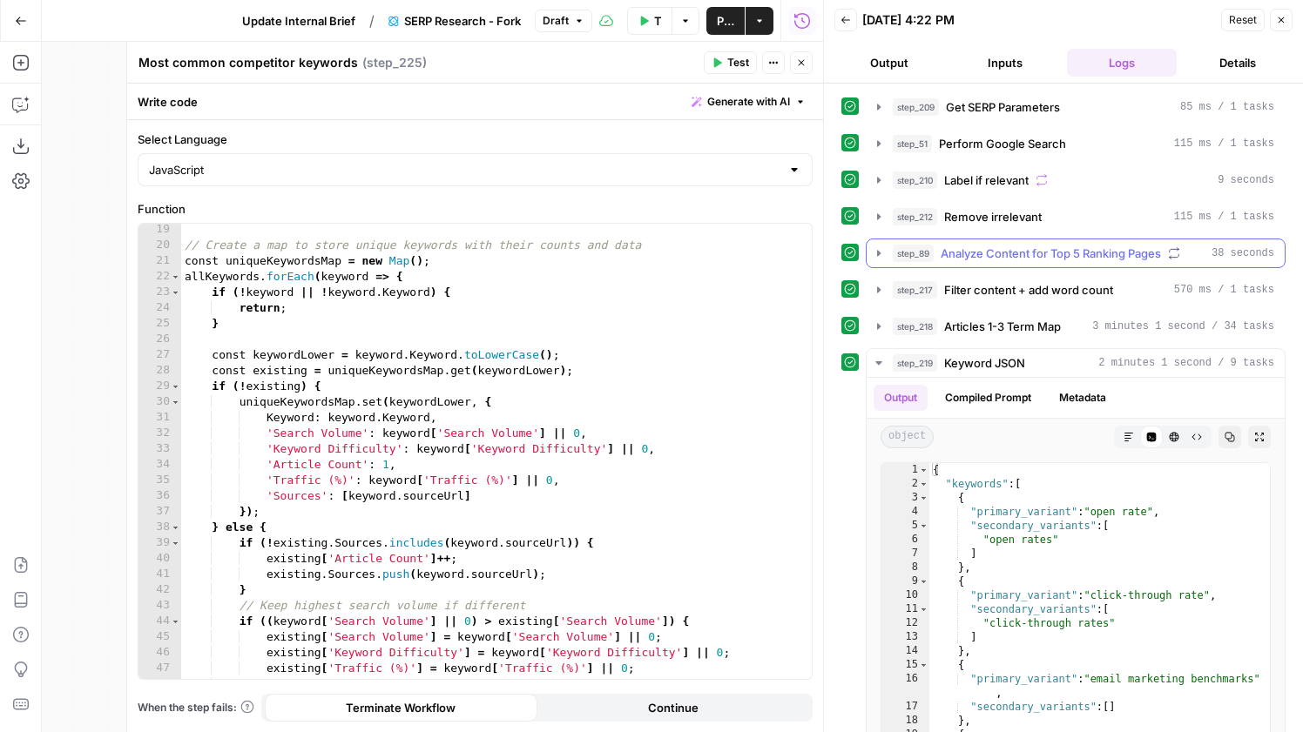
click at [968, 240] on button "step_89 Analyze Content for Top 5 Ranking Pages 38 seconds" at bounding box center [1076, 254] width 418 height 28
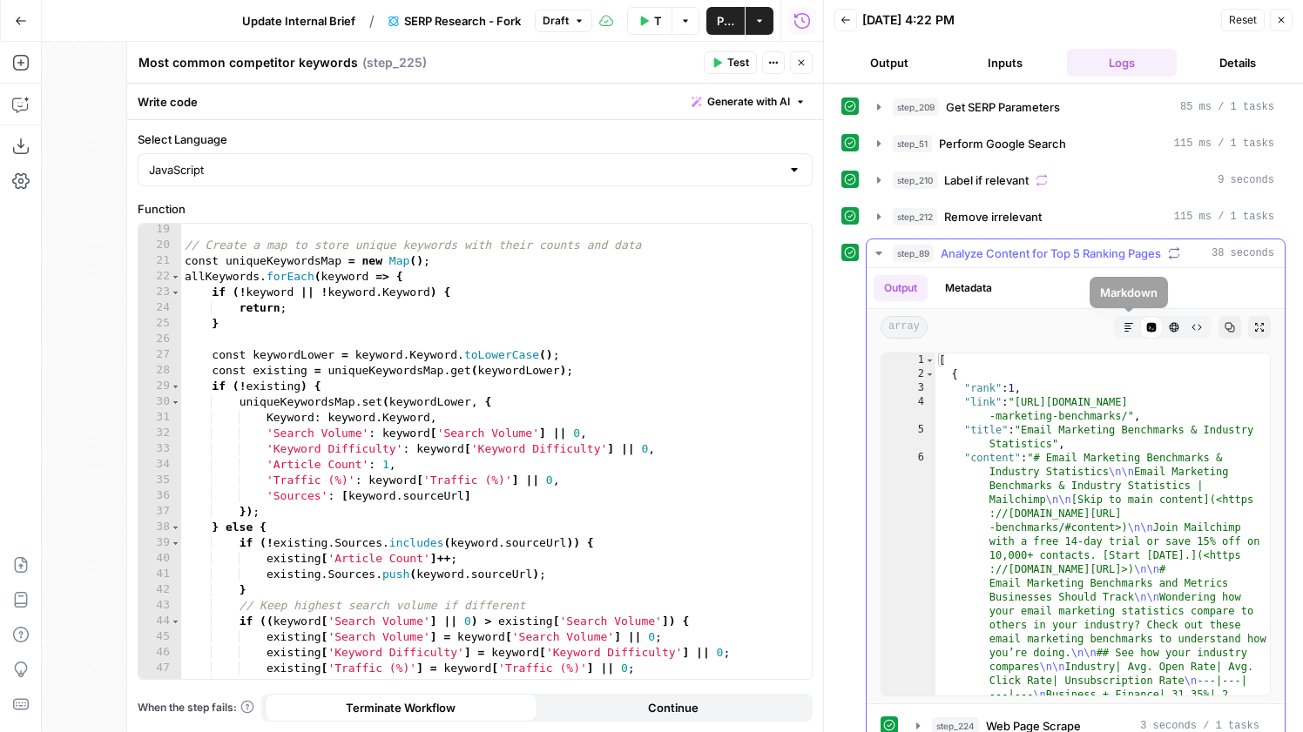
type textarea "* *"
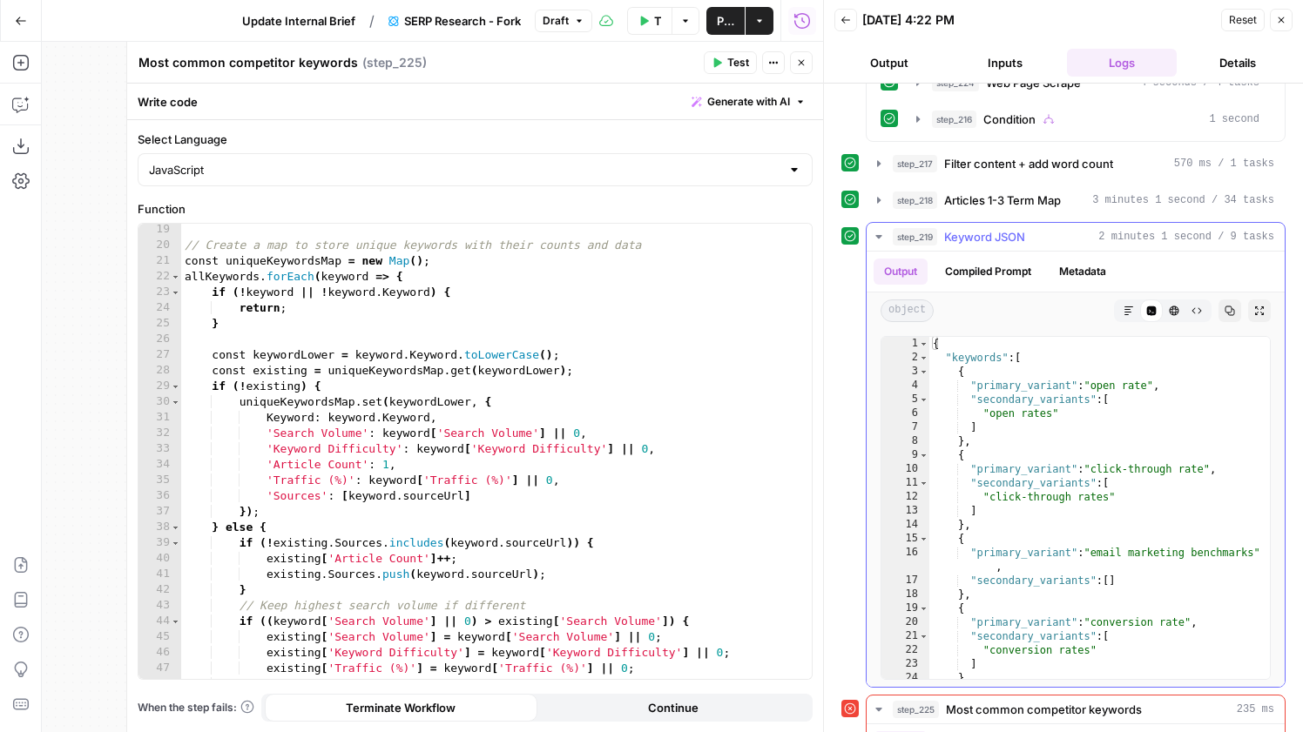
scroll to position [1482, 0]
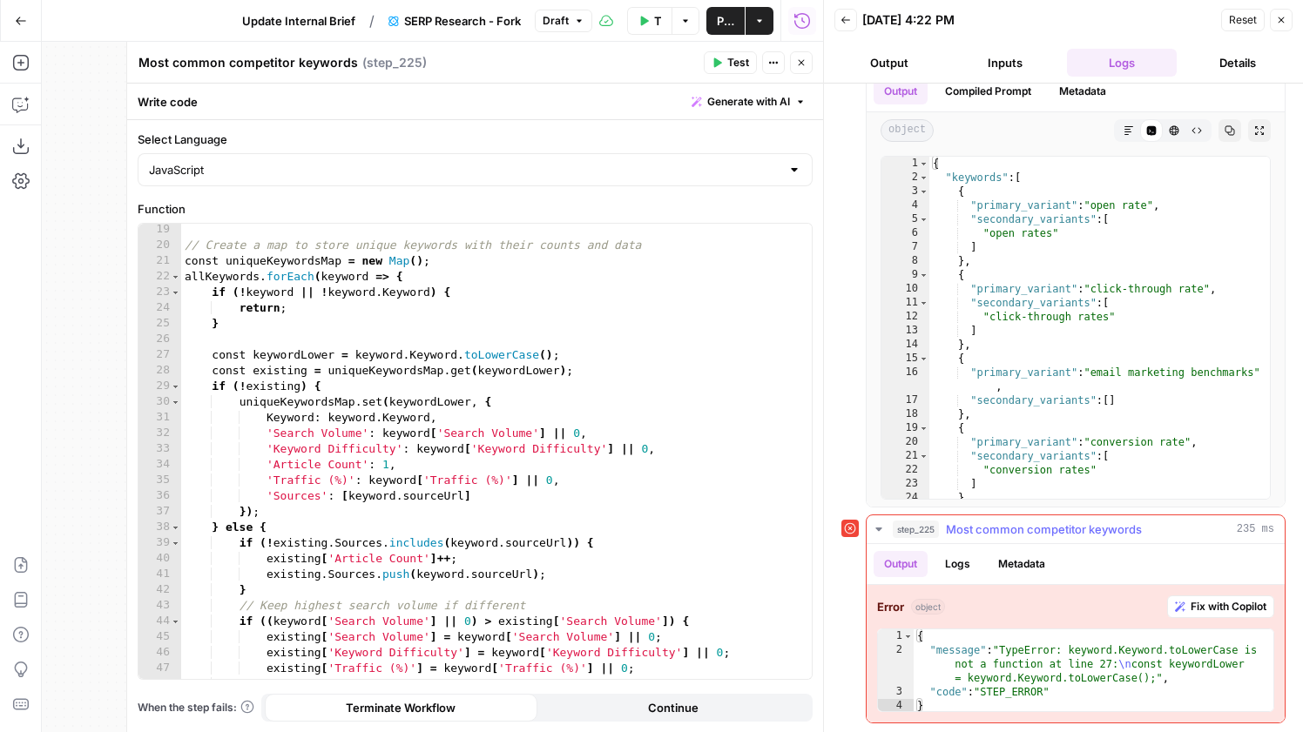
click at [946, 554] on button "Logs" at bounding box center [958, 564] width 46 height 26
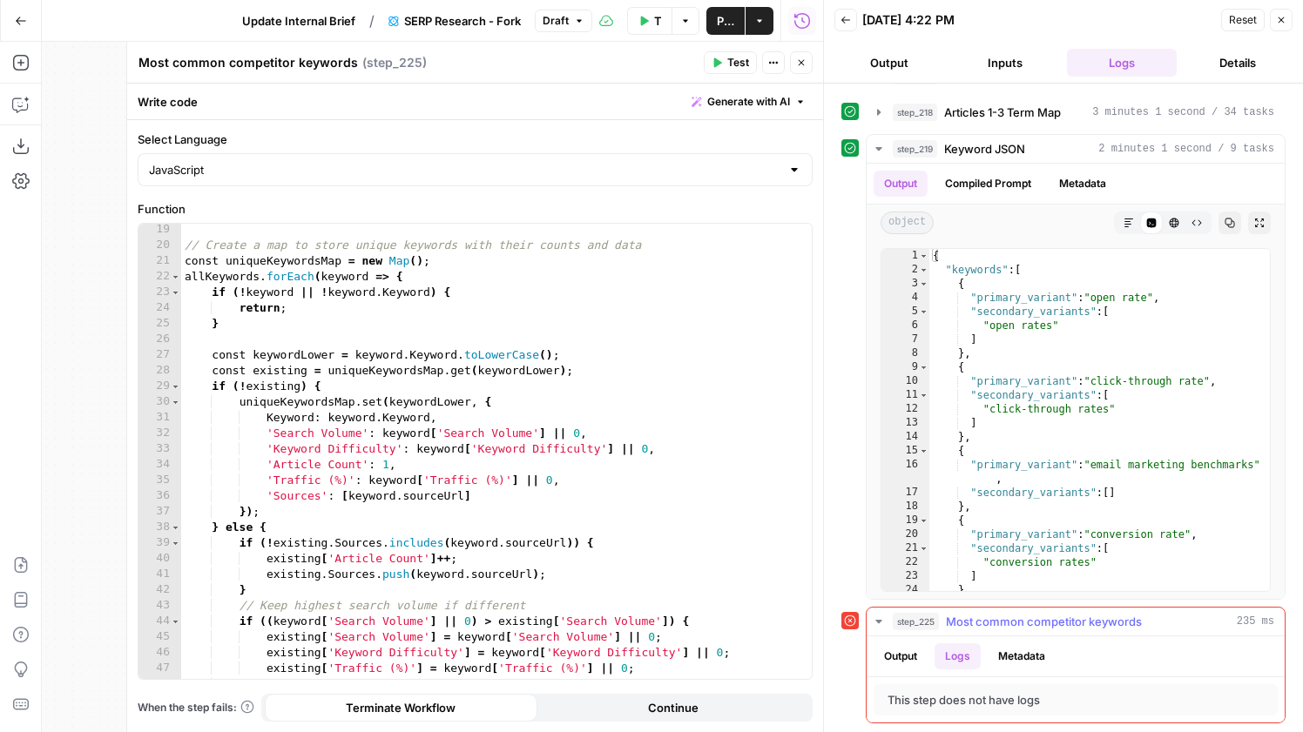
click at [1012, 646] on button "Metadata" at bounding box center [1022, 657] width 68 height 26
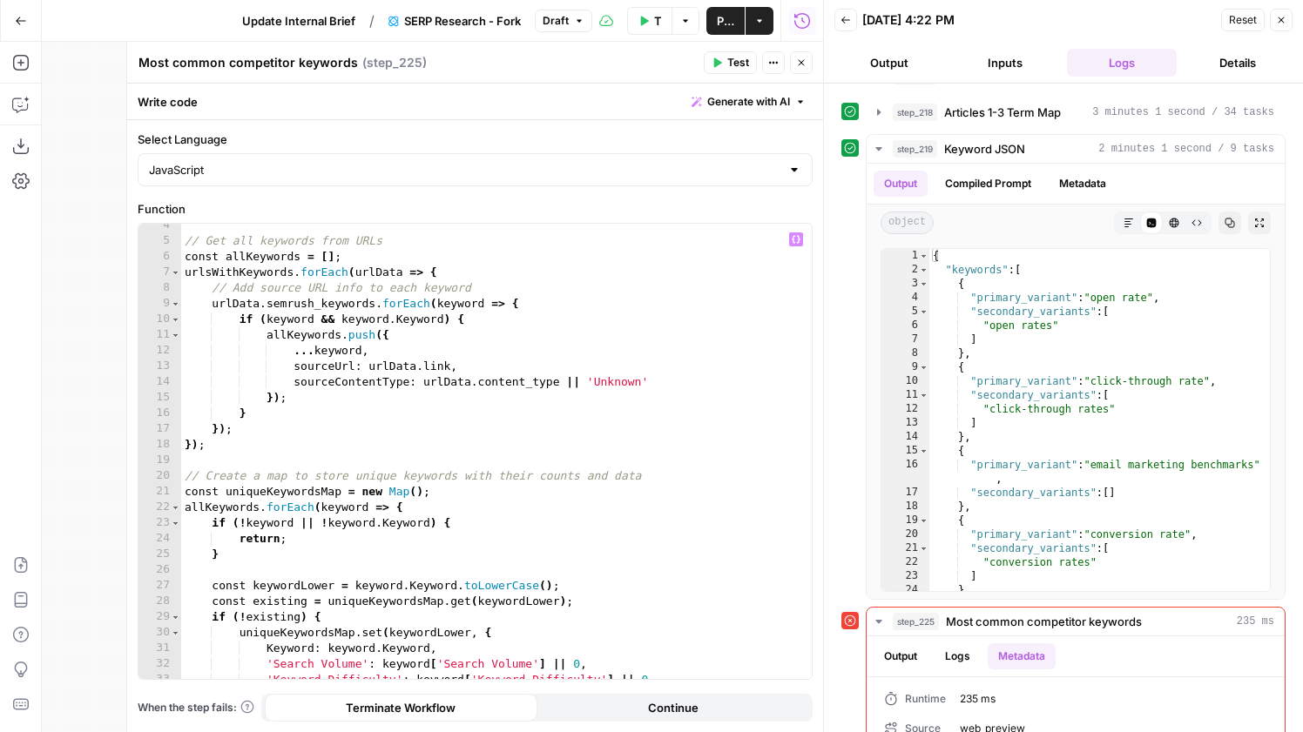
scroll to position [69, 0]
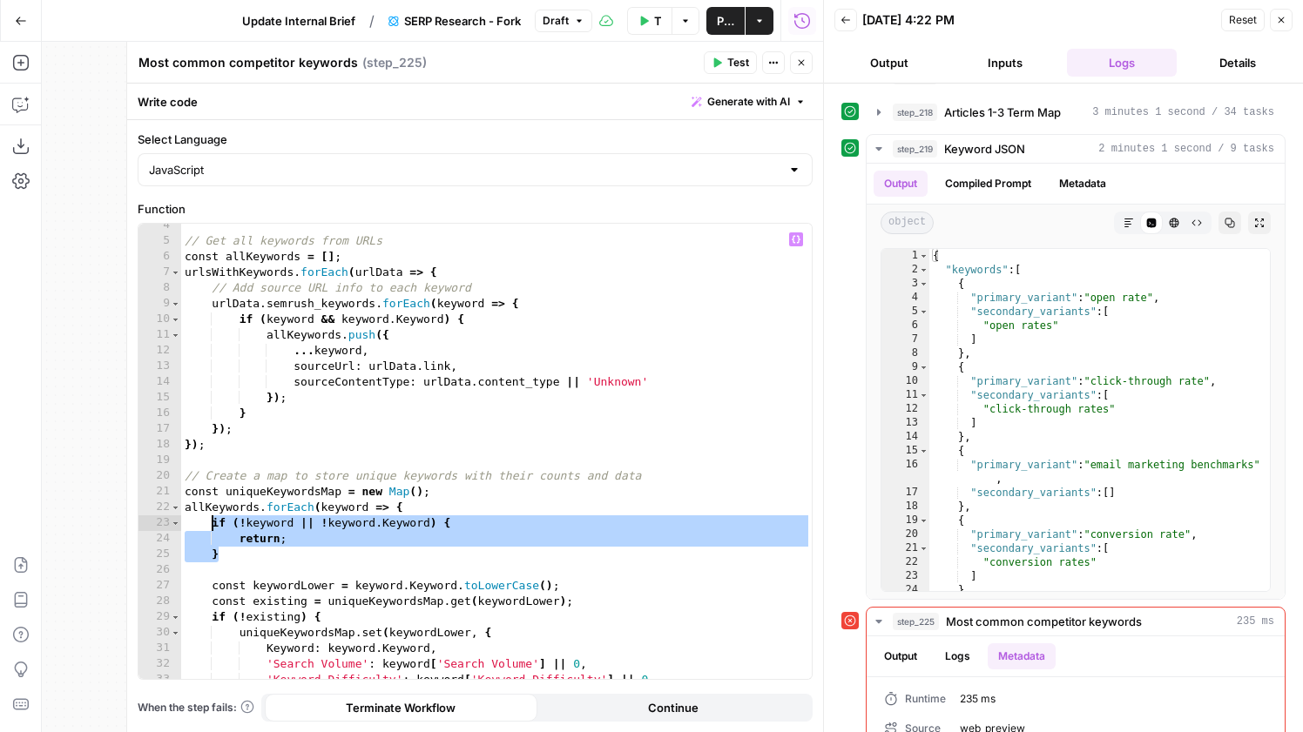
drag, startPoint x: 238, startPoint y: 552, endPoint x: 213, endPoint y: 526, distance: 35.7
click at [213, 526] on div "// Get all keywords from URLs const allKeywords = [ ] ; urlsWithKeywords . forE…" at bounding box center [496, 461] width 631 height 487
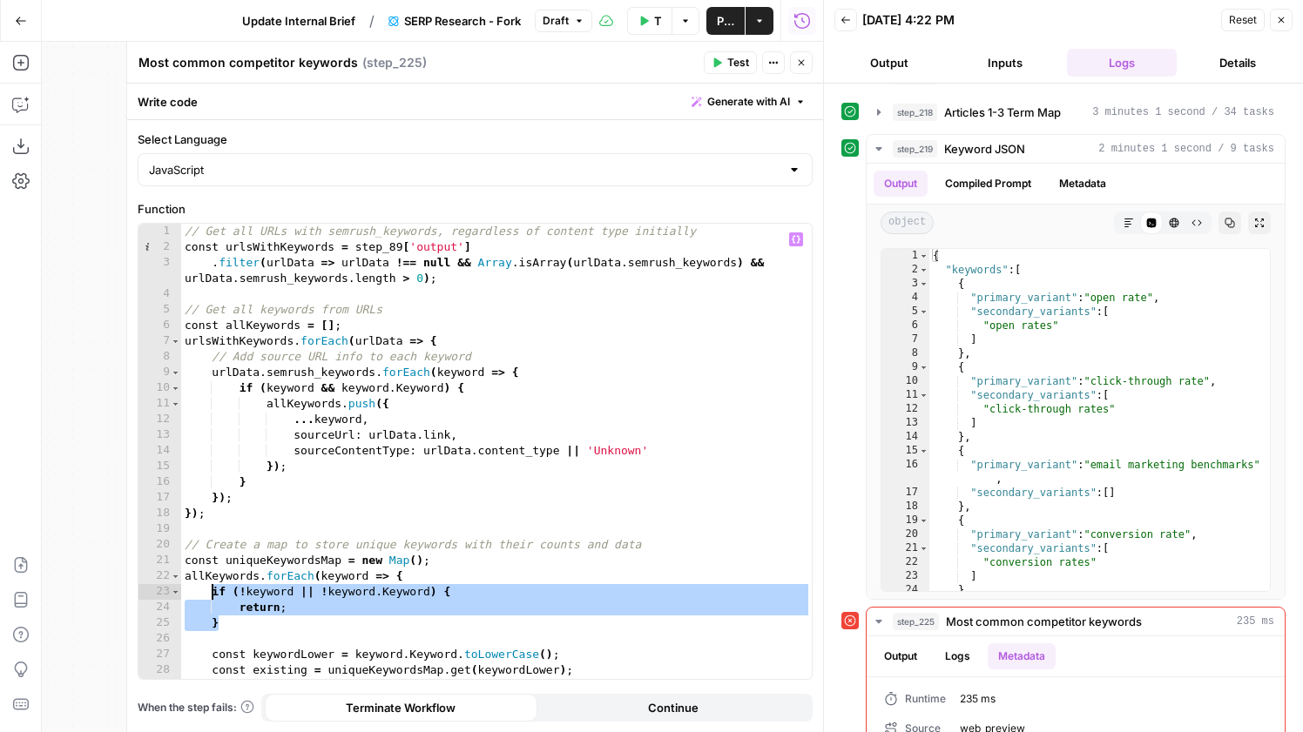
paste textarea
type textarea "*"
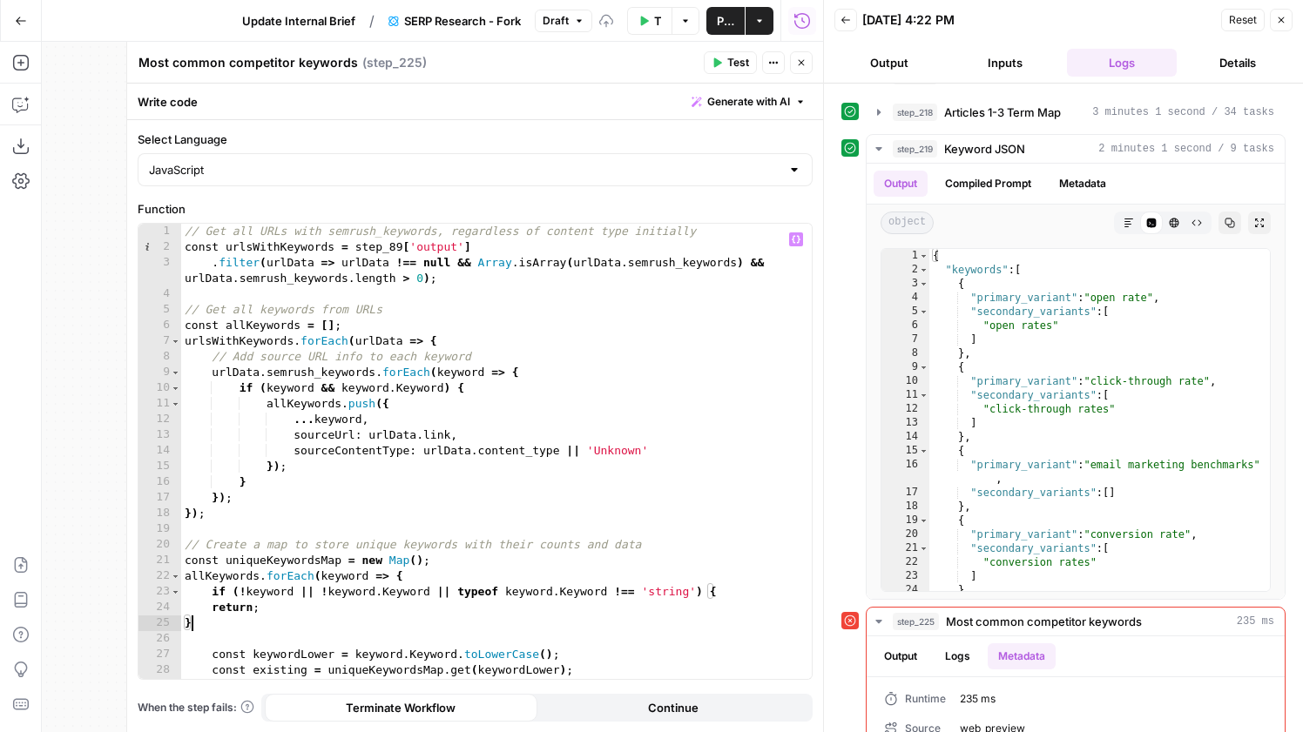
click at [736, 59] on span "Test" at bounding box center [738, 63] width 22 height 16
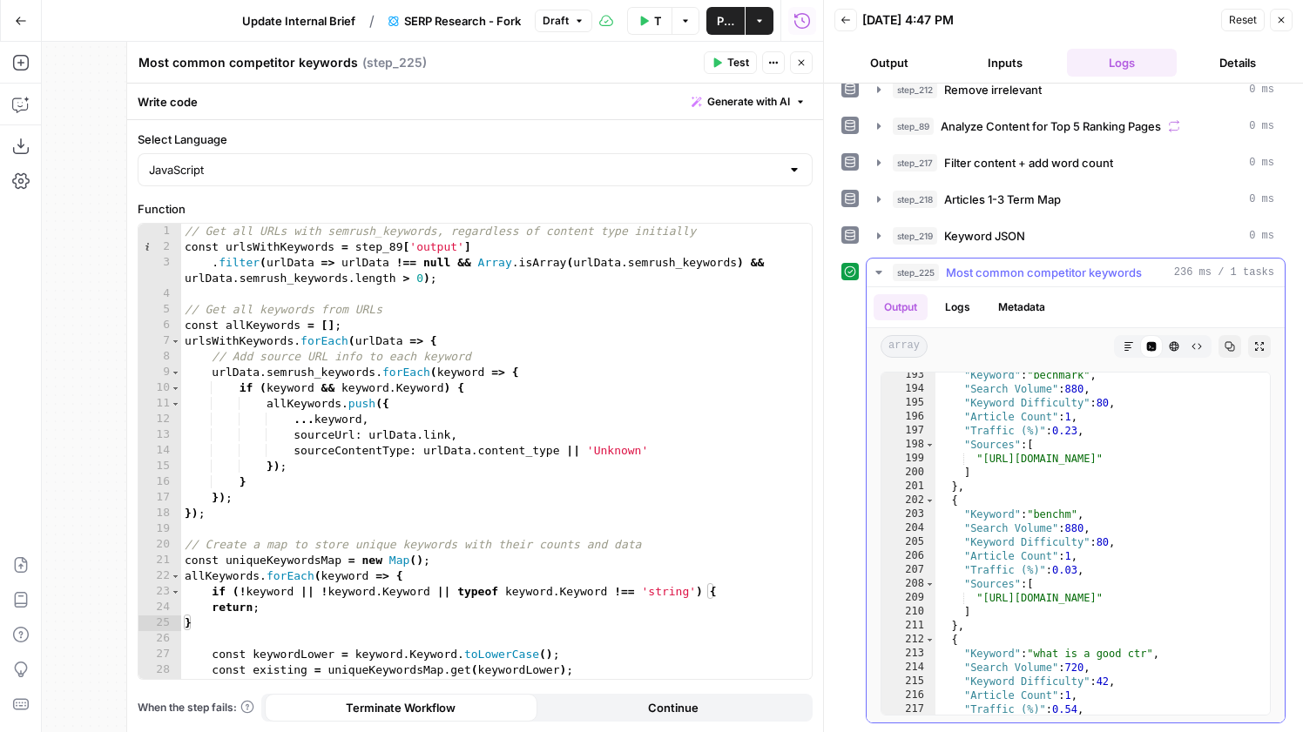
scroll to position [1447, 0]
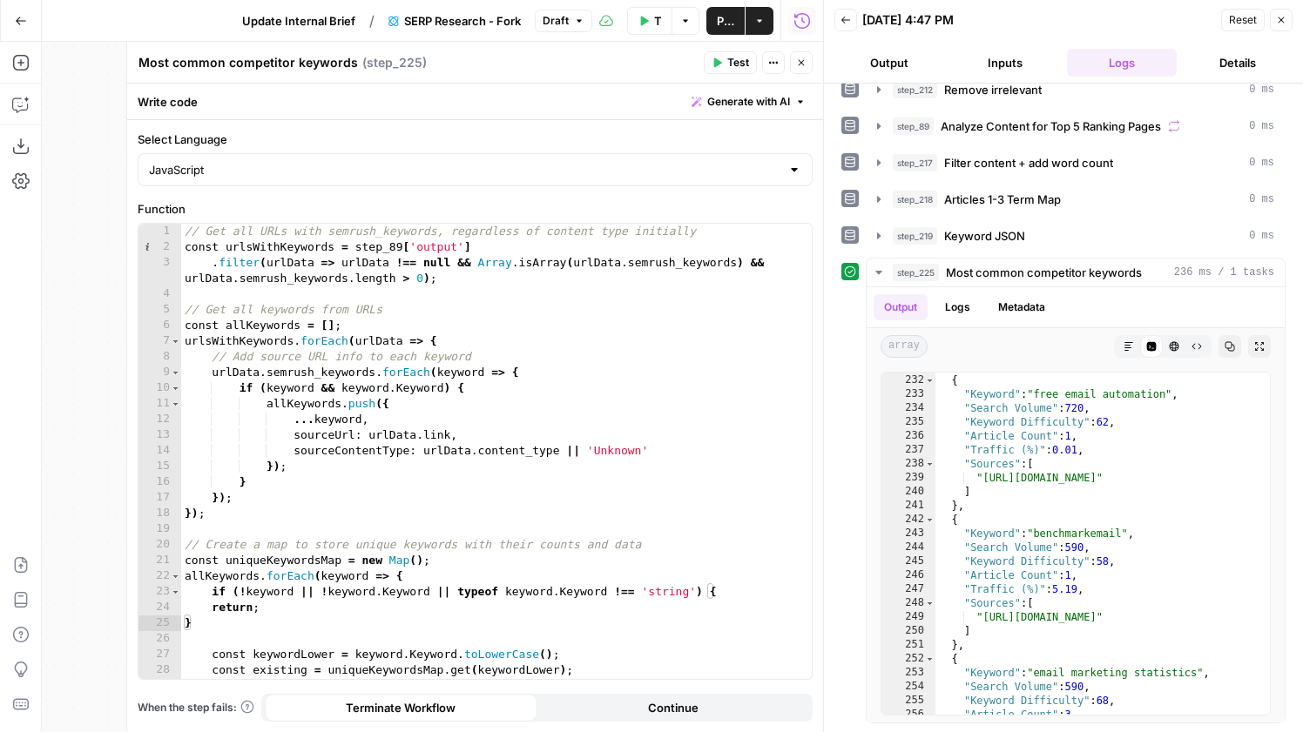
click at [731, 19] on span "Publish" at bounding box center [725, 20] width 17 height 17
